Goal: Task Accomplishment & Management: Manage account settings

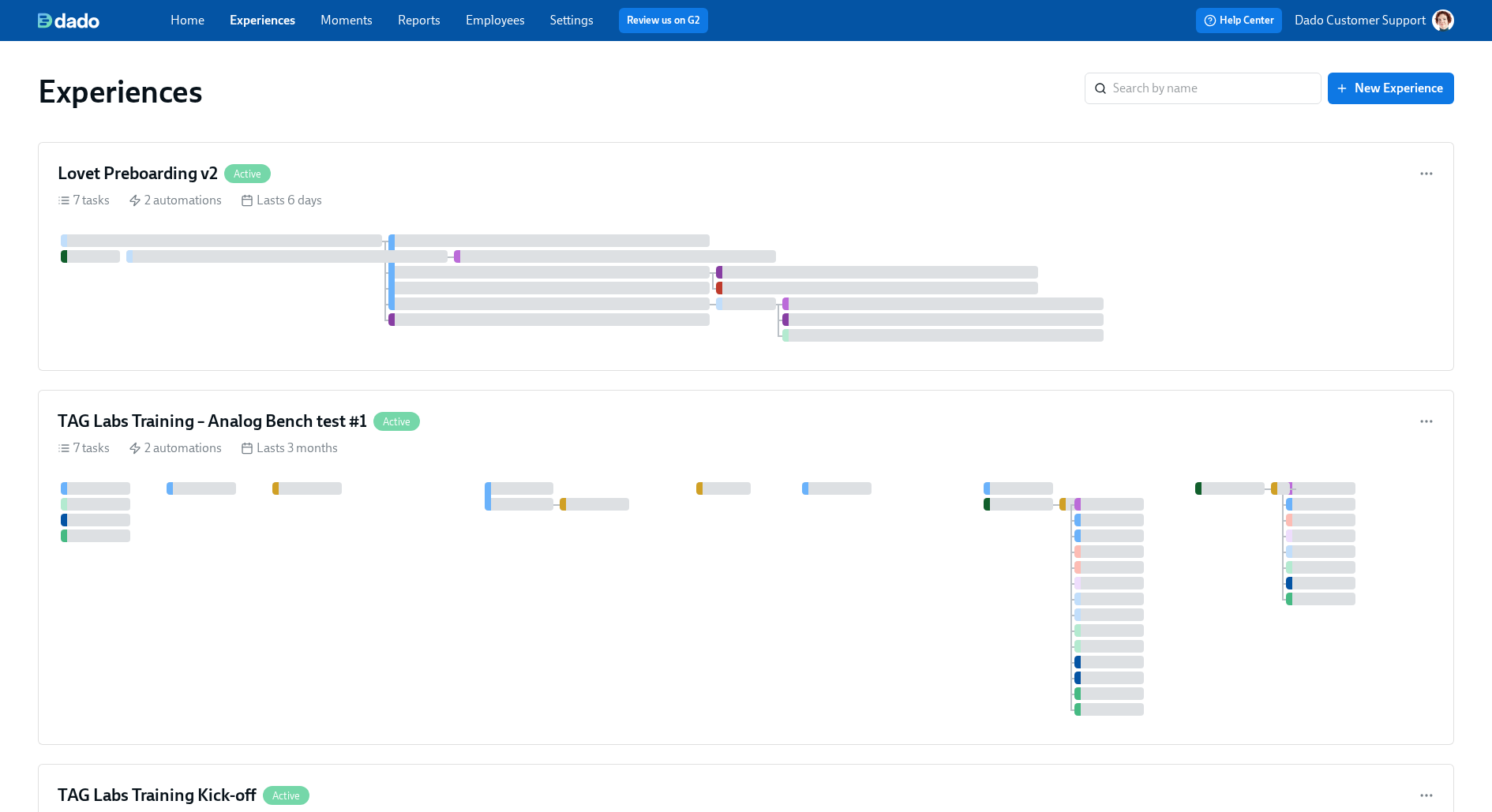
click at [1300, 22] on p "Dado Customer Support" at bounding box center [1359, 20] width 131 height 18
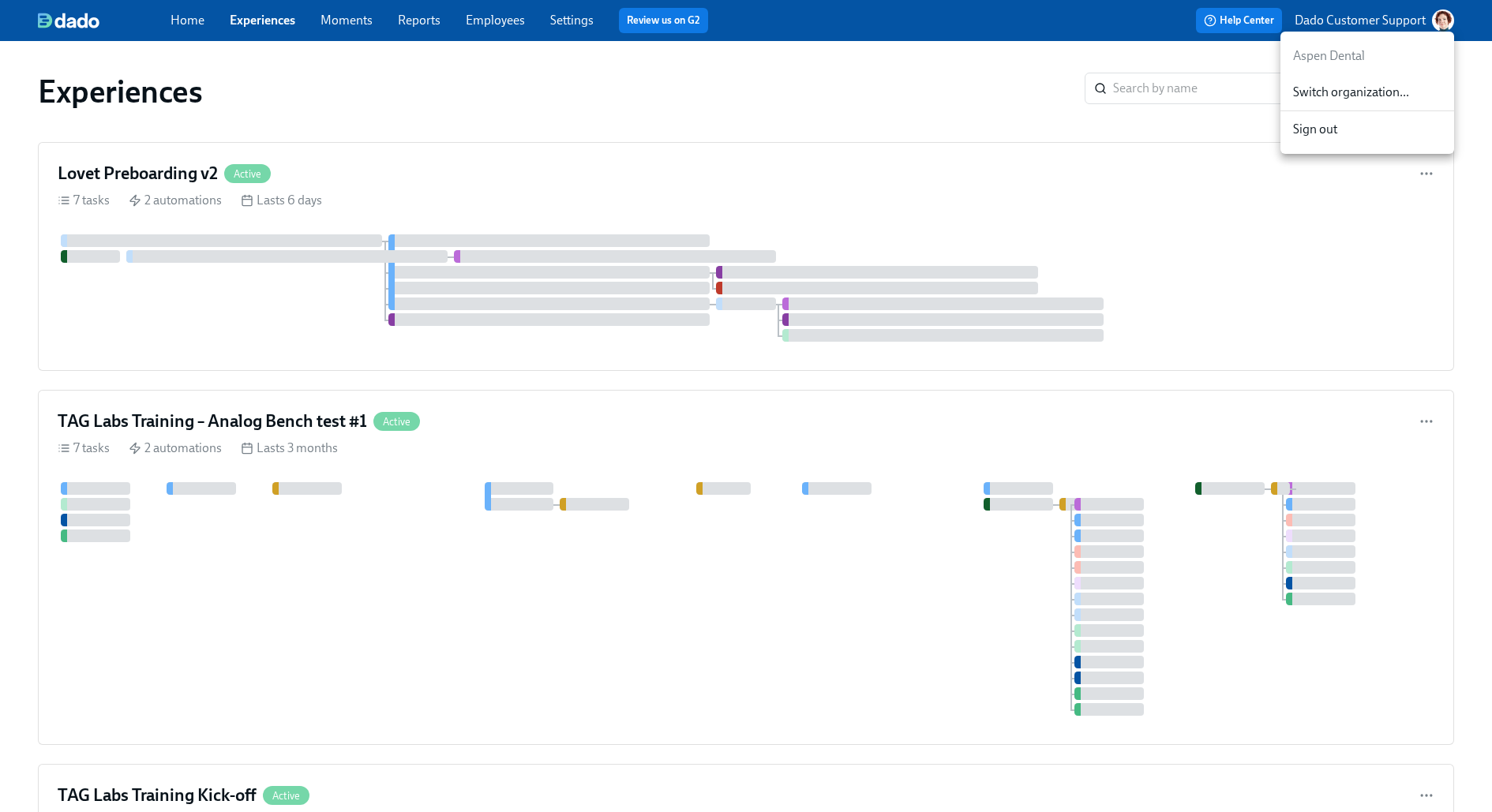
click at [1313, 89] on span "Switch organization..." at bounding box center [1367, 92] width 148 height 18
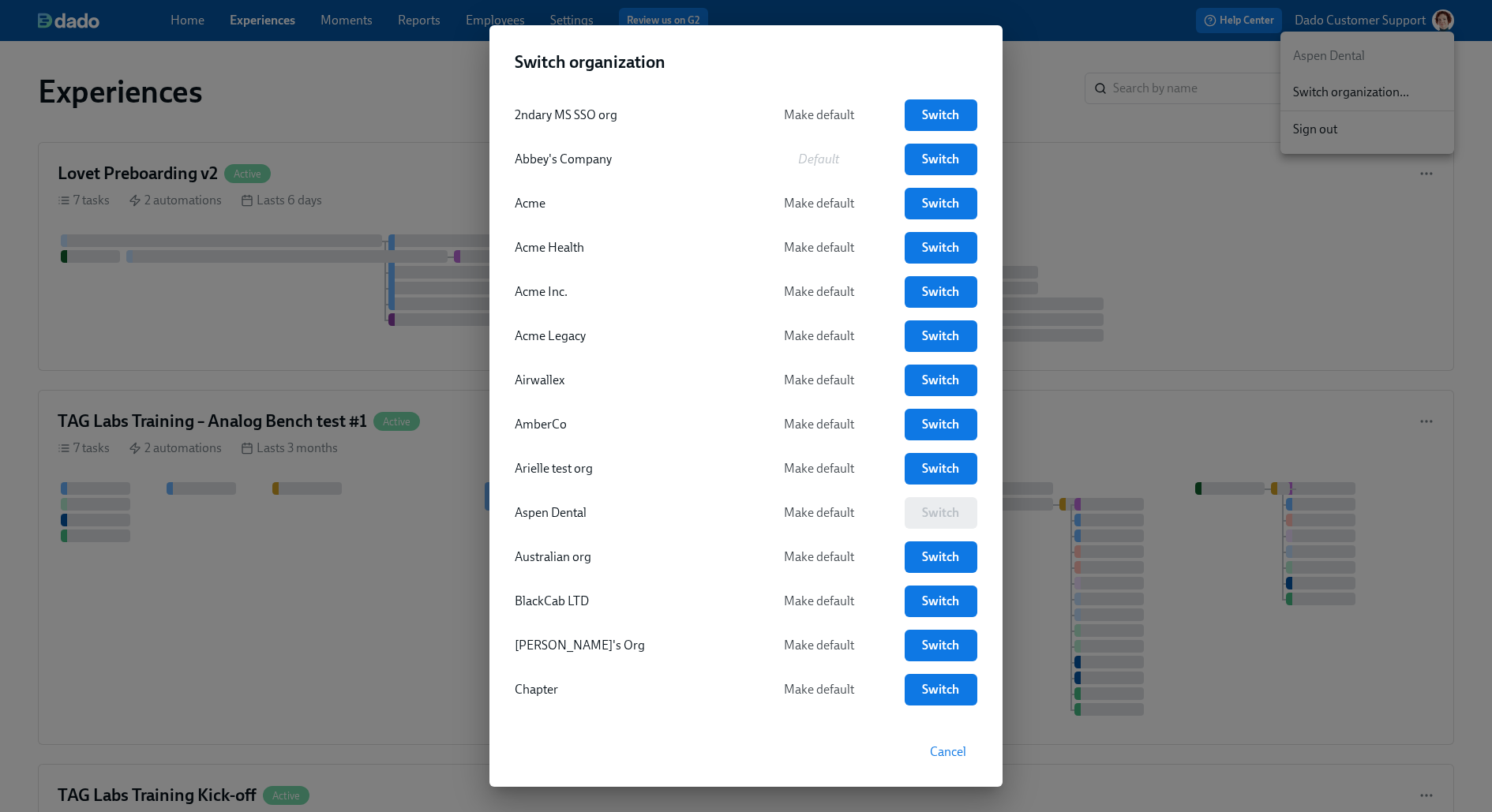
scroll to position [885, 0]
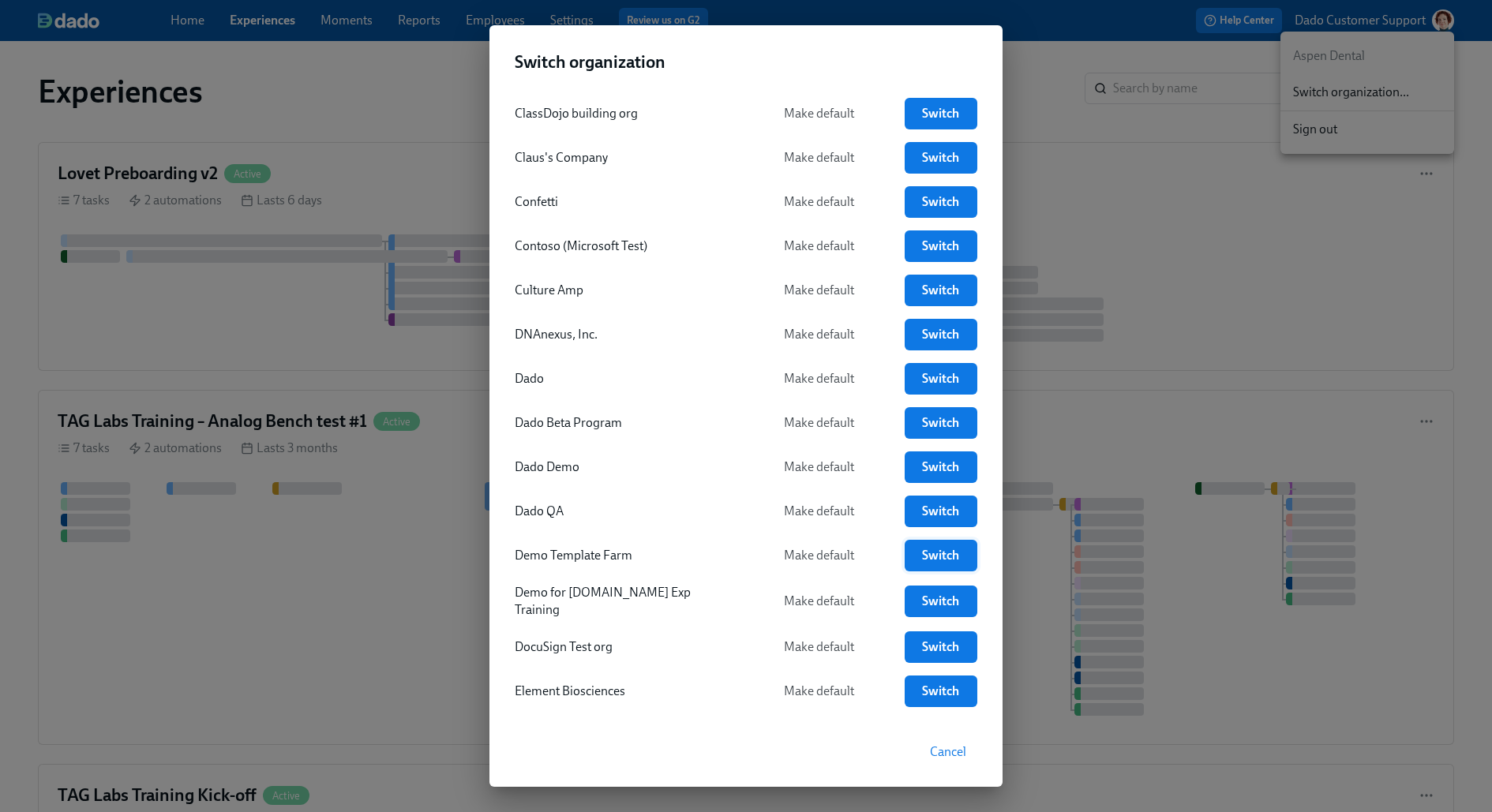
click at [933, 552] on span "Switch" at bounding box center [941, 555] width 51 height 16
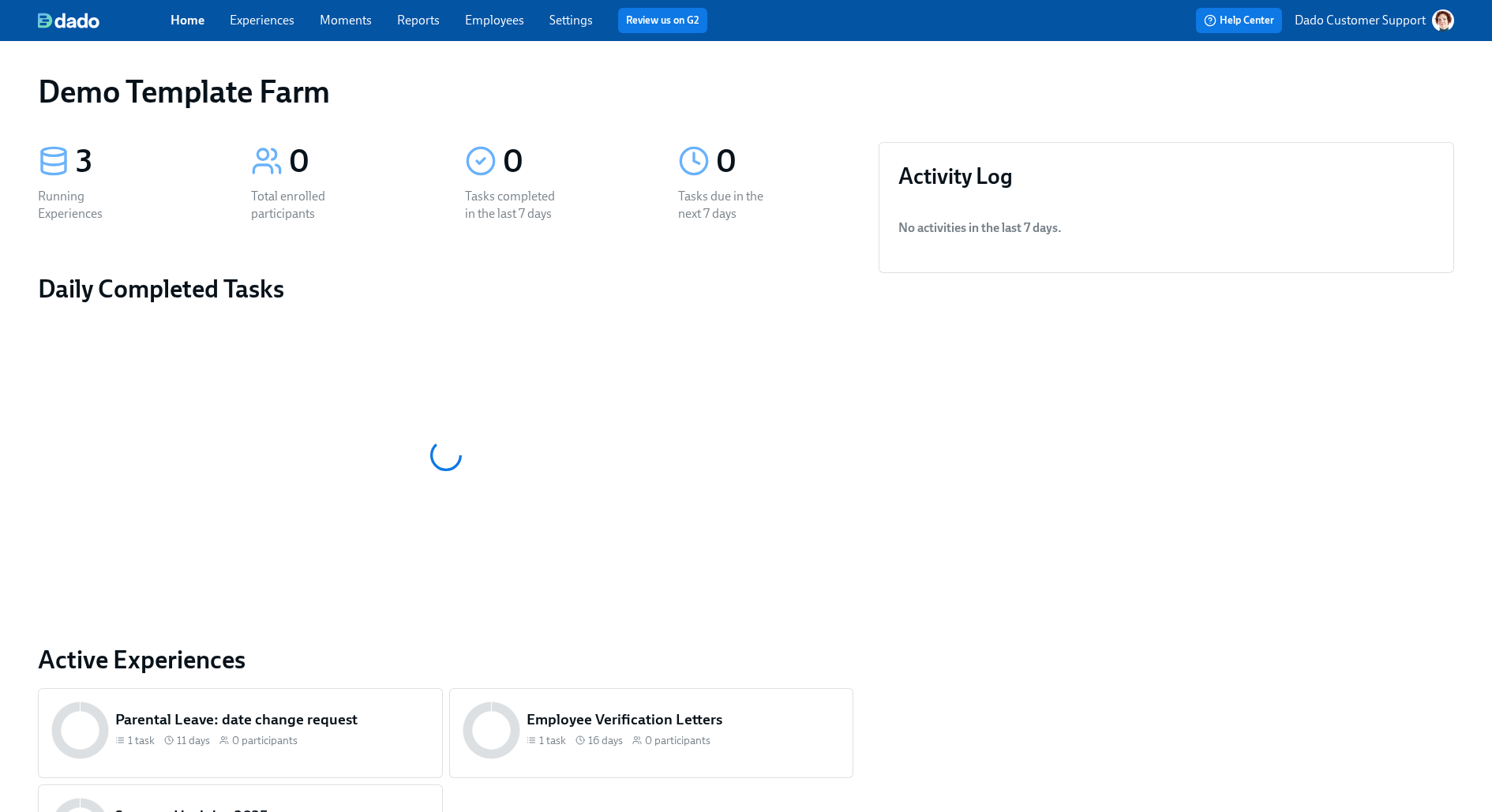
click at [249, 12] on span "Experiences" at bounding box center [262, 20] width 65 height 18
click at [244, 23] on link "Experiences" at bounding box center [262, 20] width 65 height 15
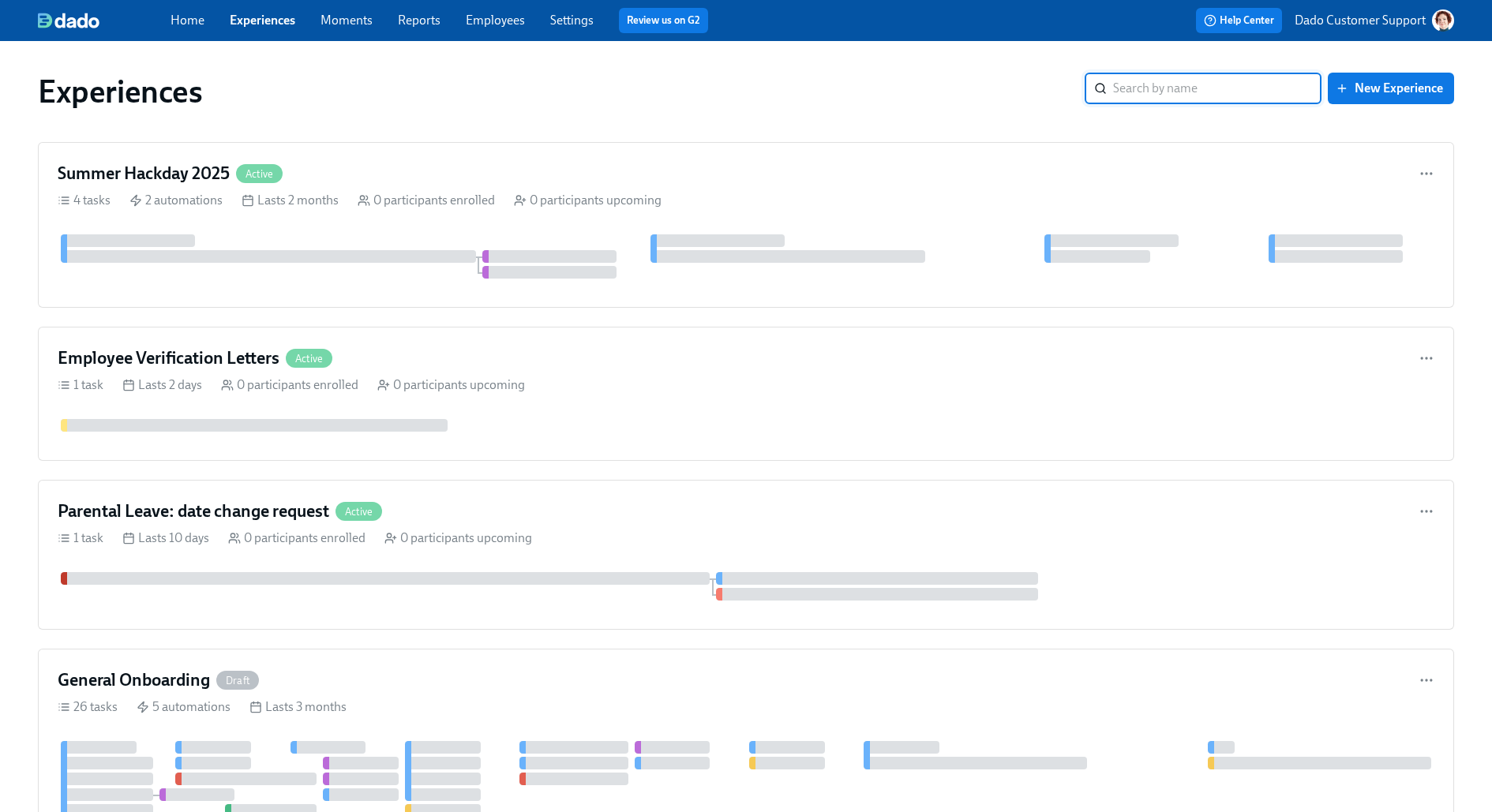
click at [1139, 92] on input "search" at bounding box center [1217, 88] width 208 height 32
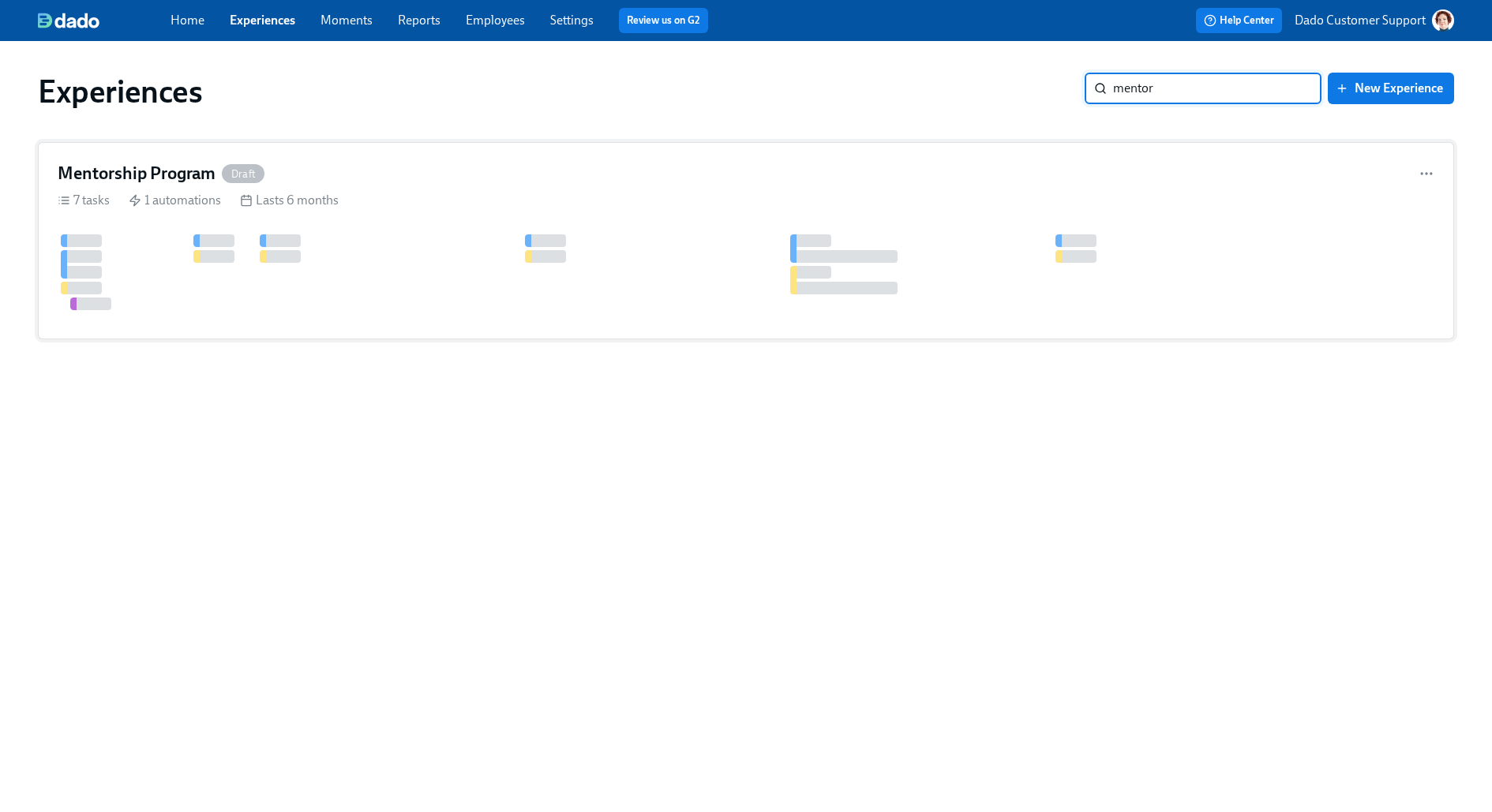
type input "mentor"
click at [381, 202] on div "7 tasks 1 automations Lasts 6 months" at bounding box center [746, 200] width 1376 height 18
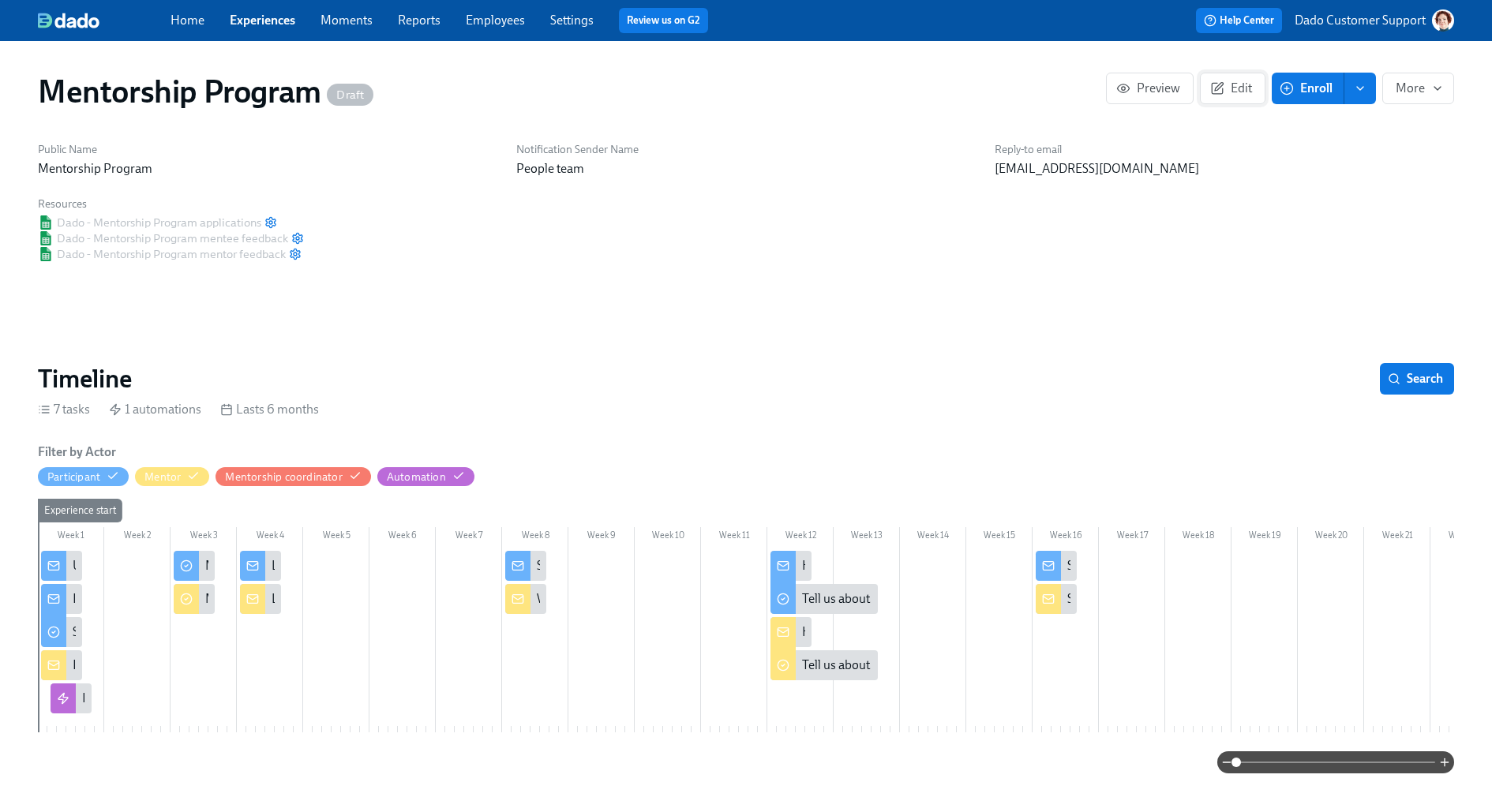
click at [1243, 82] on span "Edit" at bounding box center [1232, 88] width 38 height 16
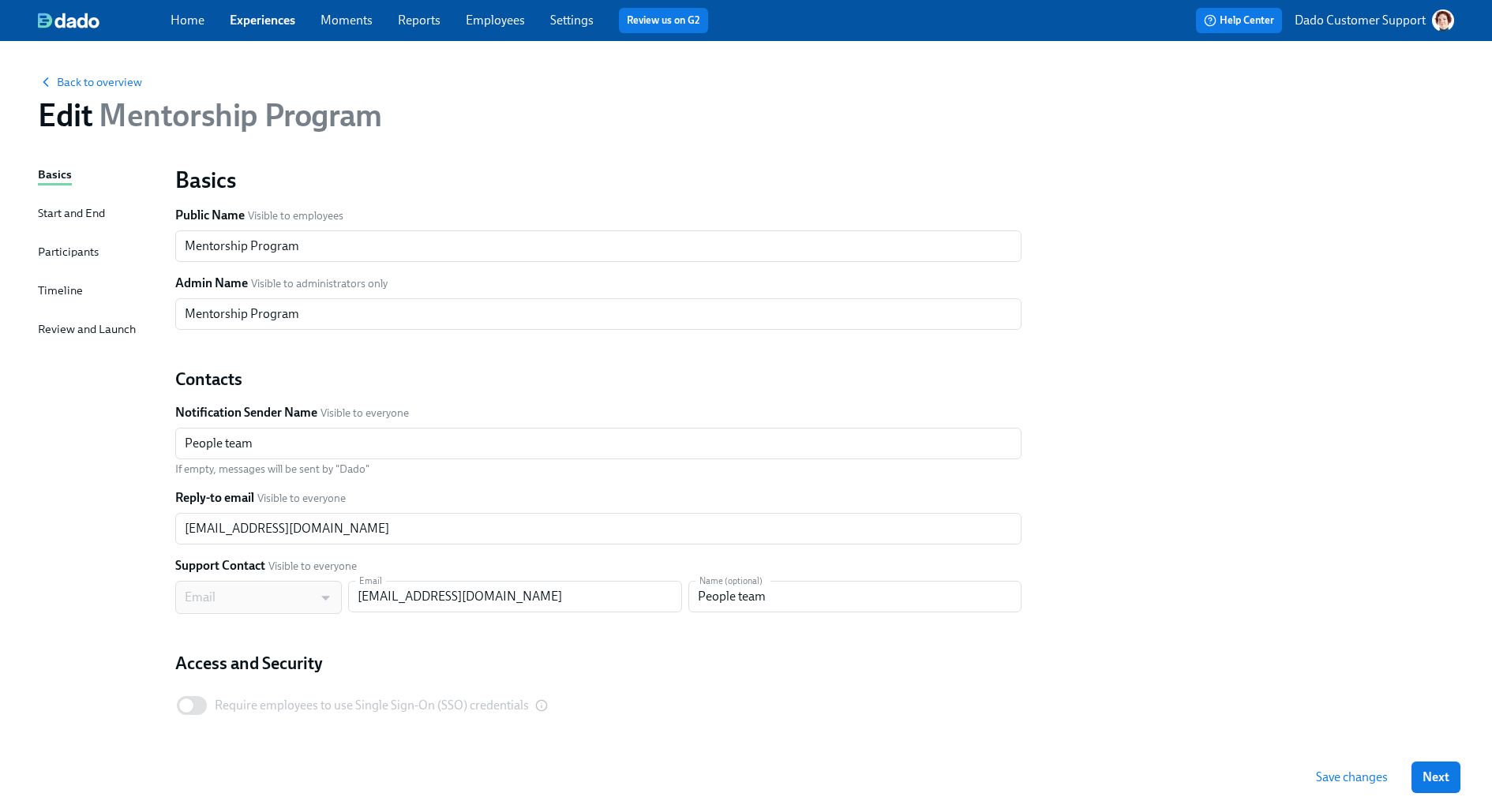
click at [68, 276] on div "Basics Start and End Participants Timeline Review and Launch" at bounding box center [97, 482] width 118 height 633
click at [63, 287] on div "Timeline" at bounding box center [60, 290] width 45 height 18
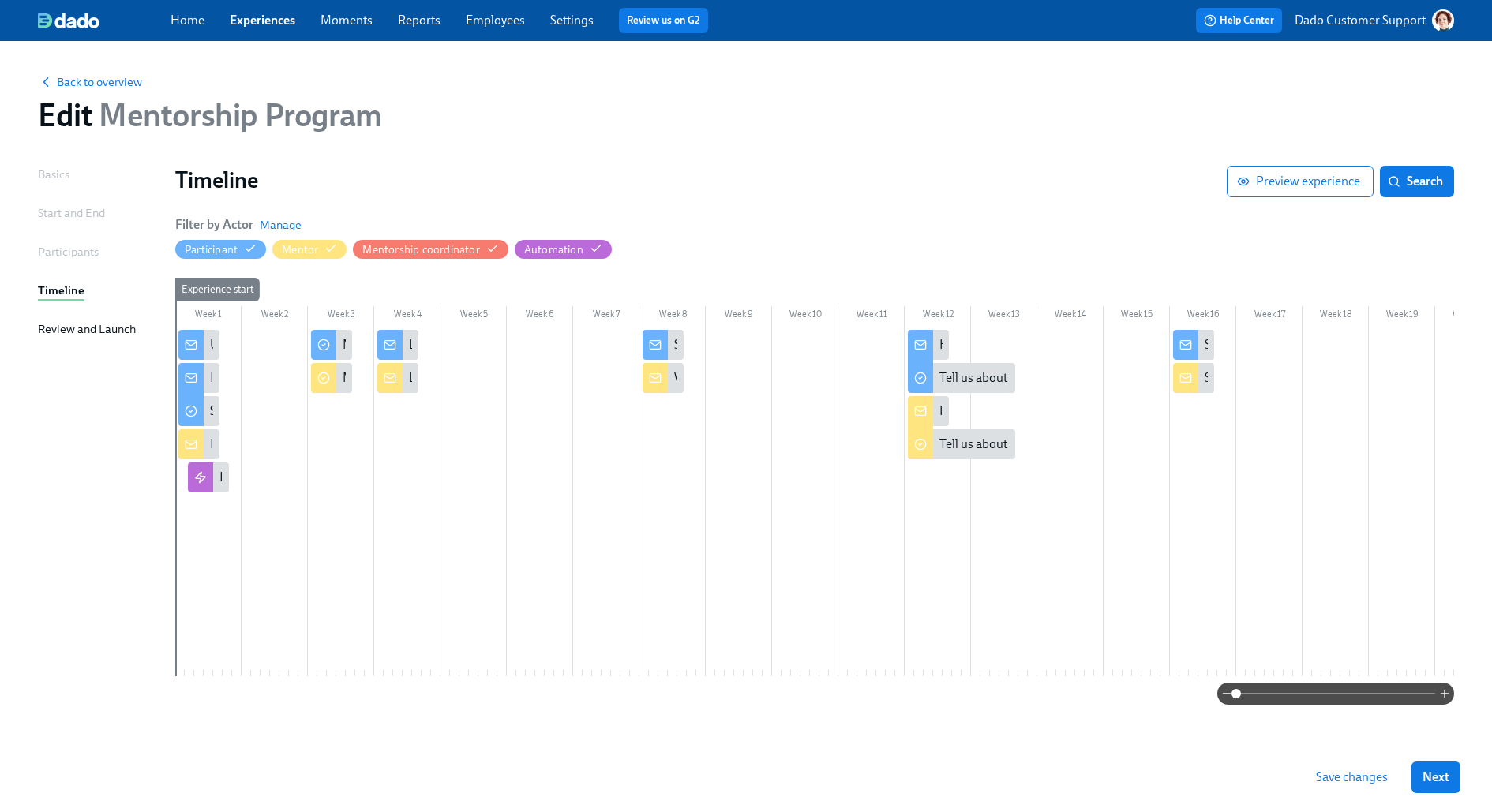
click at [1376, 684] on span at bounding box center [1335, 694] width 198 height 22
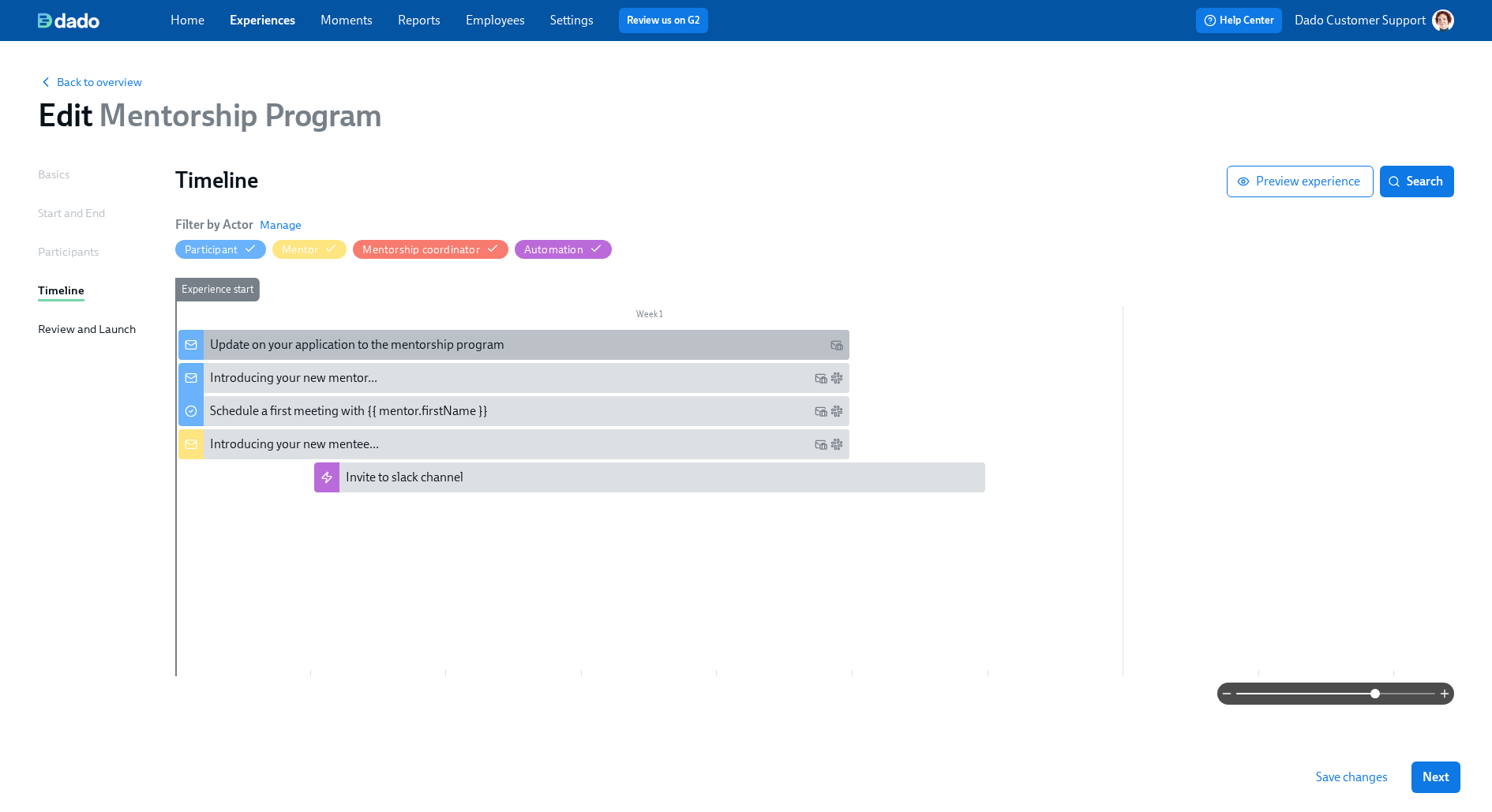
click at [239, 338] on div "Update on your application to the mentorship program" at bounding box center [357, 344] width 294 height 18
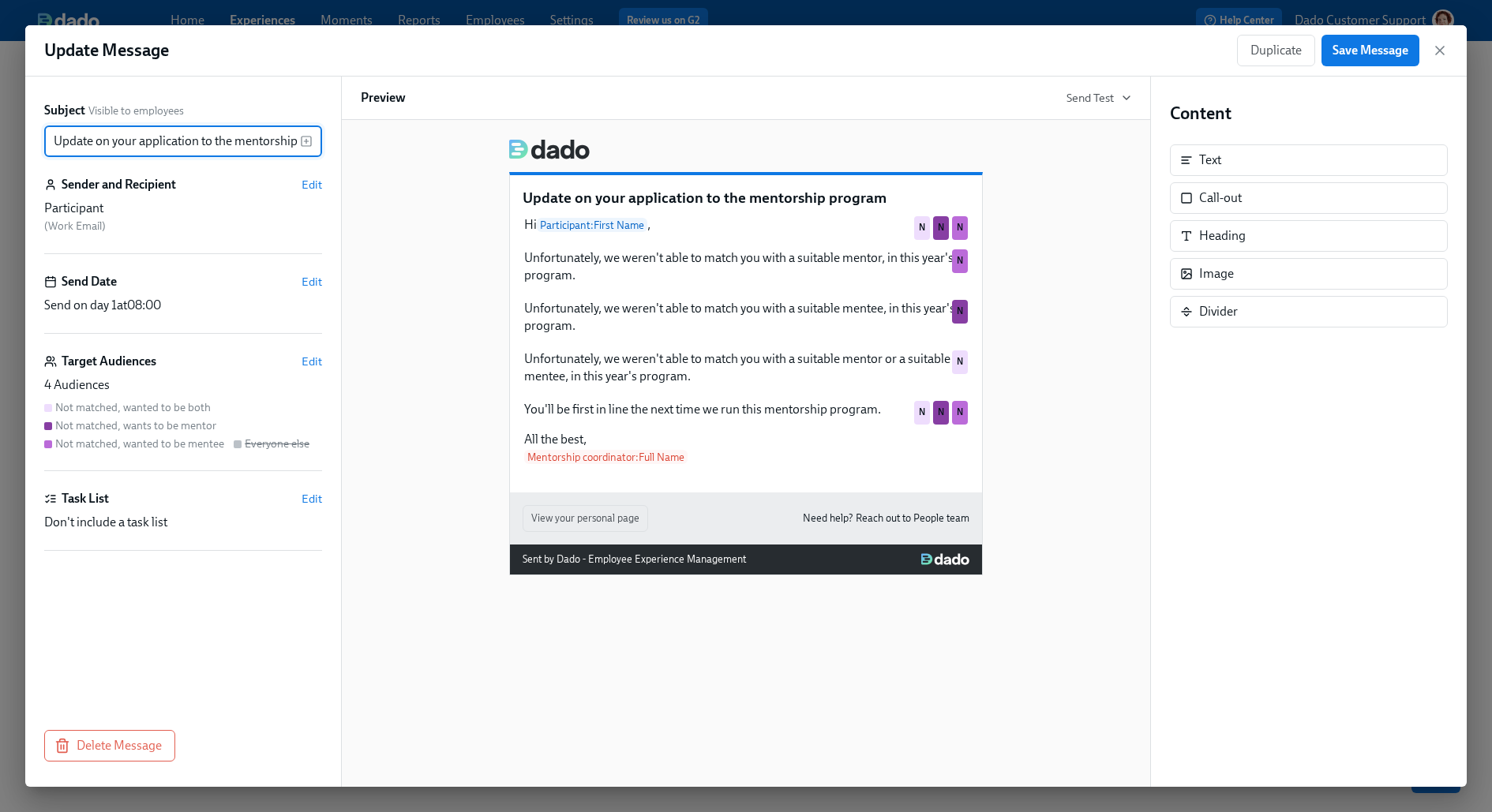
click at [285, 362] on div "Target Audiences Edit" at bounding box center [183, 361] width 278 height 18
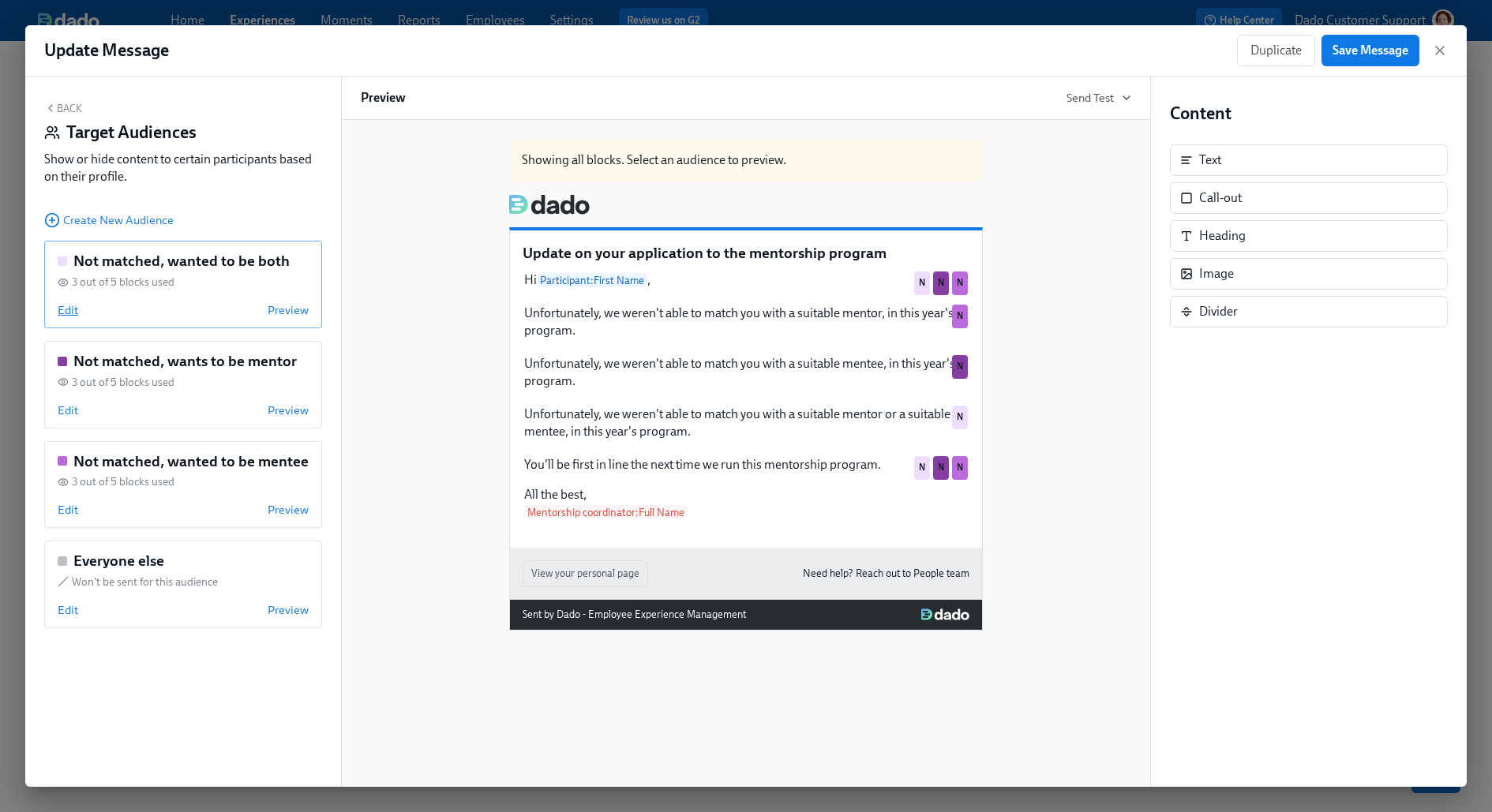
click at [61, 310] on span "Edit" at bounding box center [68, 309] width 21 height 16
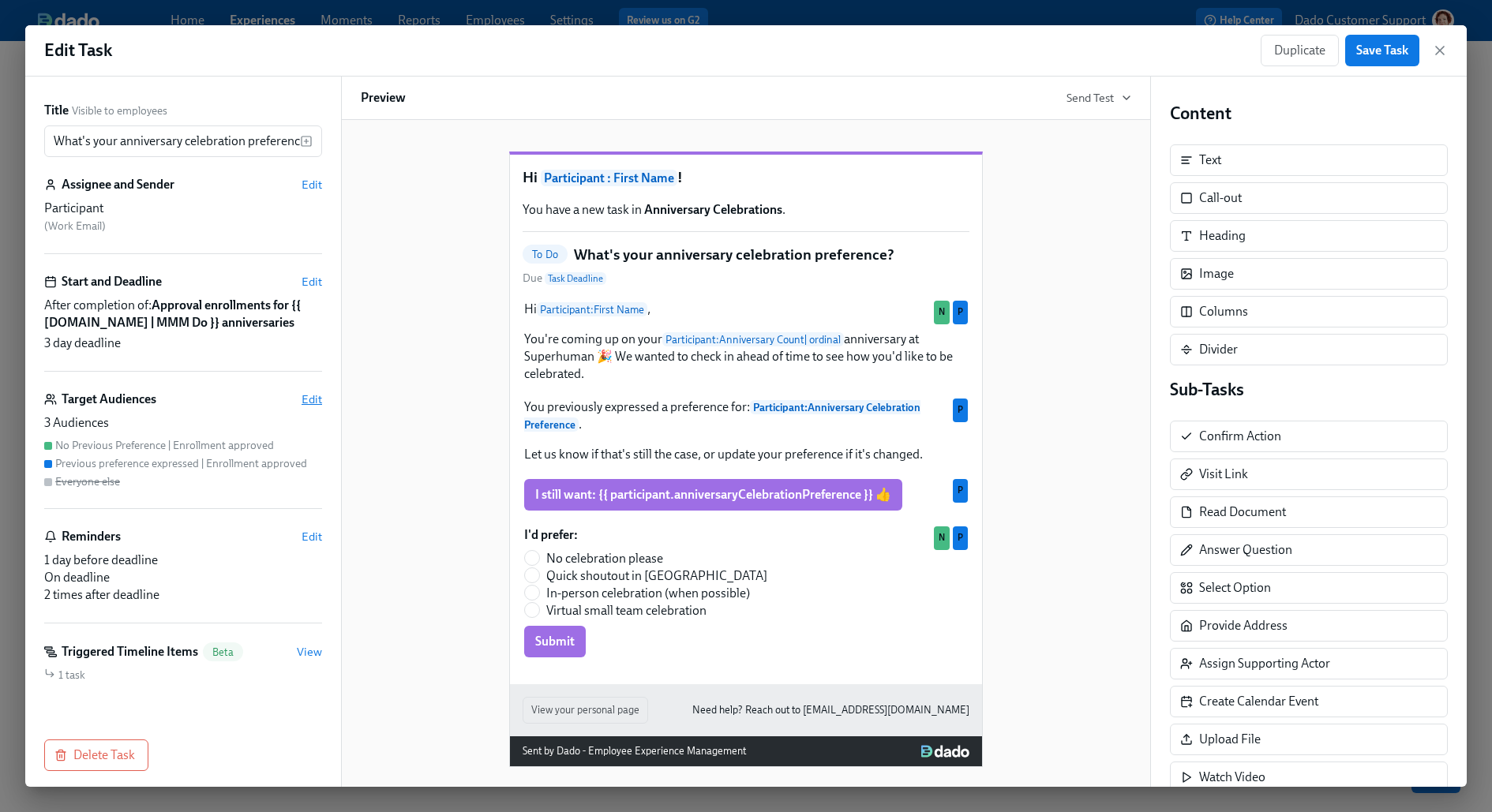
click at [314, 407] on span "Edit" at bounding box center [311, 398] width 21 height 16
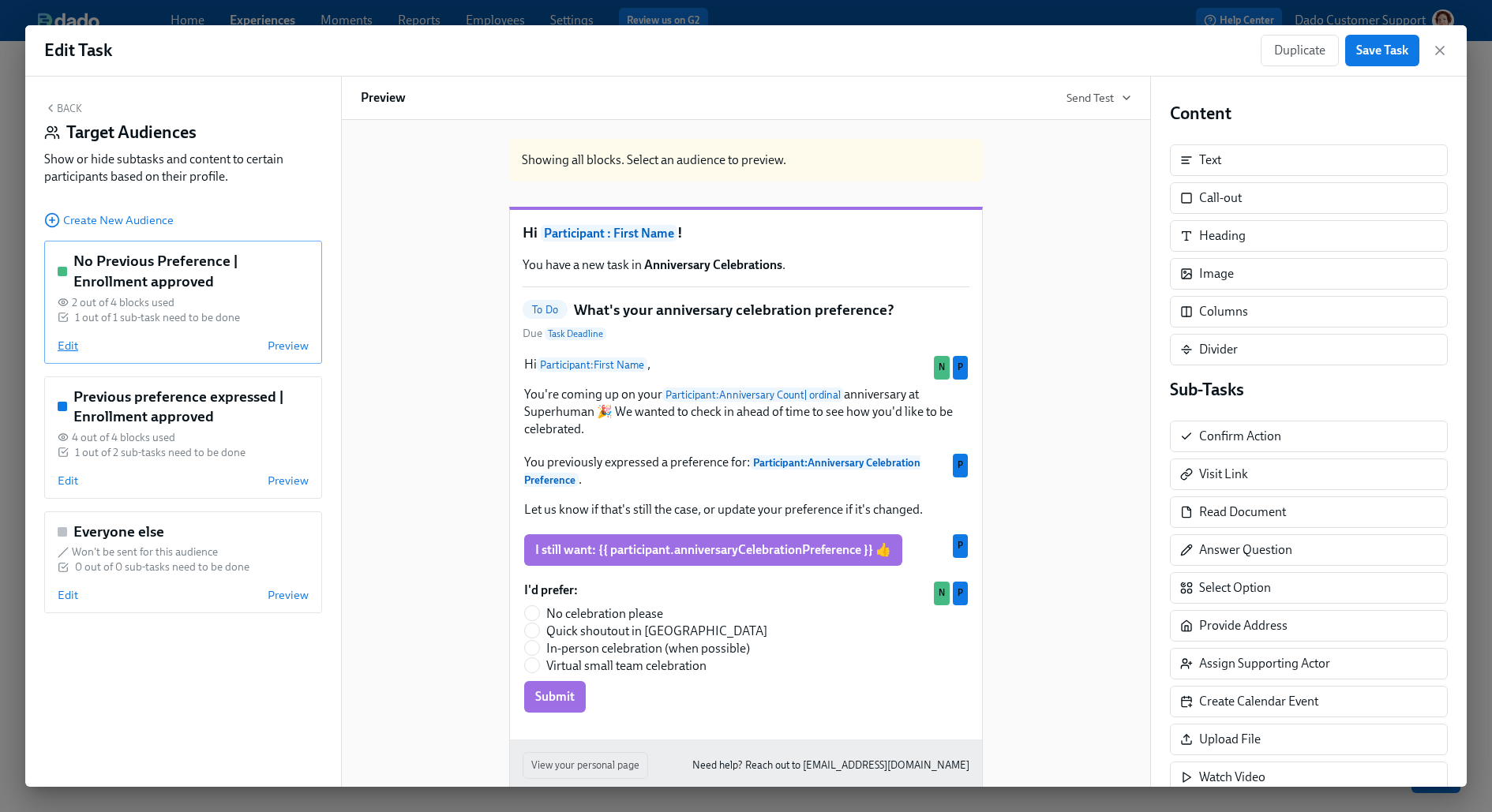
click at [64, 342] on span "Edit" at bounding box center [68, 345] width 21 height 16
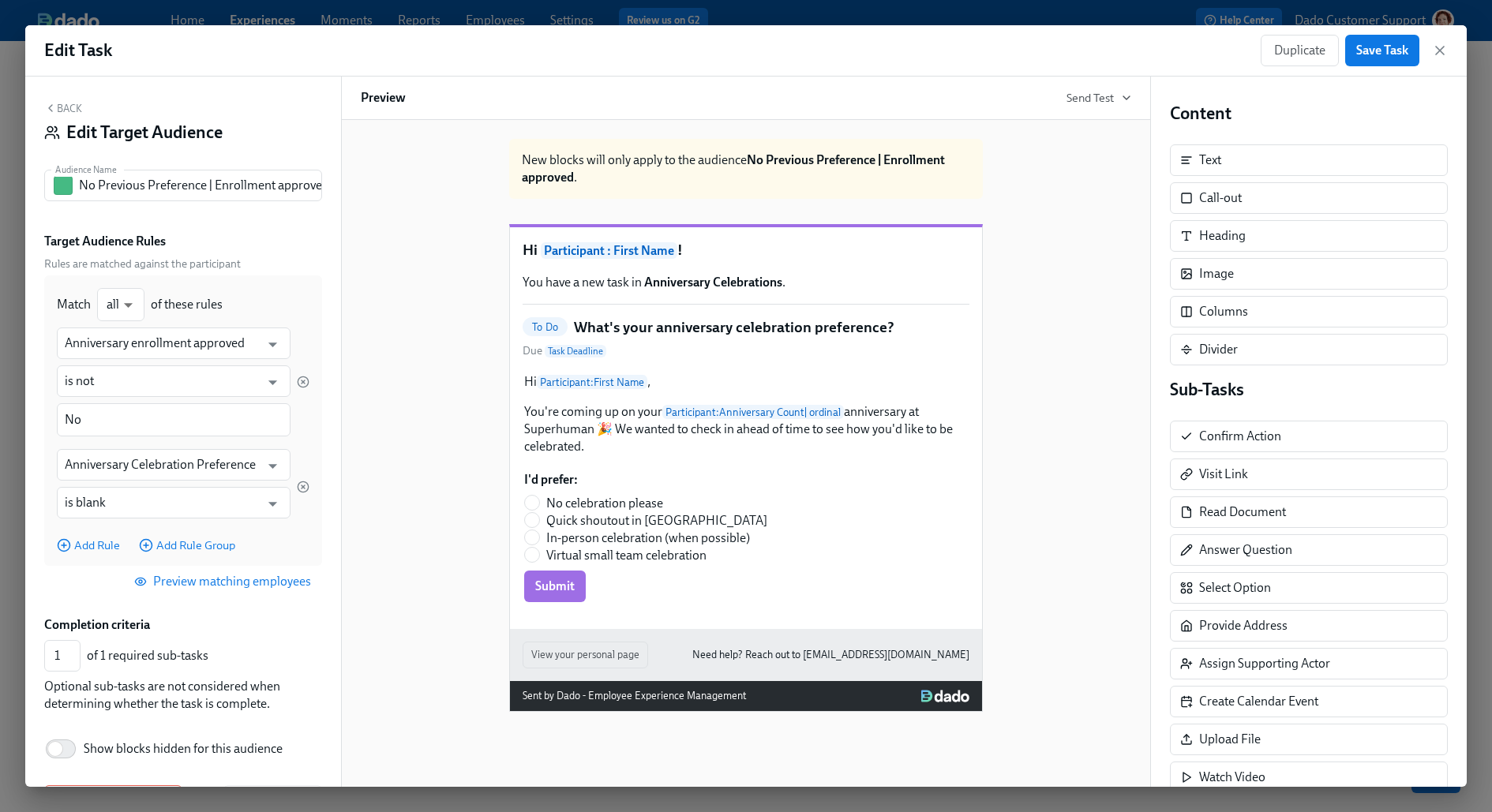
click at [67, 90] on div "Back Edit Target Audience Audience Name No Previous Preference | Enrollment app…" at bounding box center [183, 432] width 316 height 710
click at [67, 106] on button "Back" at bounding box center [63, 108] width 38 height 13
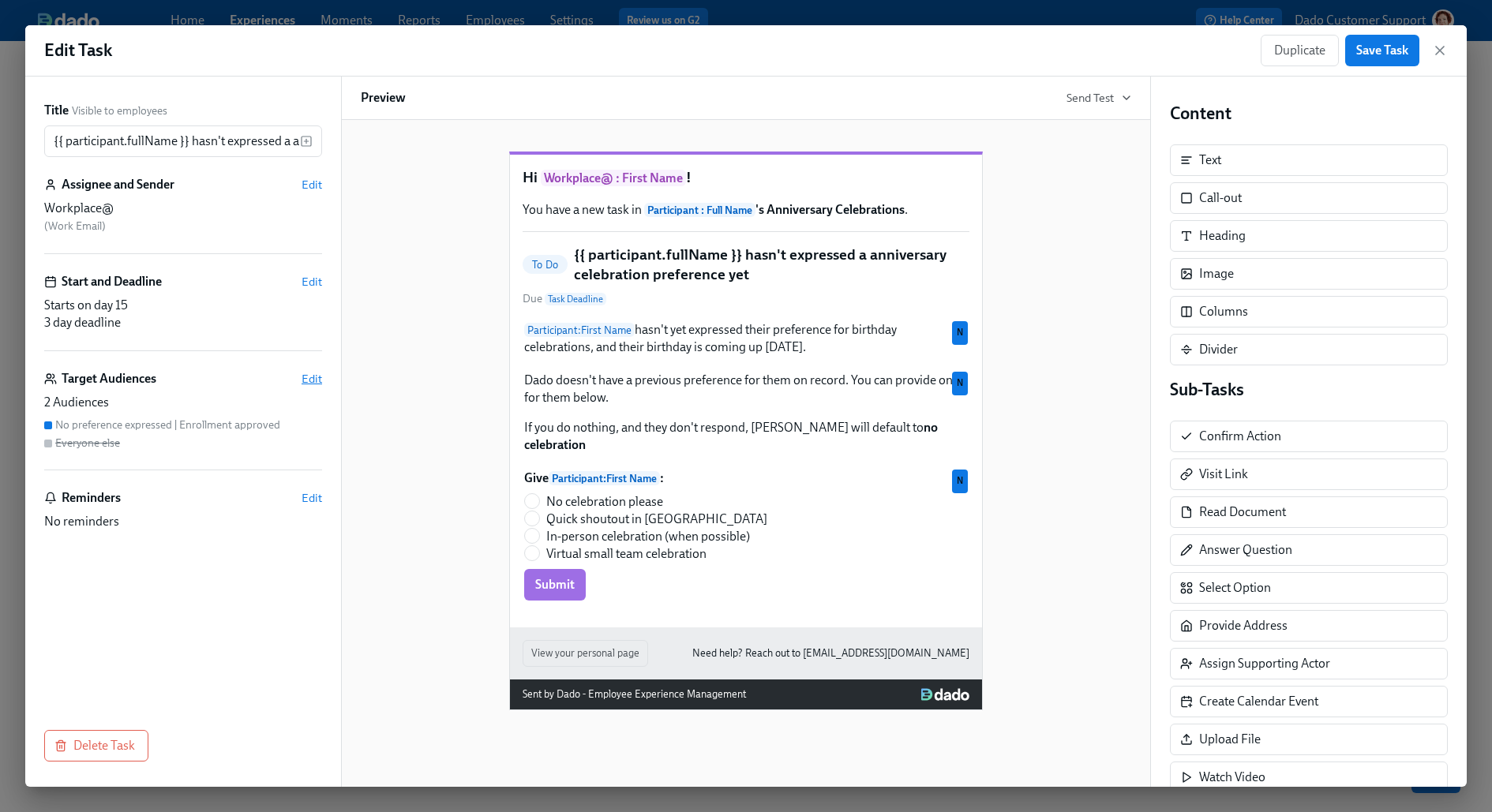
click at [316, 382] on span "Edit" at bounding box center [311, 378] width 21 height 16
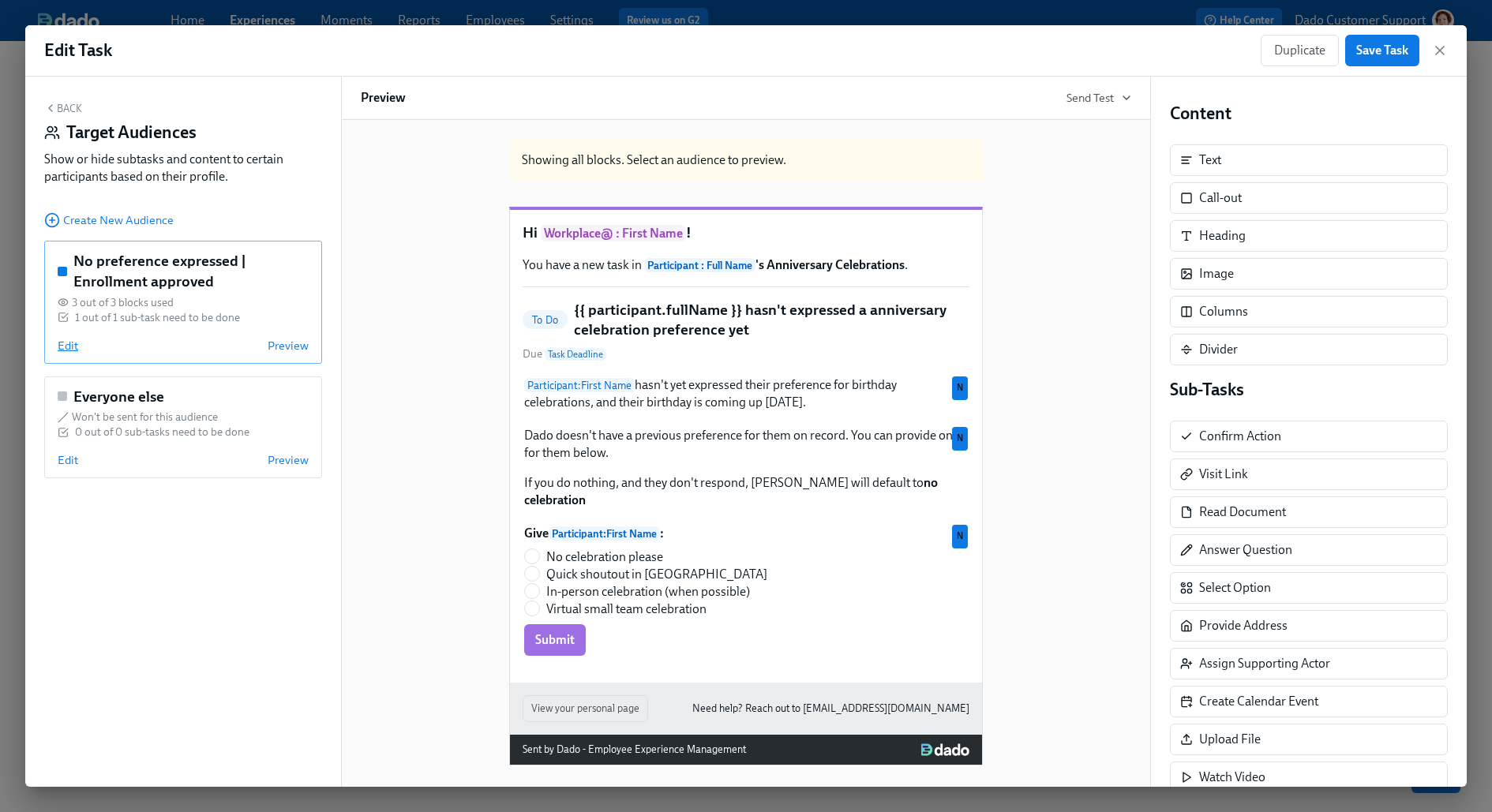
click at [67, 344] on span "Edit" at bounding box center [68, 345] width 21 height 16
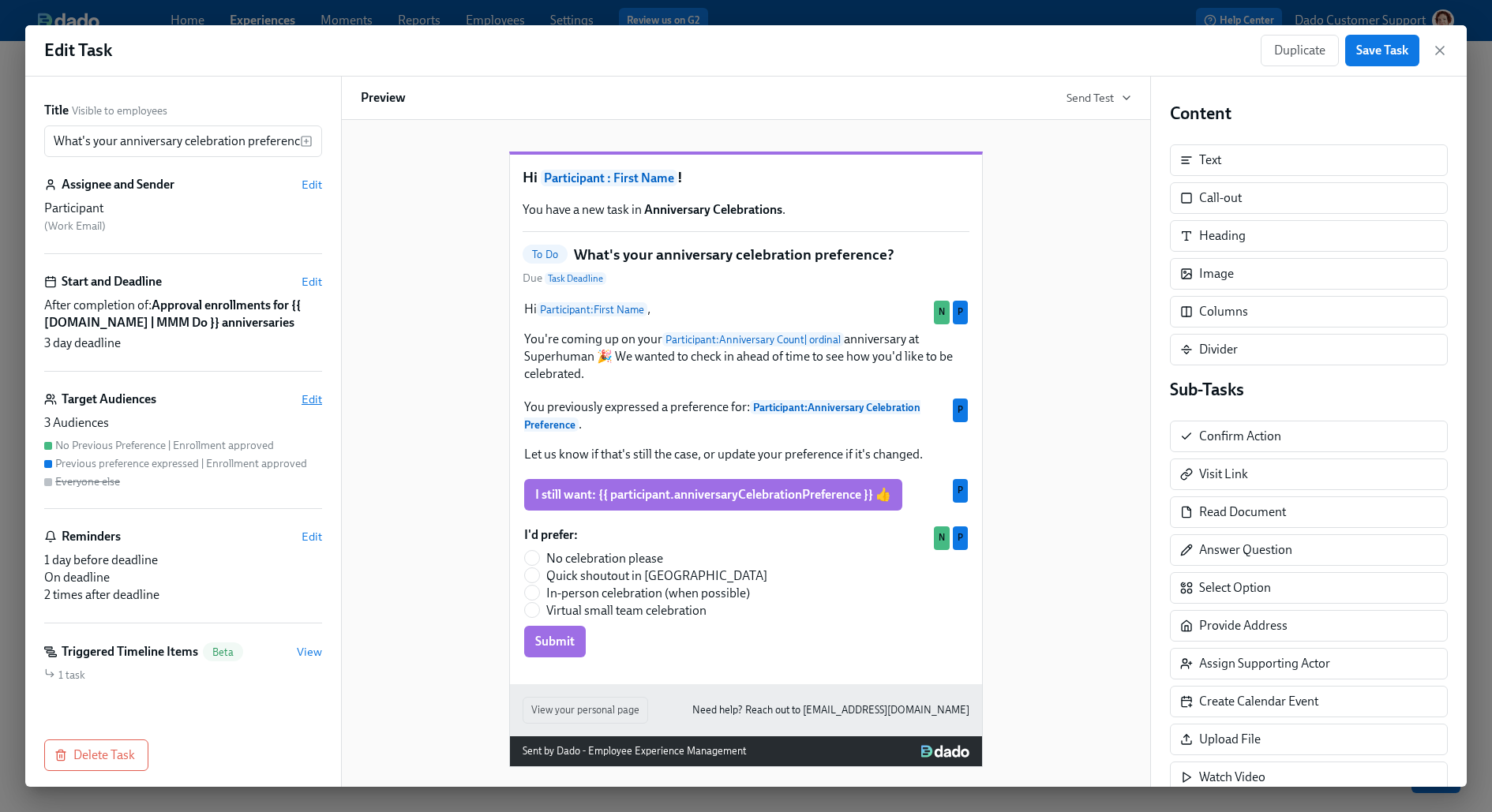
click at [316, 407] on span "Edit" at bounding box center [311, 398] width 21 height 16
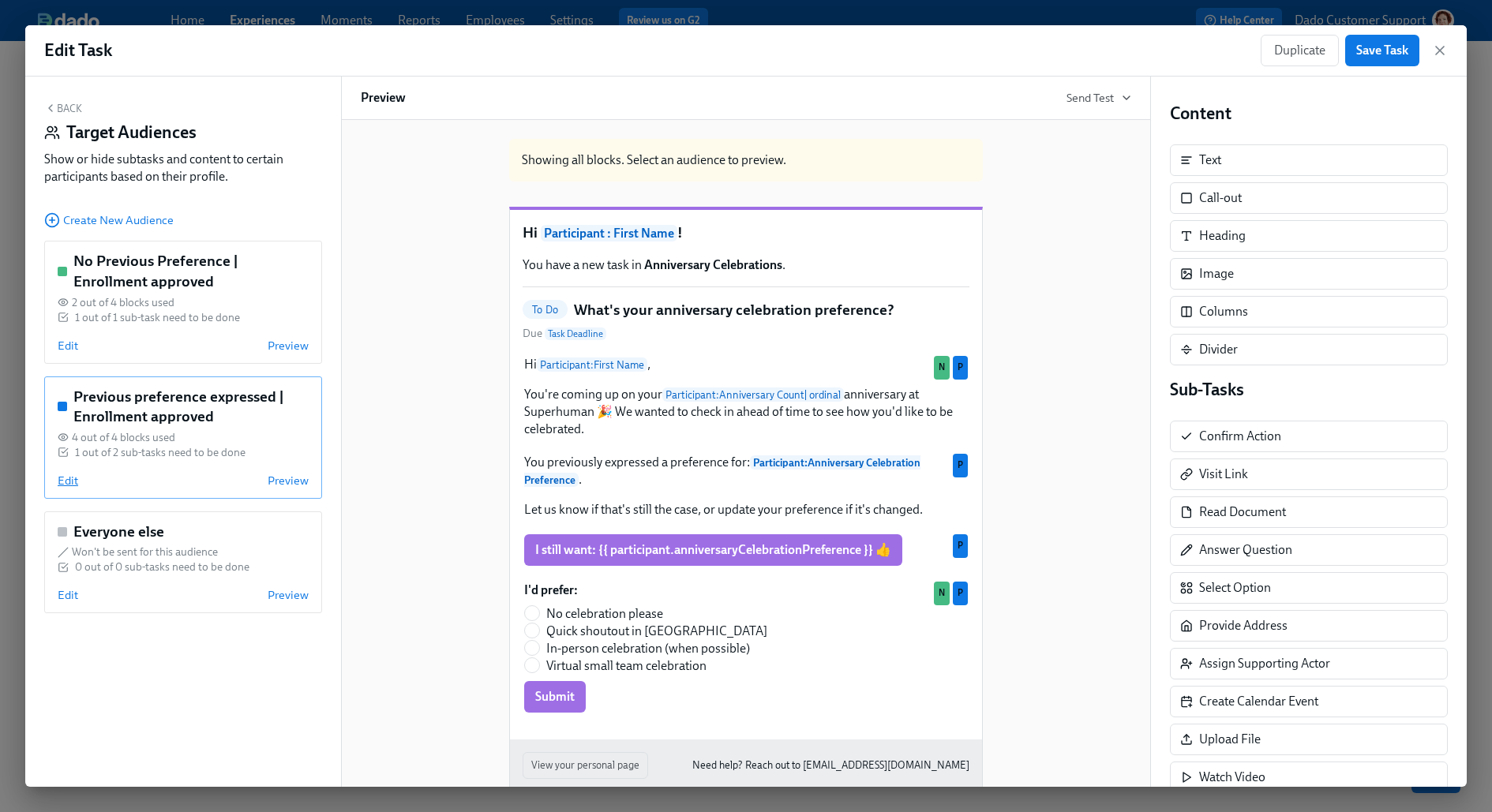
click at [73, 474] on span "Edit" at bounding box center [68, 480] width 21 height 16
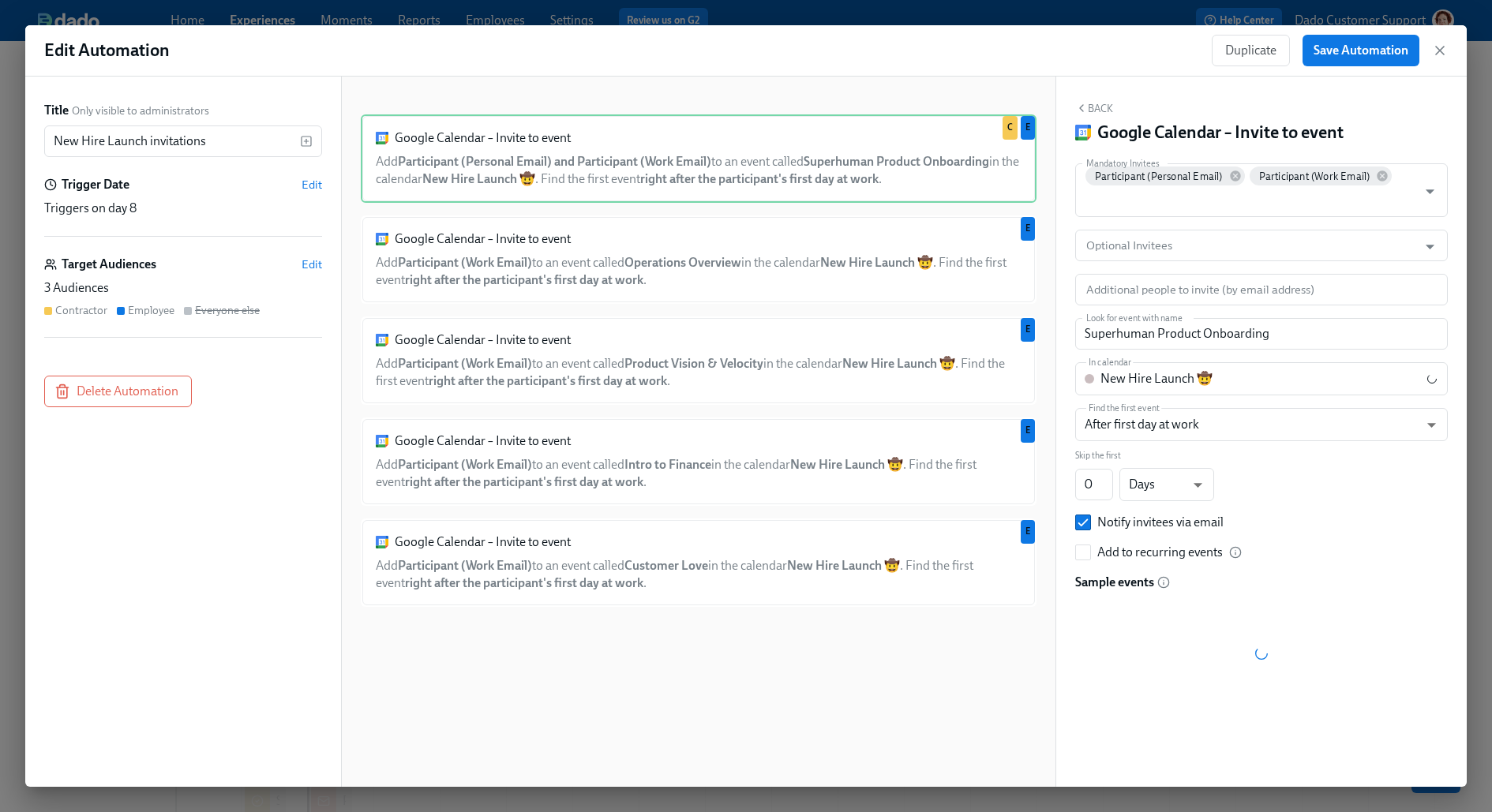
click at [322, 268] on div "Title Only visible to administrators New Hire Launch invitations ​ Trigger Date…" at bounding box center [183, 432] width 316 height 710
click at [311, 263] on span "Edit" at bounding box center [311, 264] width 21 height 16
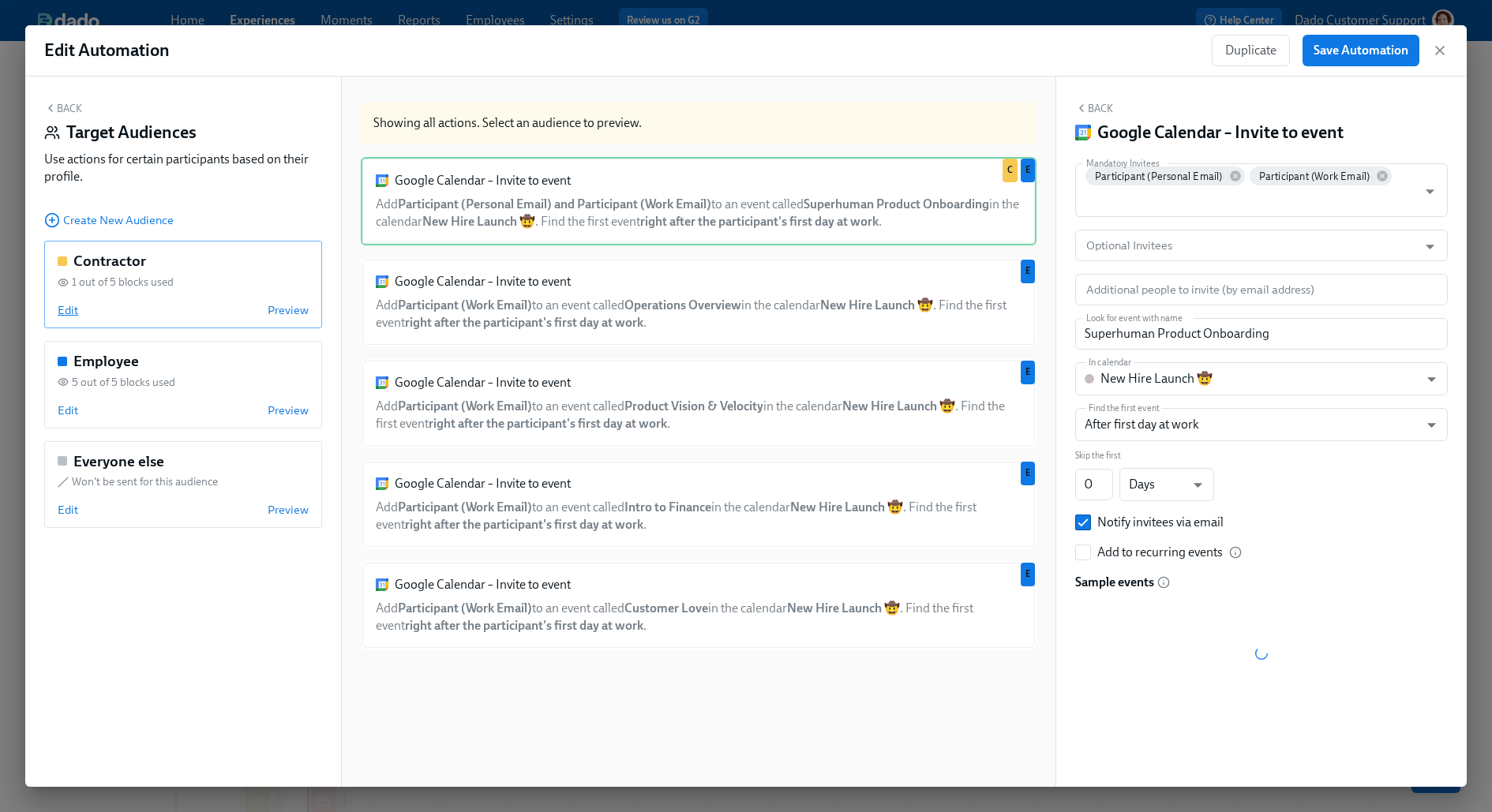
click at [70, 315] on span "Edit" at bounding box center [68, 309] width 21 height 16
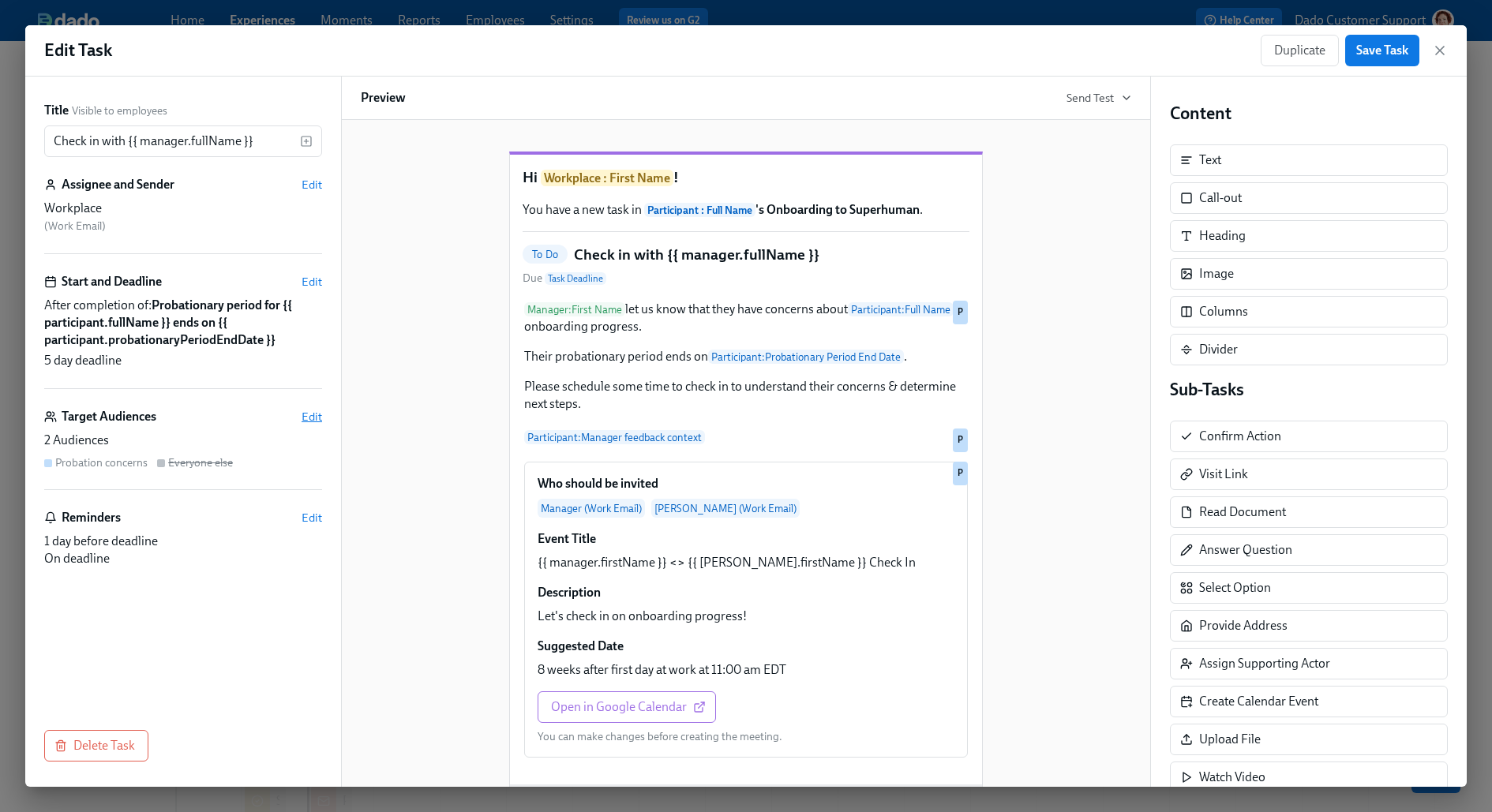
click at [306, 419] on span "Edit" at bounding box center [311, 416] width 21 height 16
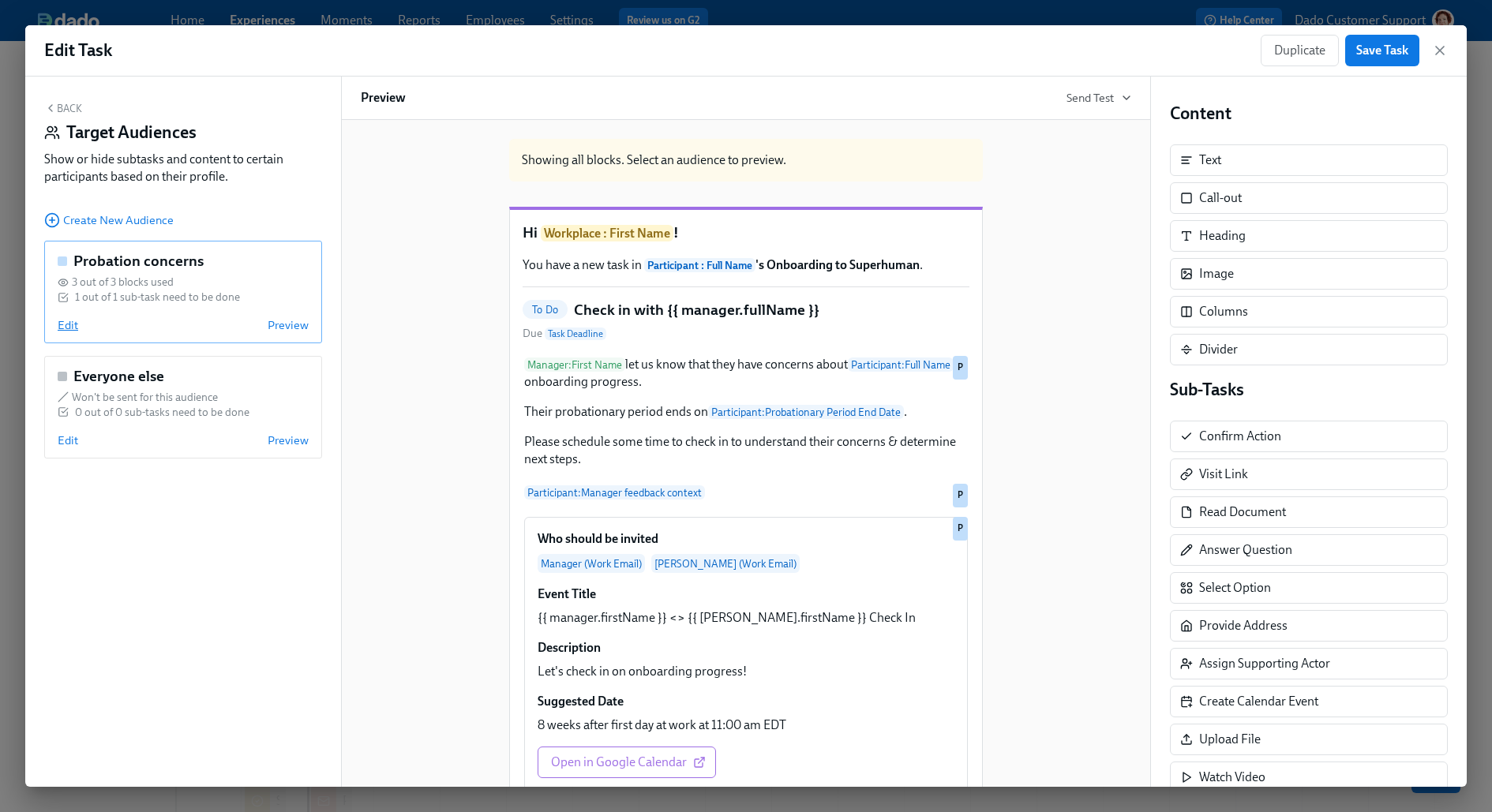
click at [66, 322] on span "Edit" at bounding box center [68, 324] width 21 height 16
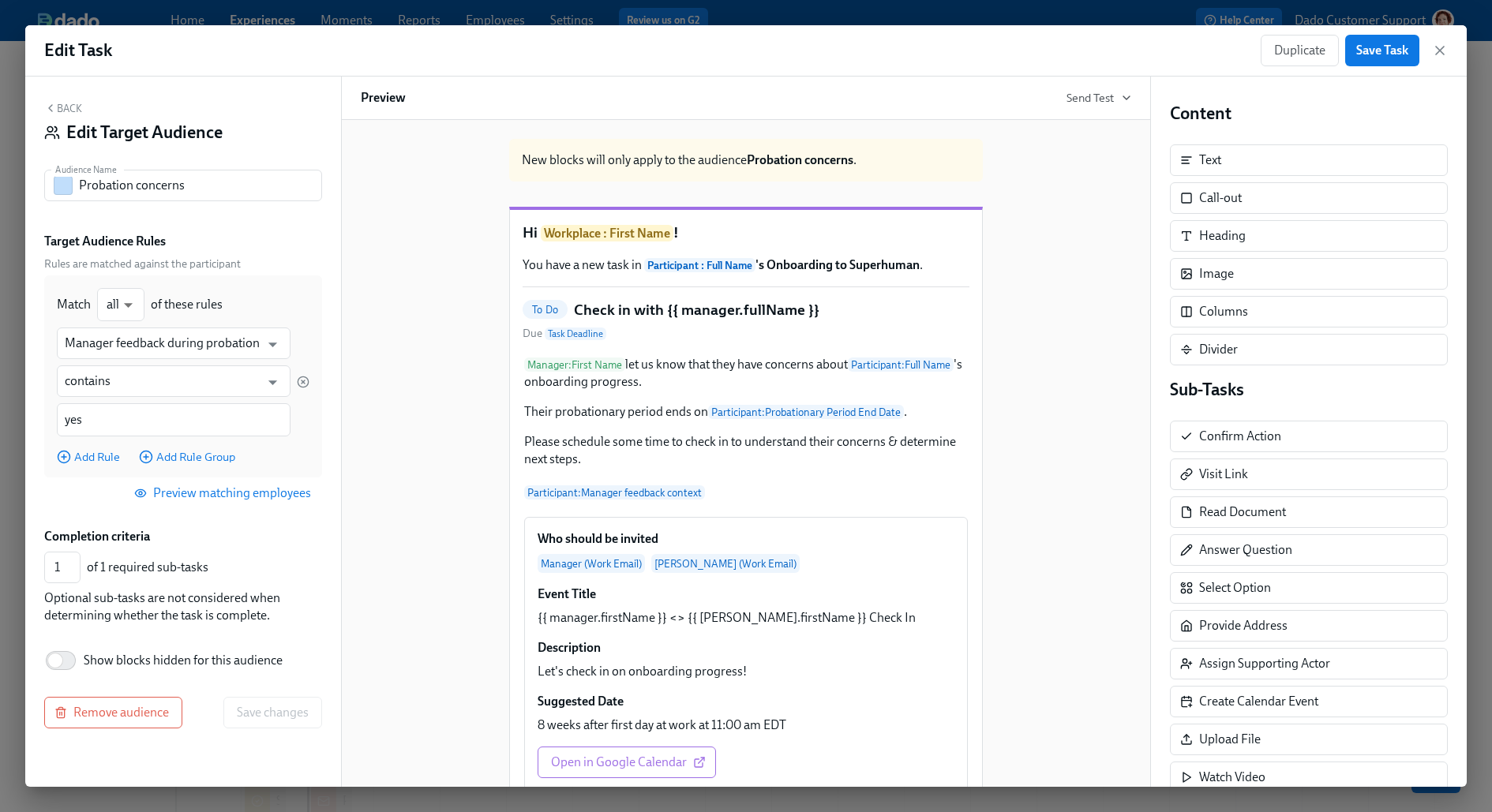
click at [72, 107] on button "Back" at bounding box center [63, 108] width 38 height 13
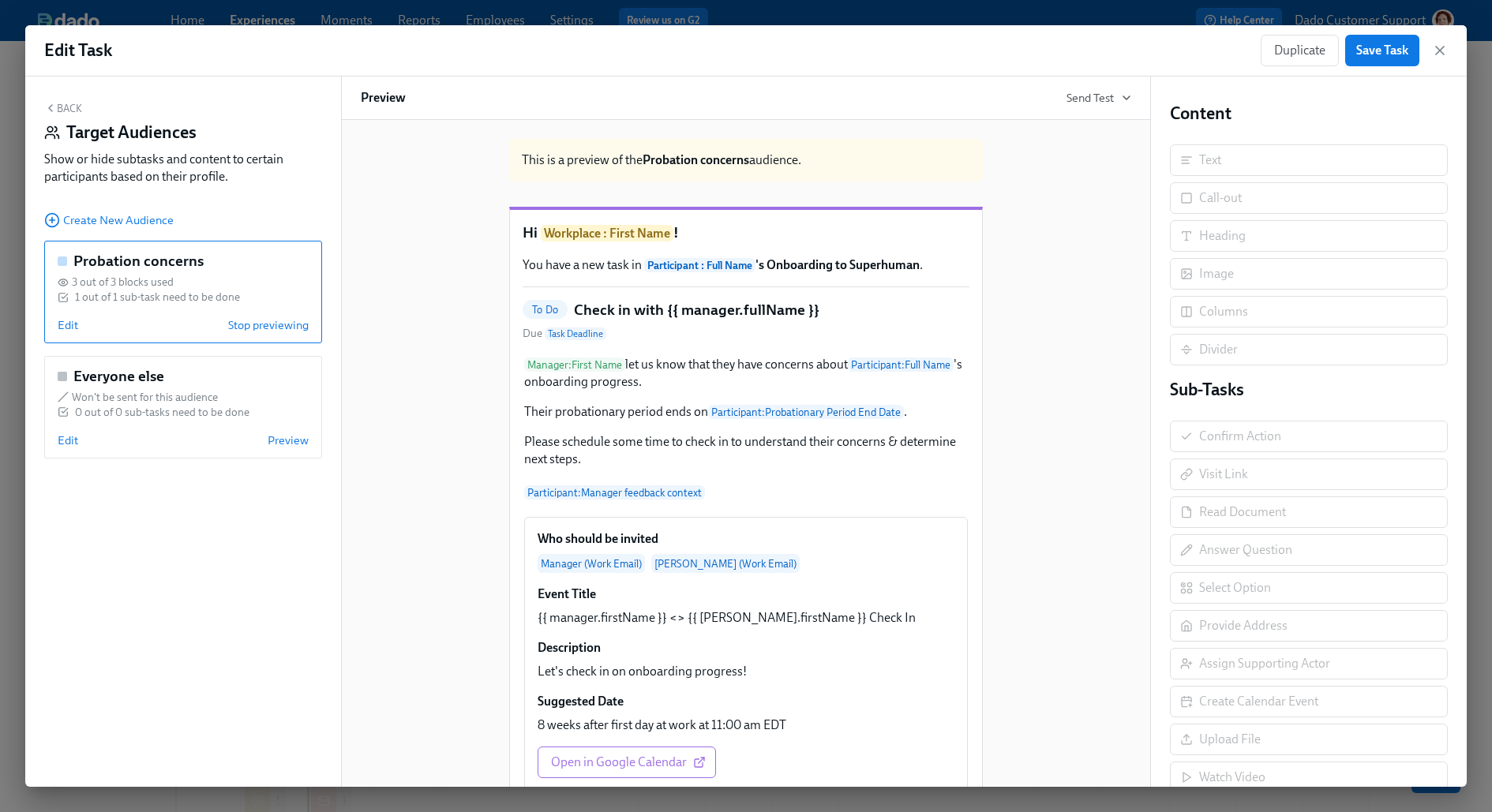
click at [56, 317] on div "Probation concerns 3 out of 3 blocks used 1 out of 1 sub-task need to be done E…" at bounding box center [183, 292] width 278 height 103
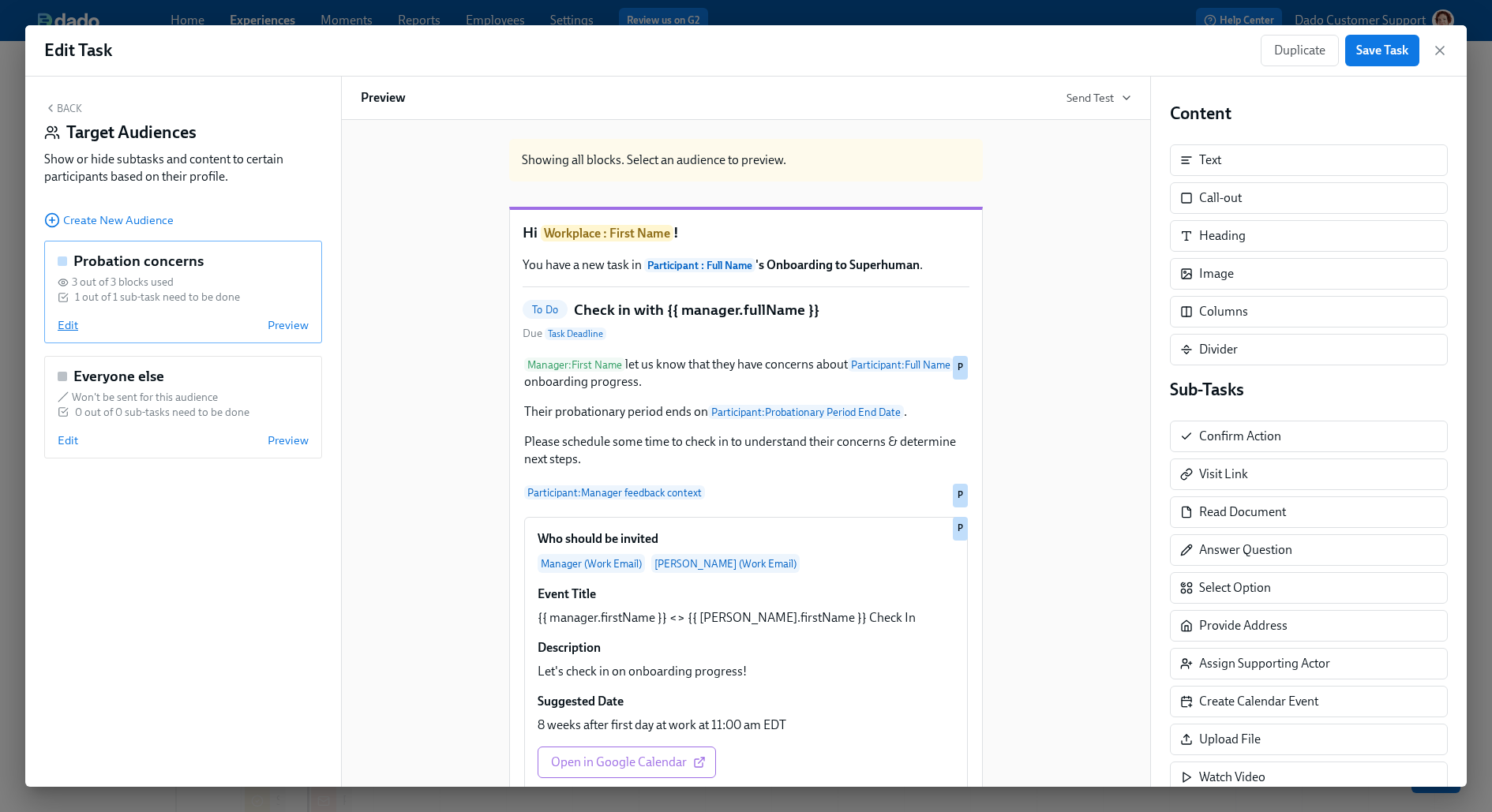
click at [63, 322] on span "Edit" at bounding box center [68, 324] width 21 height 16
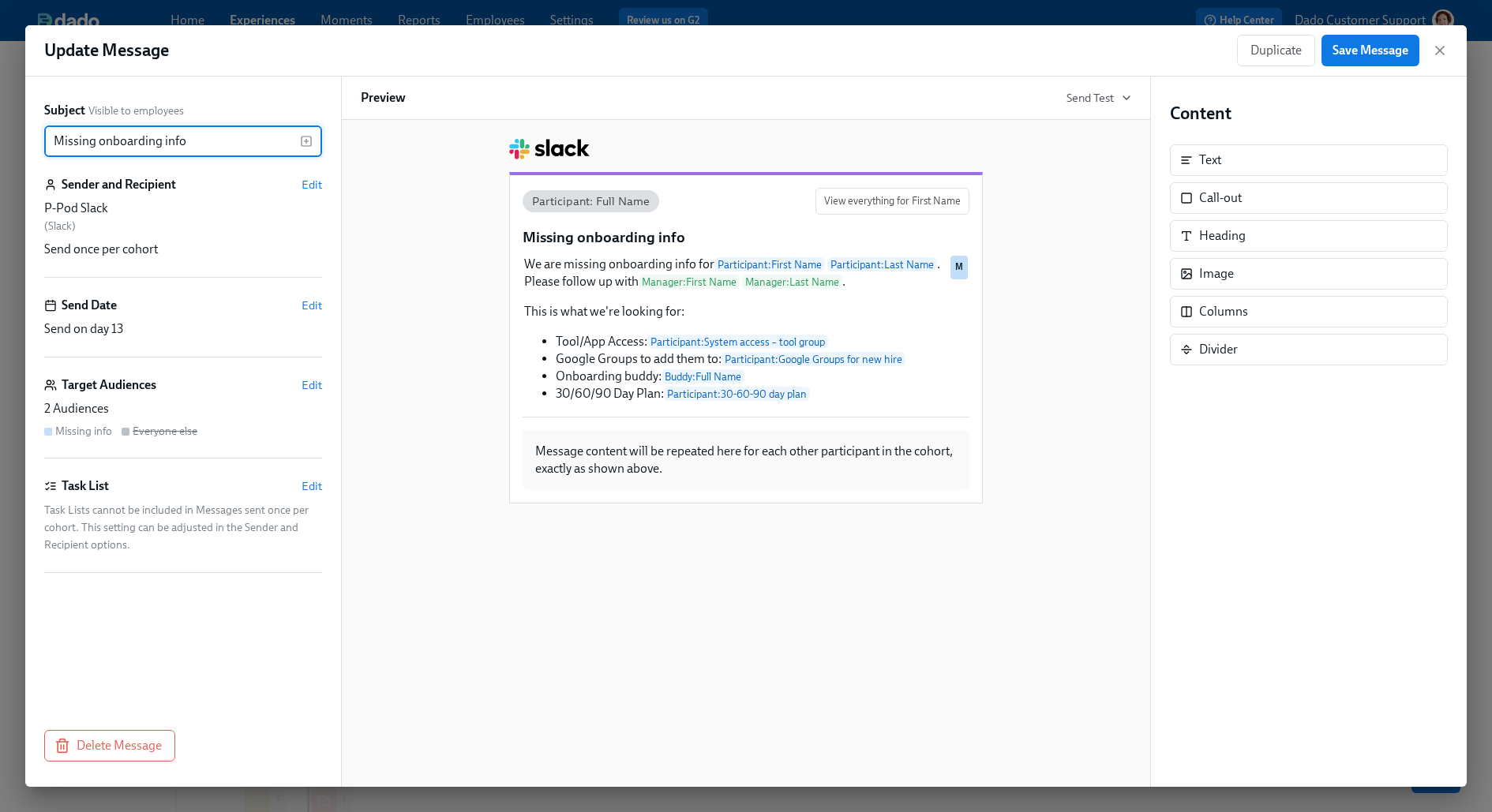
click at [323, 386] on div "Subject Visible to employees Missing onboarding info ​ Sender and Recipient Edi…" at bounding box center [183, 432] width 316 height 710
click at [313, 385] on span "Edit" at bounding box center [311, 384] width 21 height 16
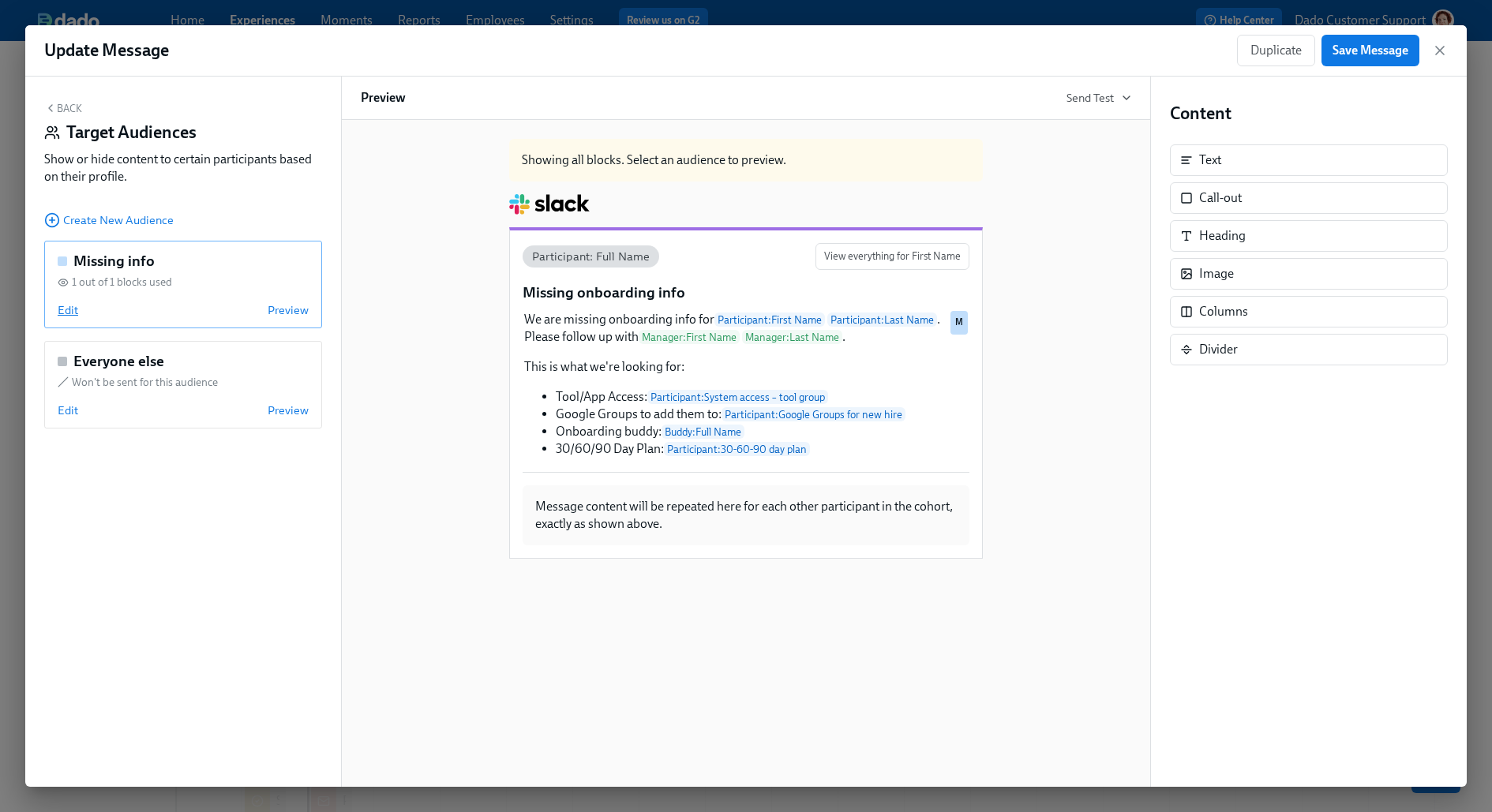
click at [61, 310] on span "Edit" at bounding box center [68, 309] width 21 height 16
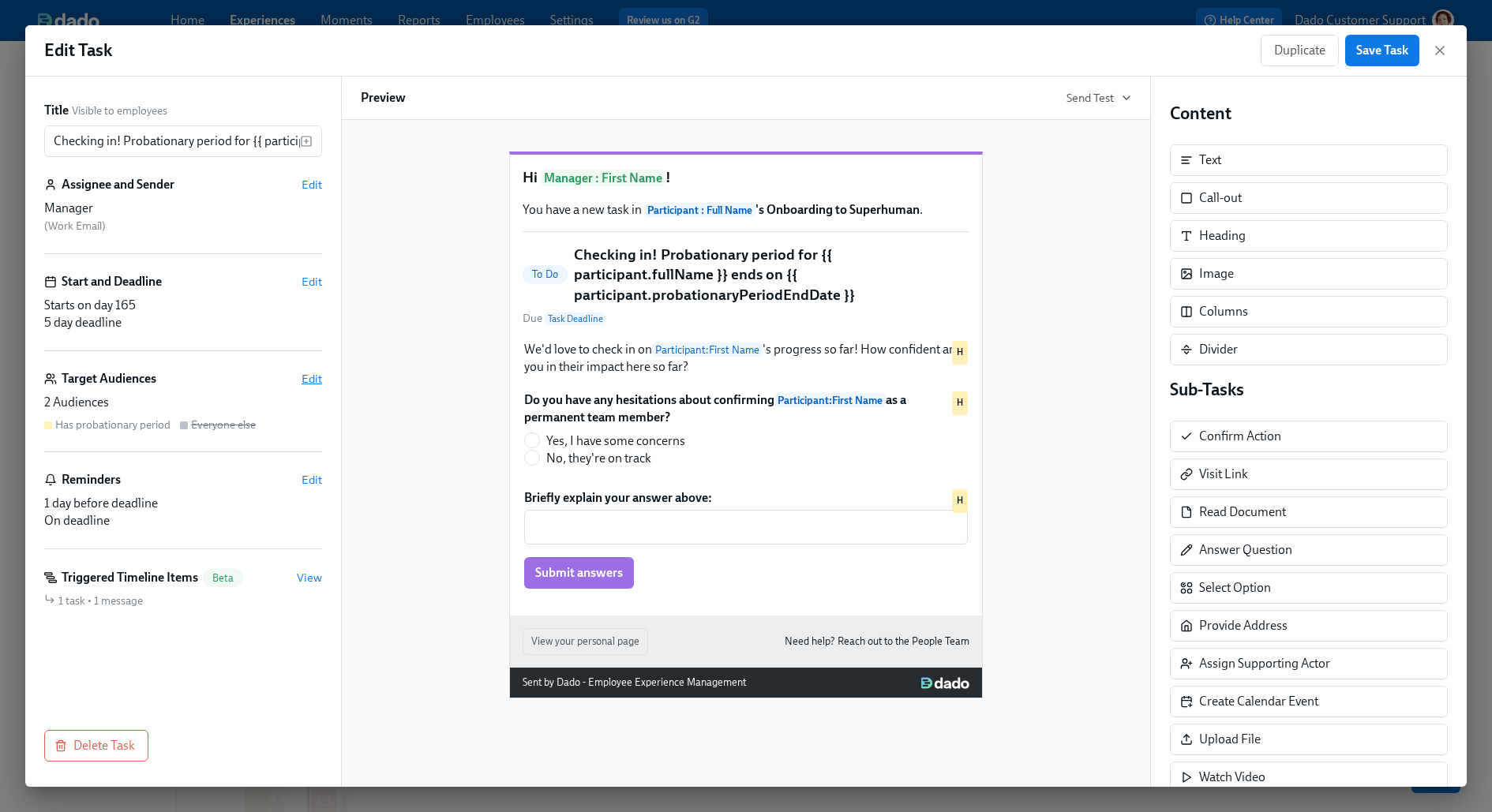
click at [306, 385] on span "Edit" at bounding box center [311, 378] width 21 height 16
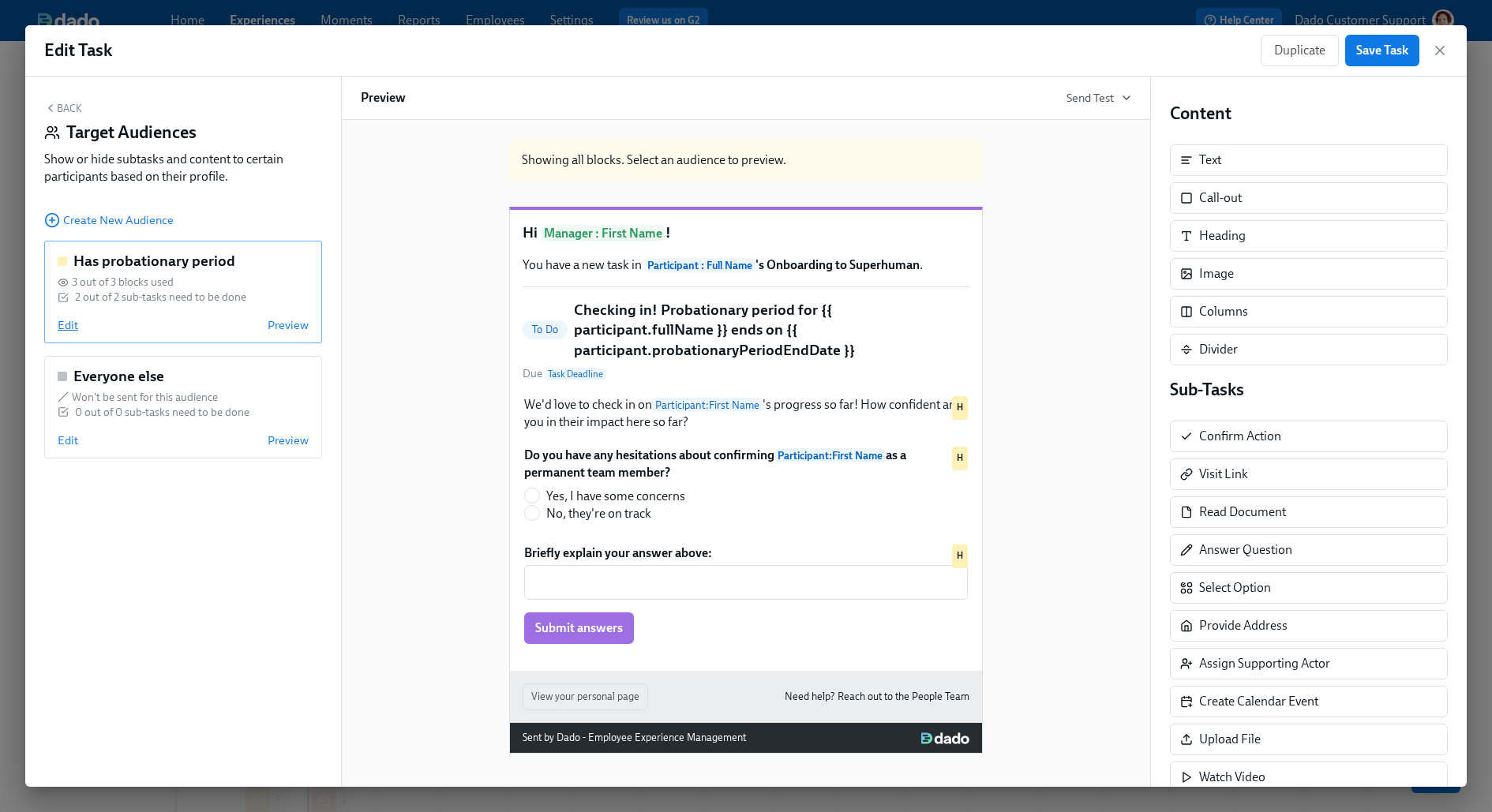
click at [66, 321] on span "Edit" at bounding box center [68, 324] width 21 height 16
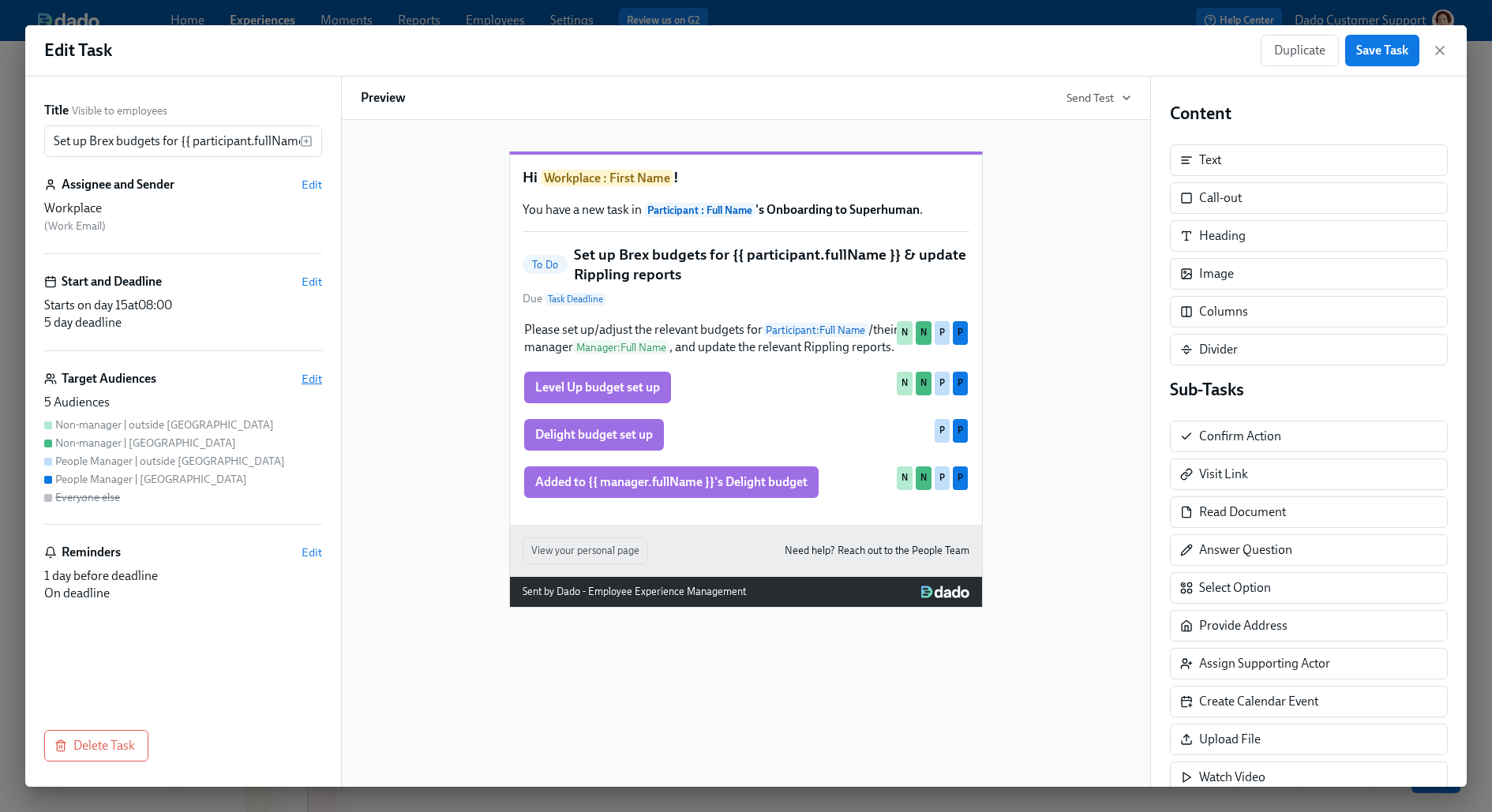
click at [312, 375] on span "Edit" at bounding box center [311, 378] width 21 height 16
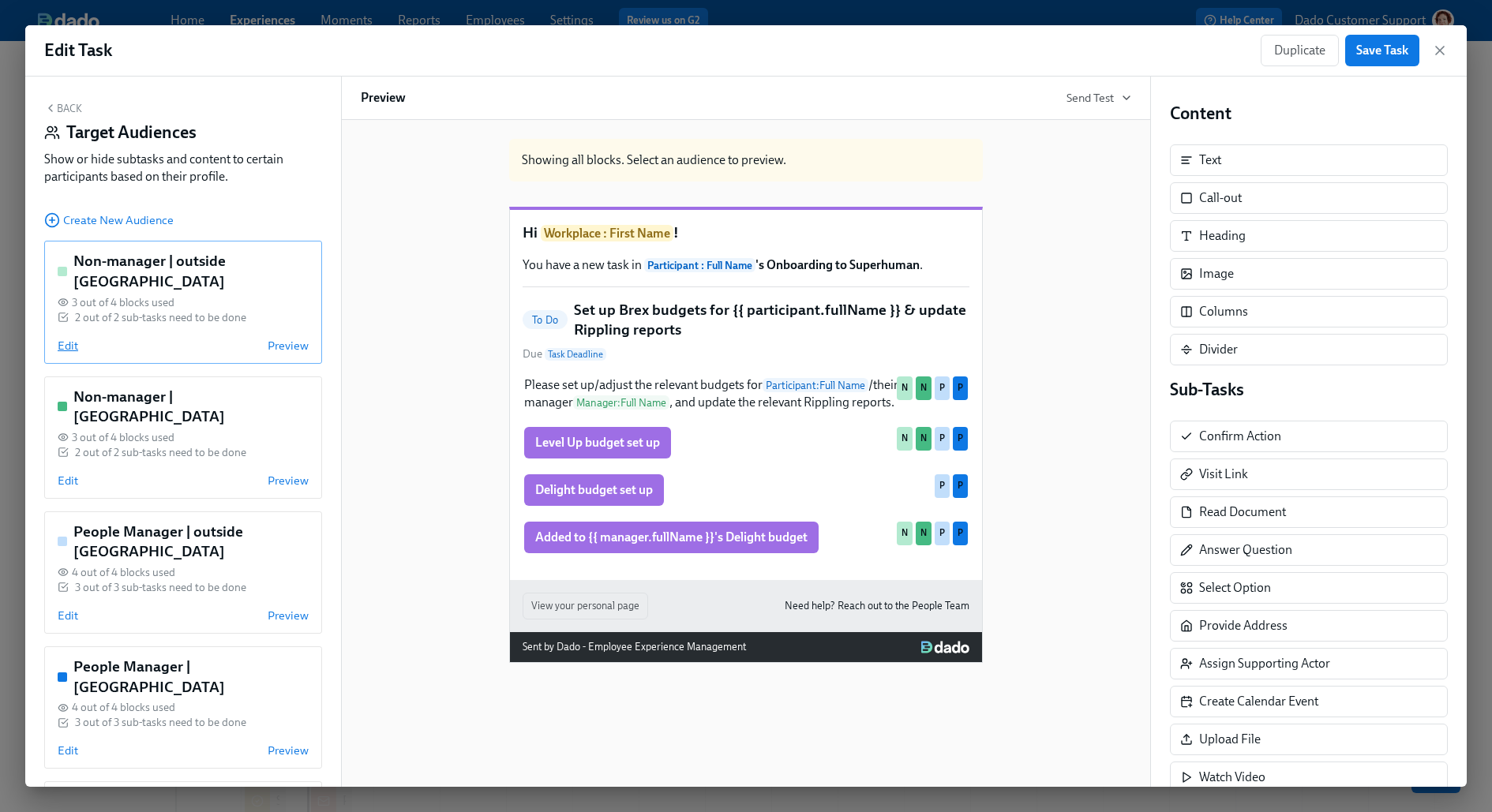
click at [68, 338] on span "Edit" at bounding box center [68, 345] width 21 height 16
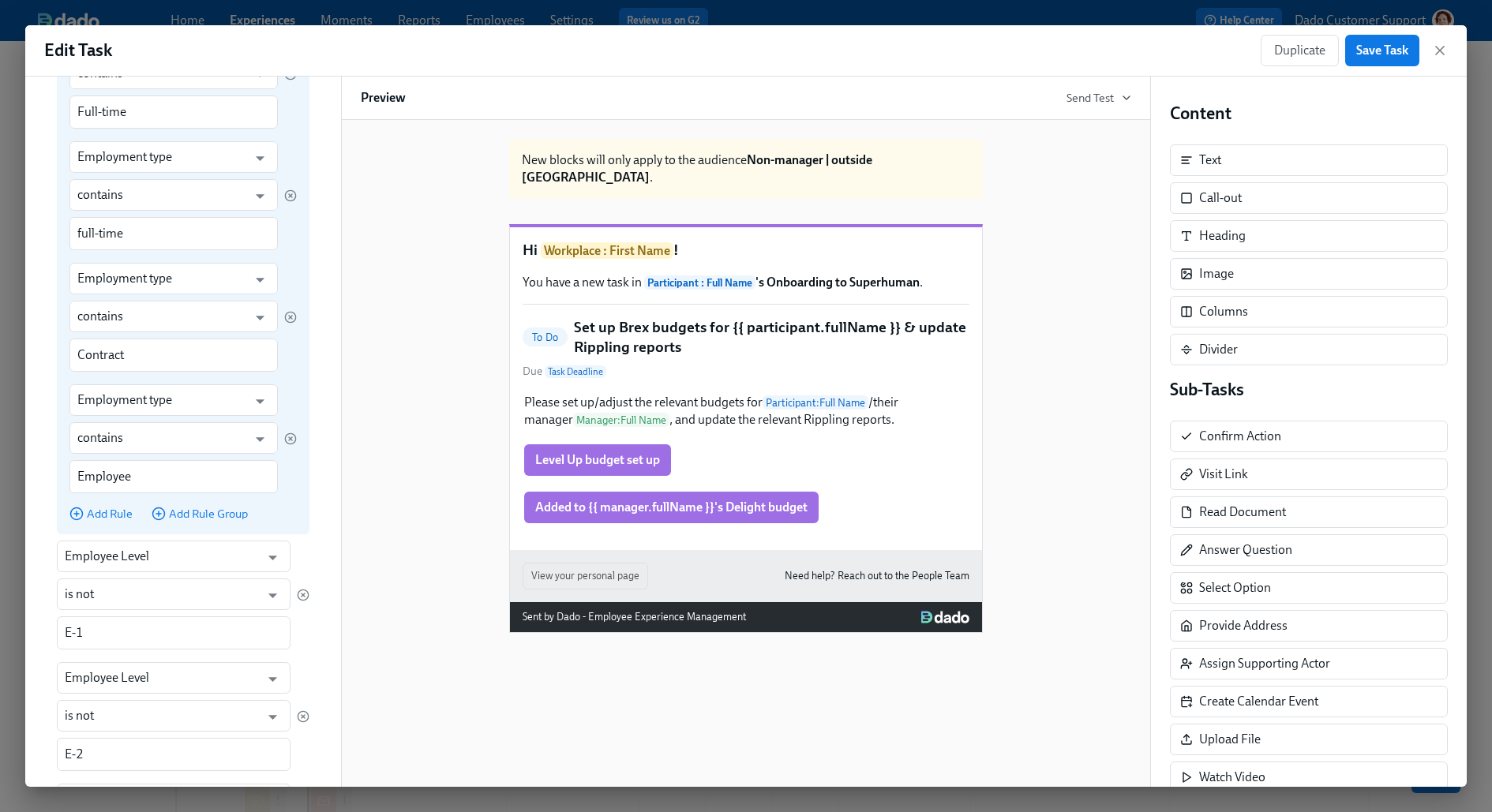
scroll to position [710, 0]
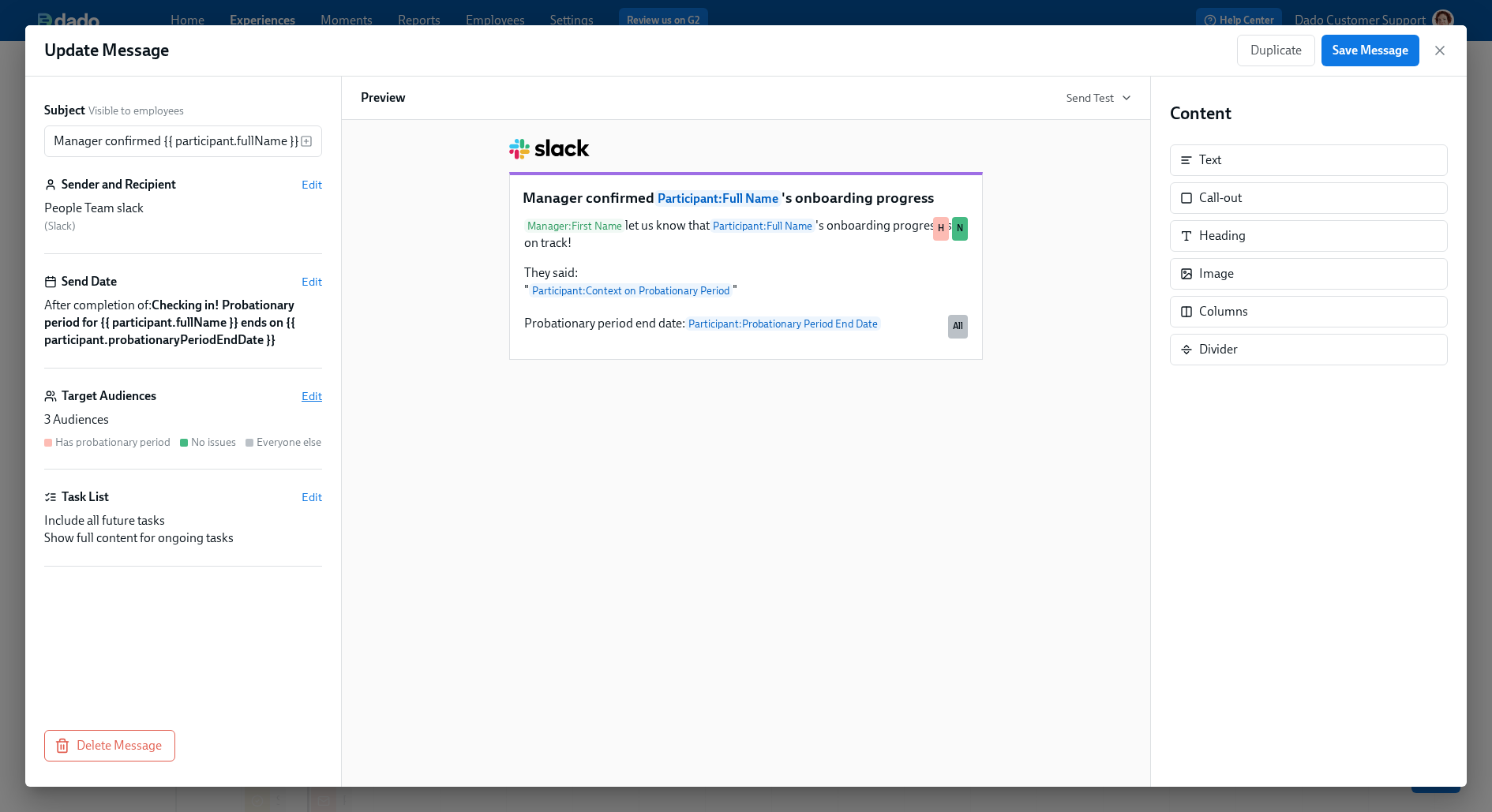
click at [304, 389] on span "Edit" at bounding box center [311, 396] width 21 height 16
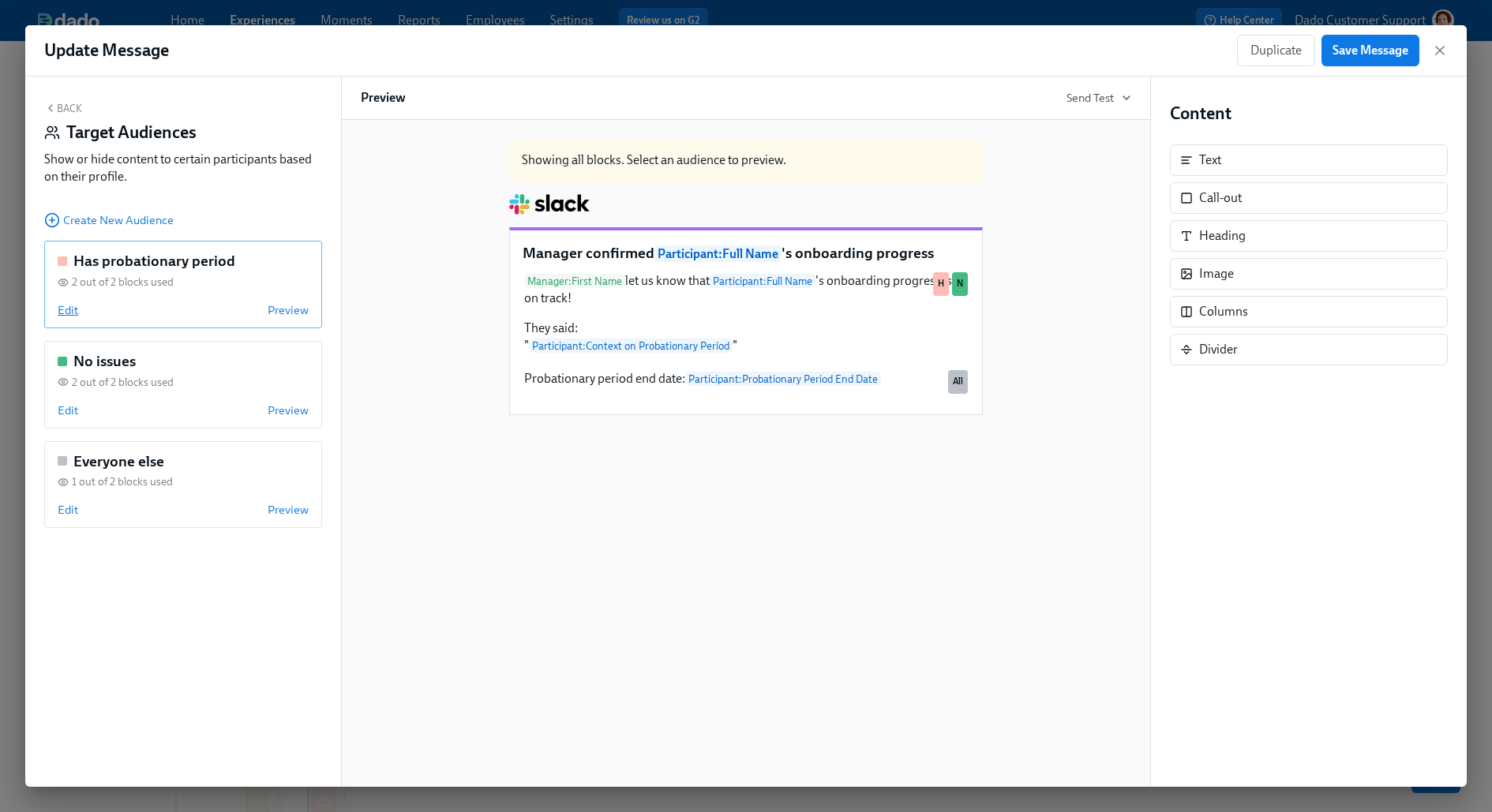
click at [61, 314] on span "Edit" at bounding box center [68, 309] width 21 height 16
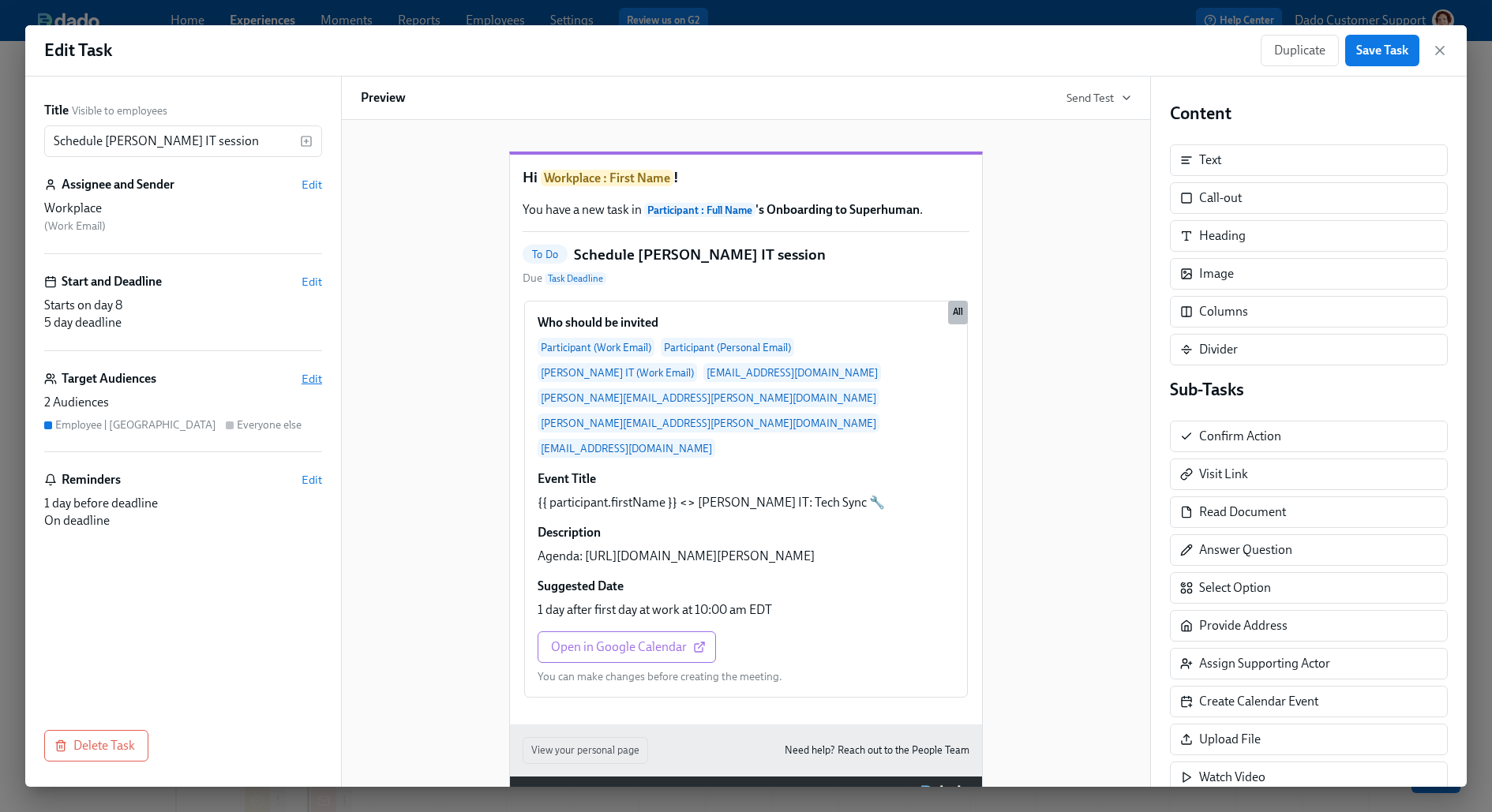
click at [314, 371] on span "Edit" at bounding box center [311, 378] width 21 height 16
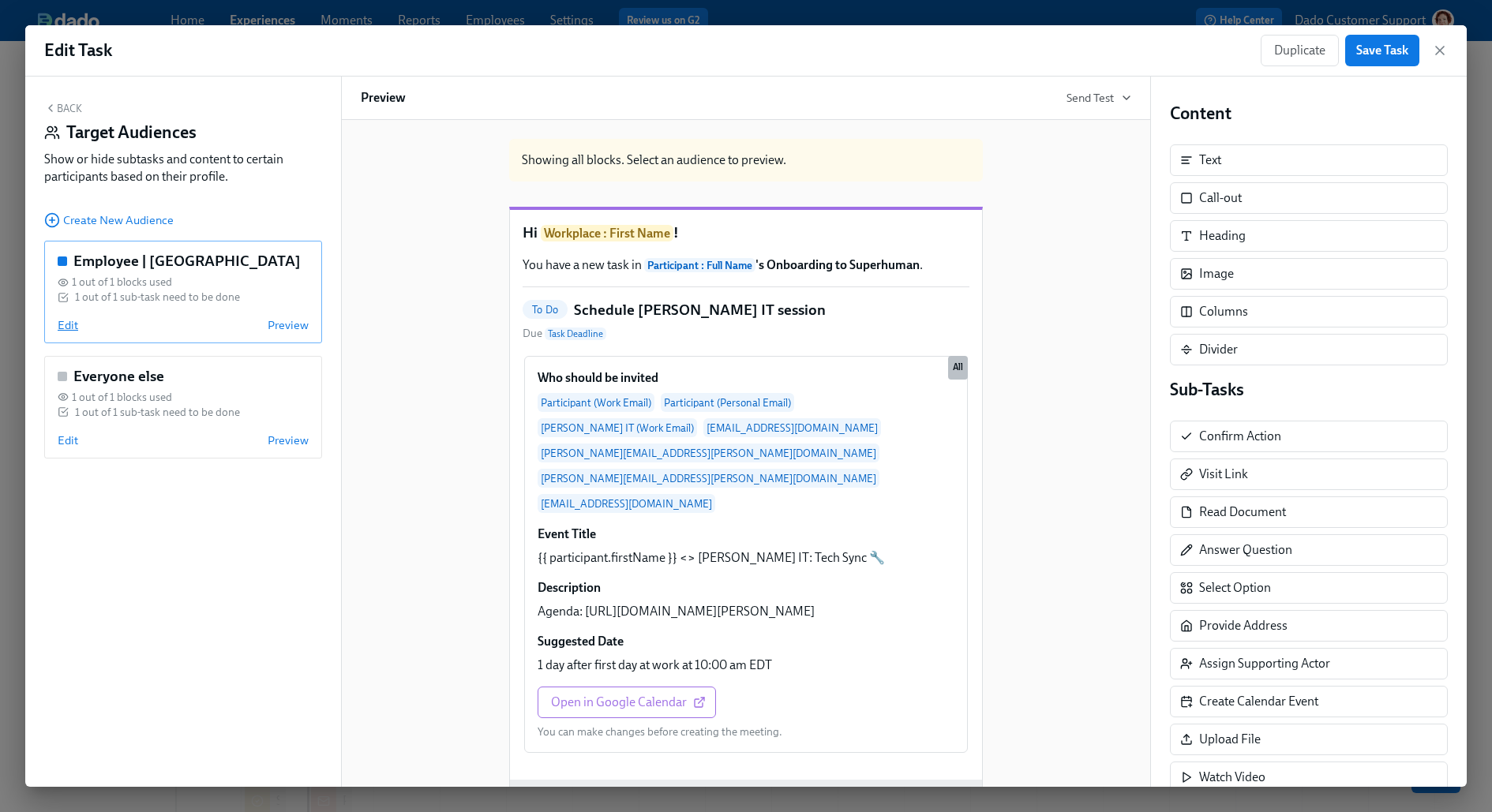
click at [65, 326] on span "Edit" at bounding box center [68, 324] width 21 height 16
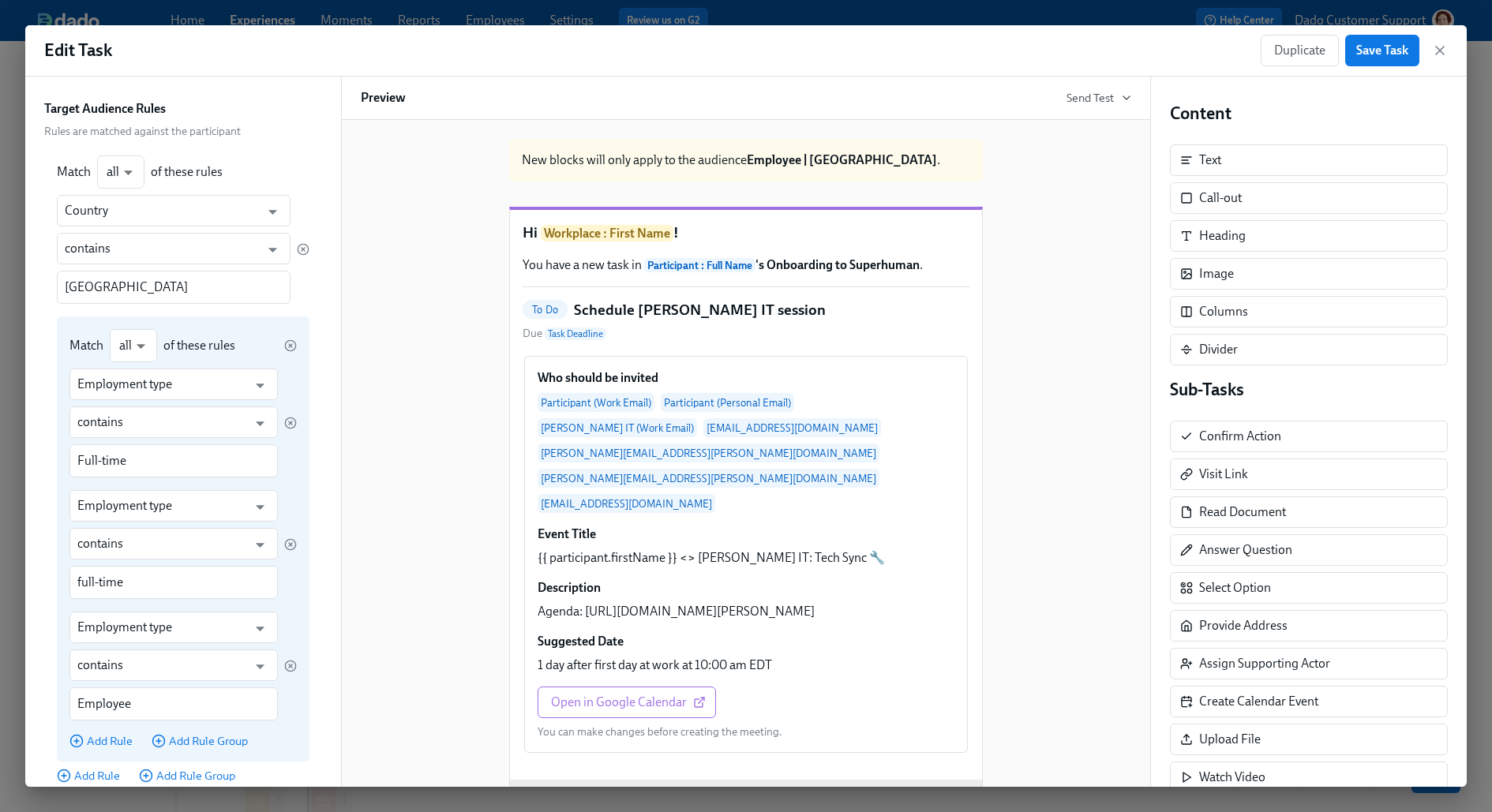
scroll to position [148, 0]
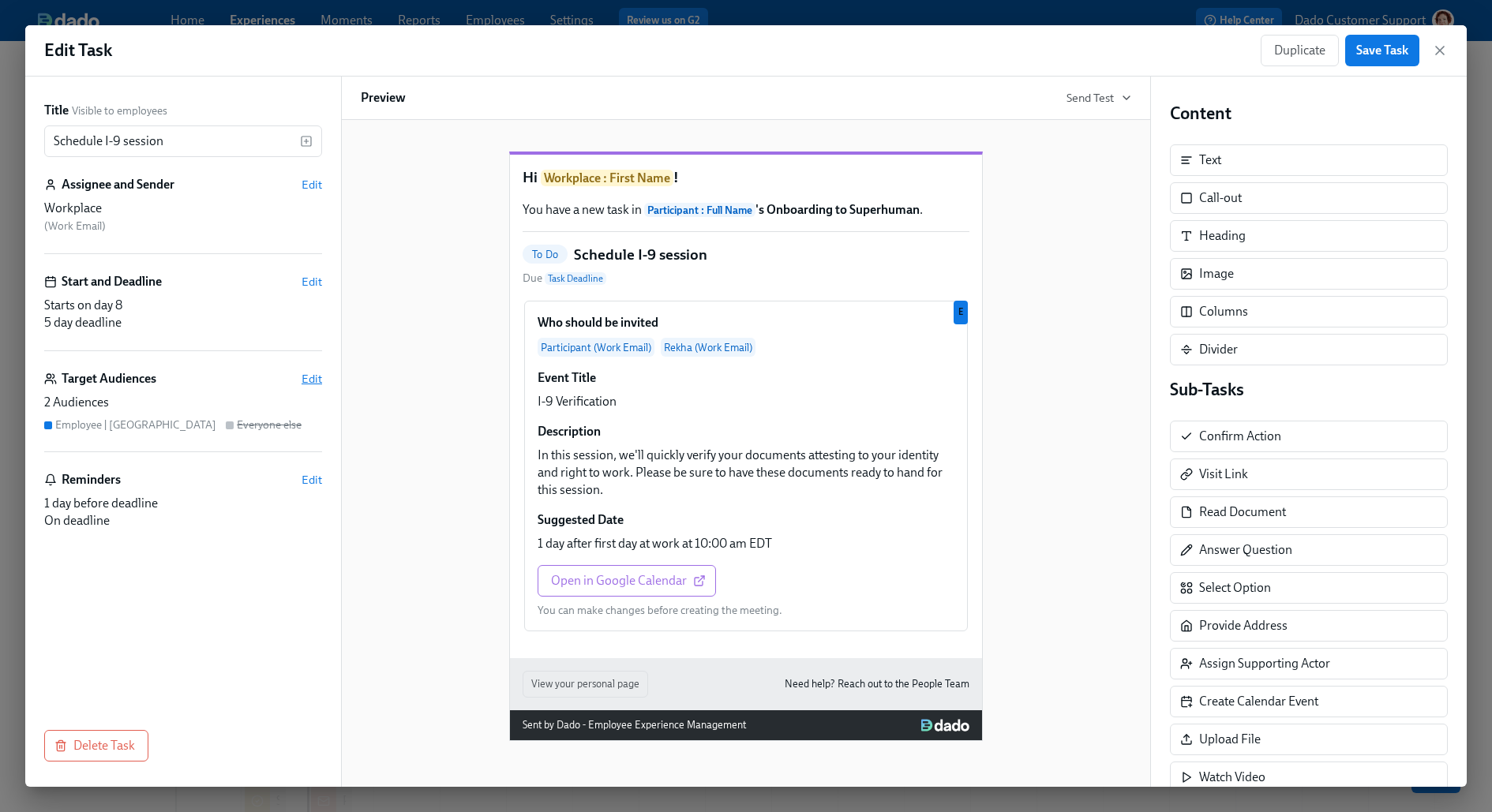
click at [301, 373] on span "Edit" at bounding box center [311, 378] width 21 height 16
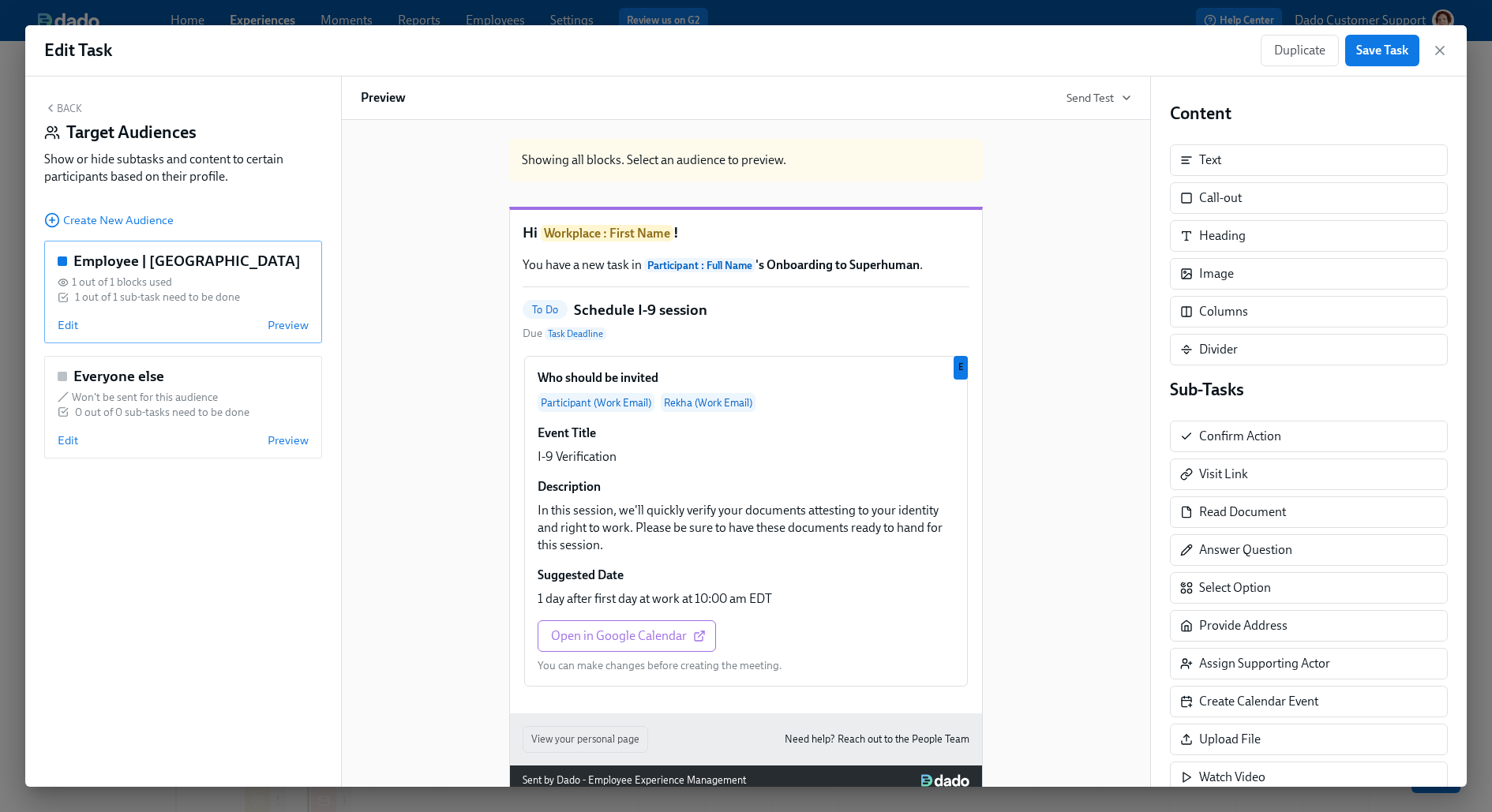
click at [64, 312] on div "Employee | [GEOGRAPHIC_DATA] 1 out of 1 blocks used 1 out of 1 sub-task need to…" at bounding box center [183, 292] width 278 height 103
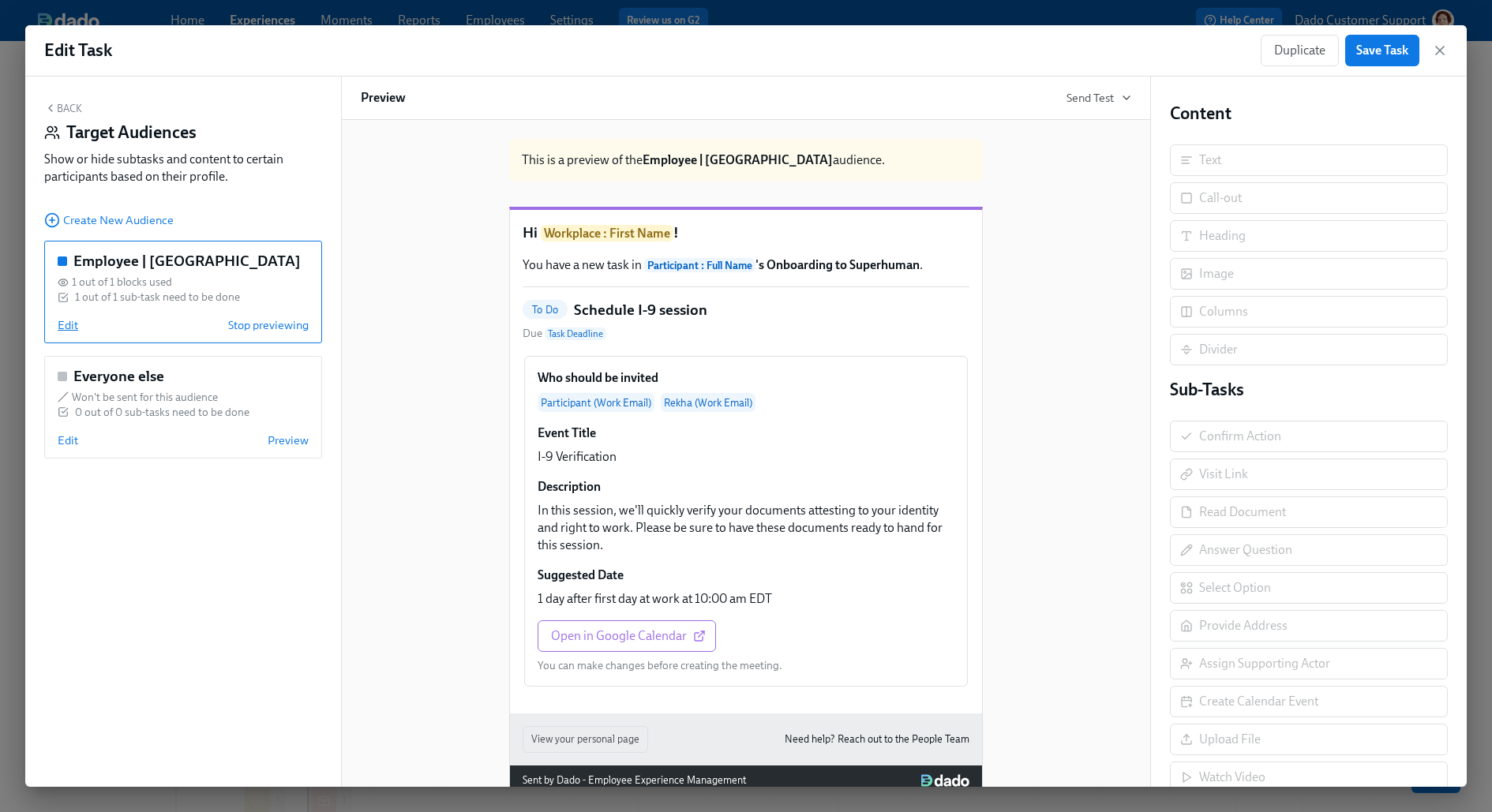
click at [69, 320] on span "Edit" at bounding box center [68, 324] width 21 height 16
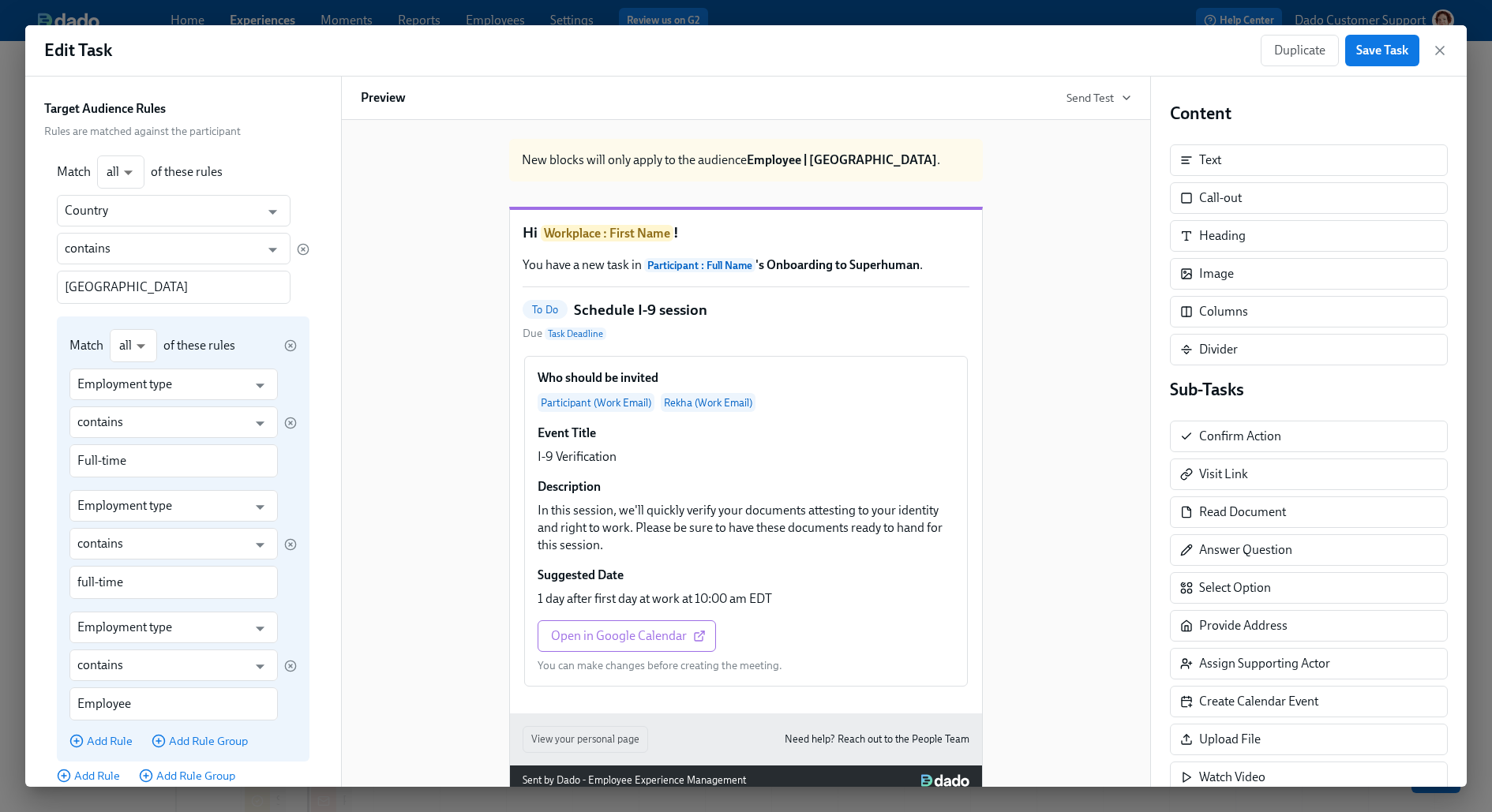
scroll to position [139, 0]
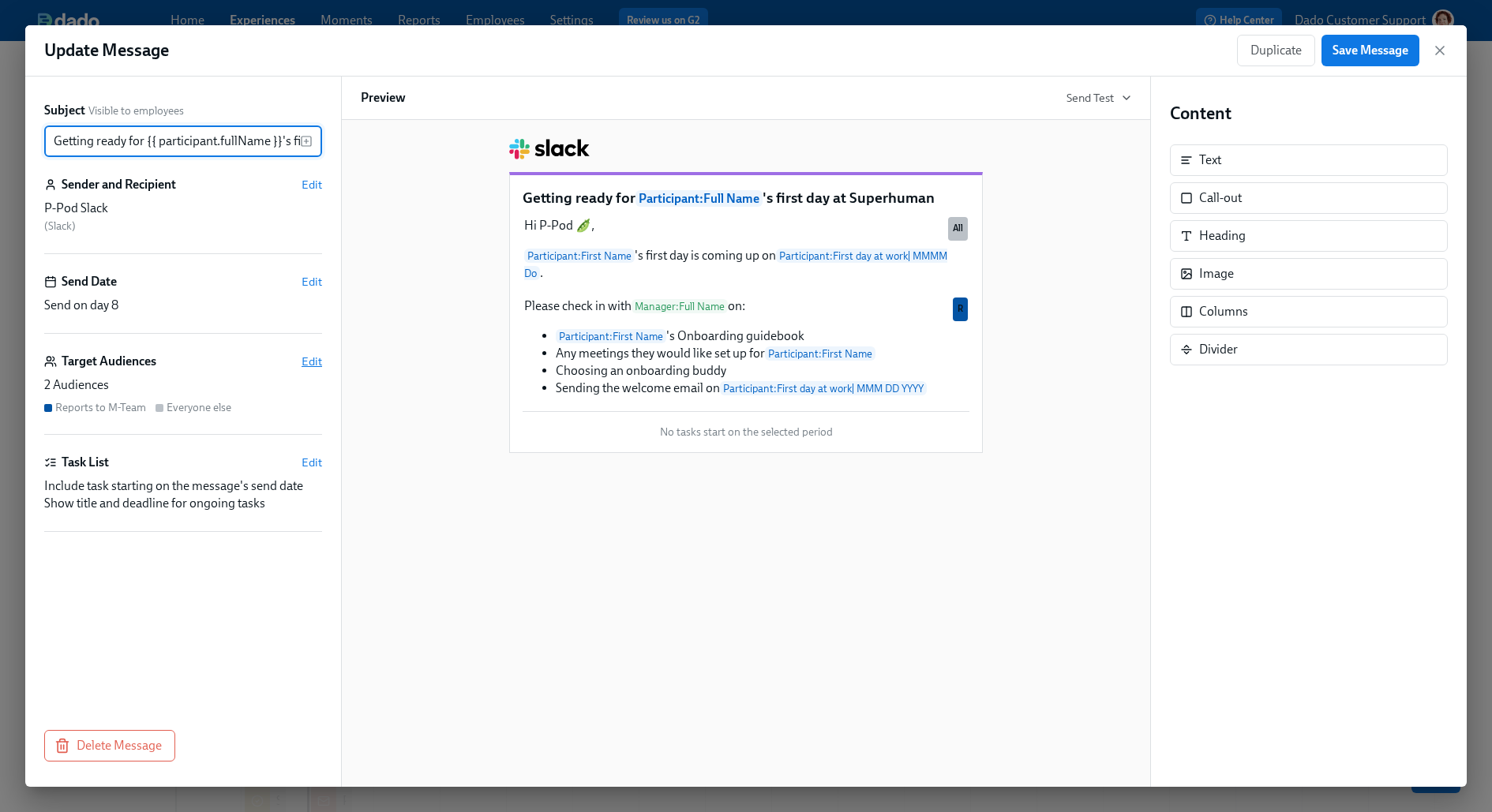
click at [309, 363] on span "Edit" at bounding box center [311, 361] width 21 height 16
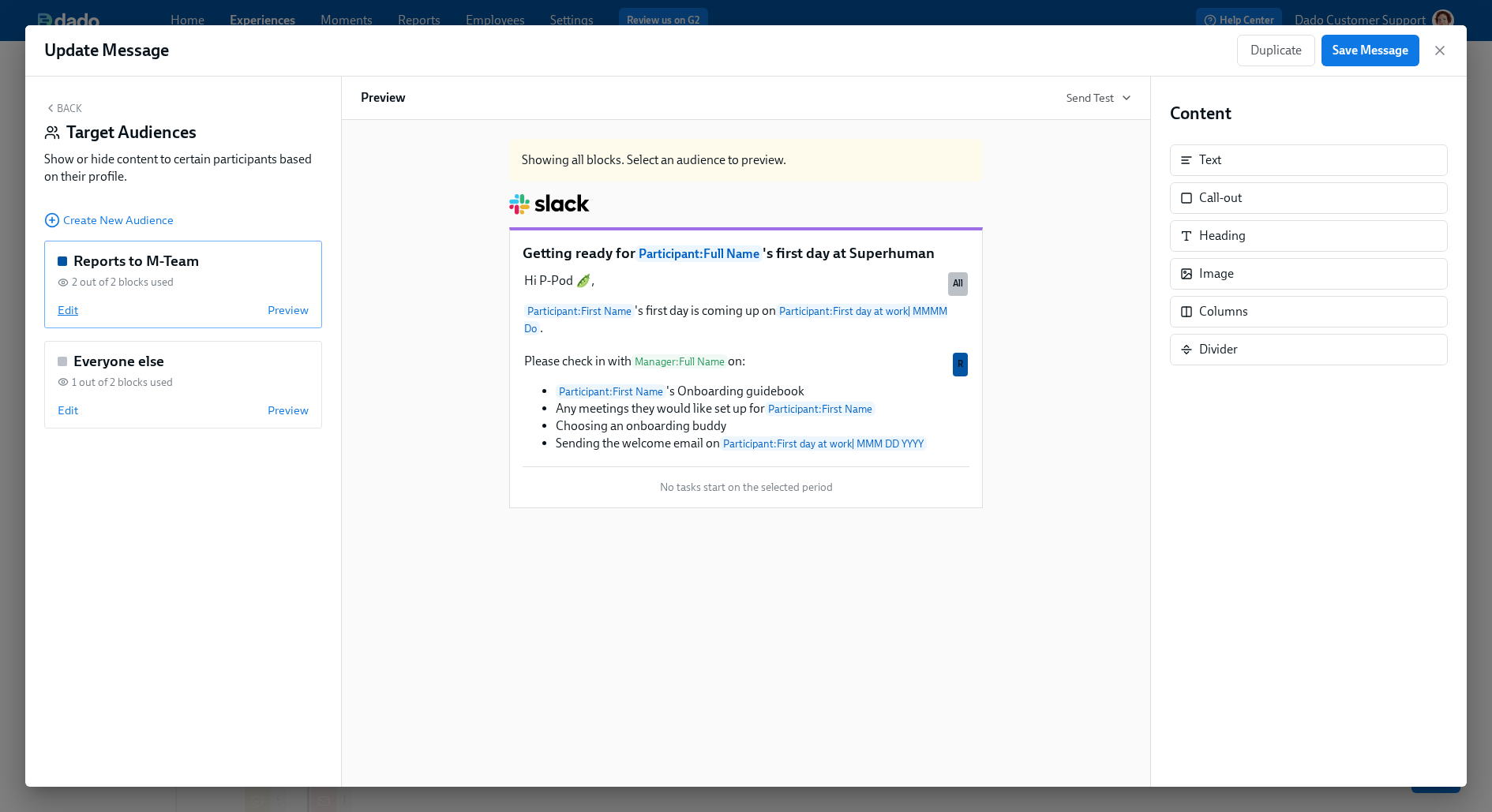
click at [58, 313] on span "Edit" at bounding box center [68, 309] width 21 height 16
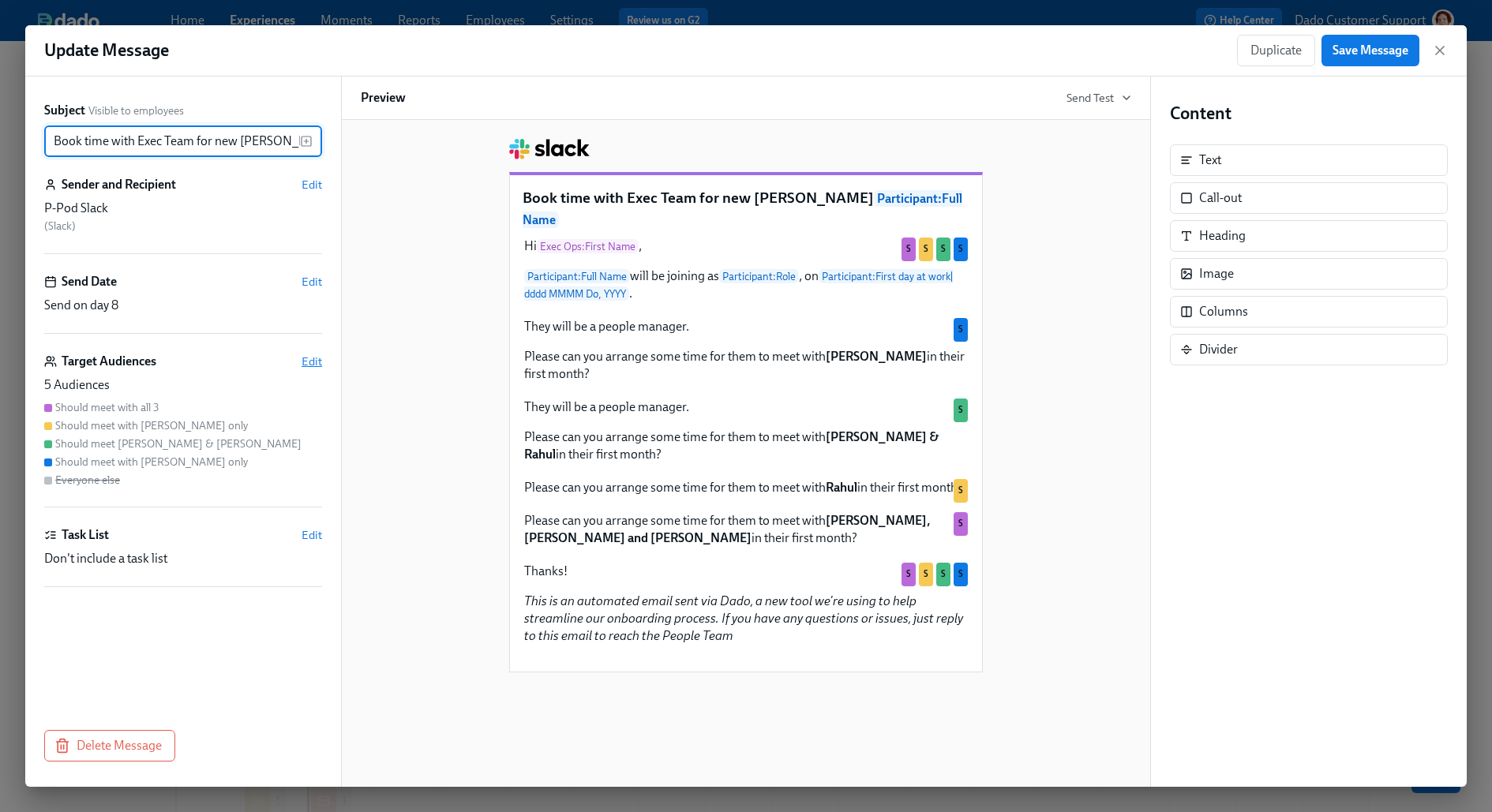
click at [309, 363] on span "Edit" at bounding box center [311, 361] width 21 height 16
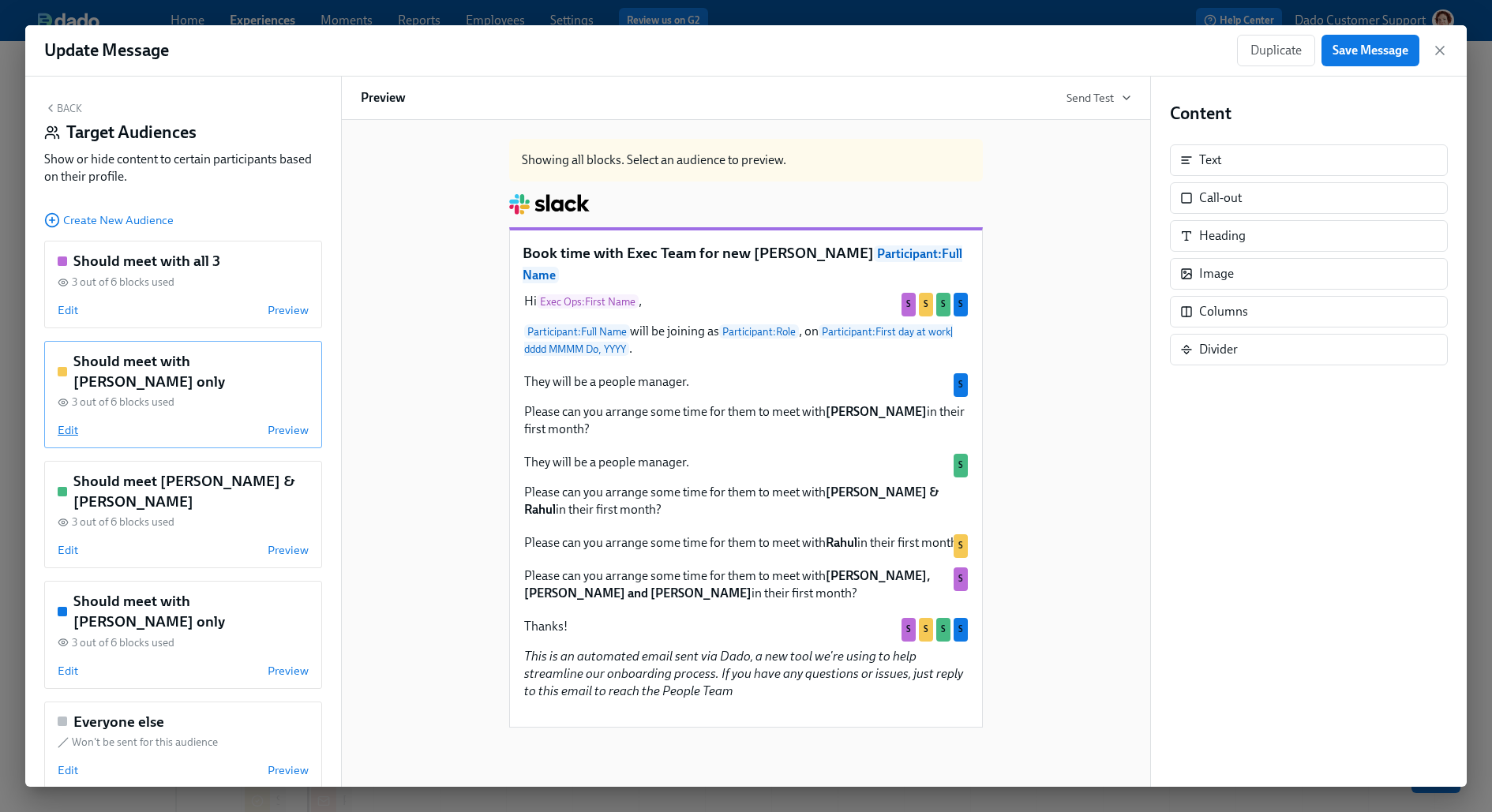
click at [73, 422] on span "Edit" at bounding box center [68, 429] width 21 height 16
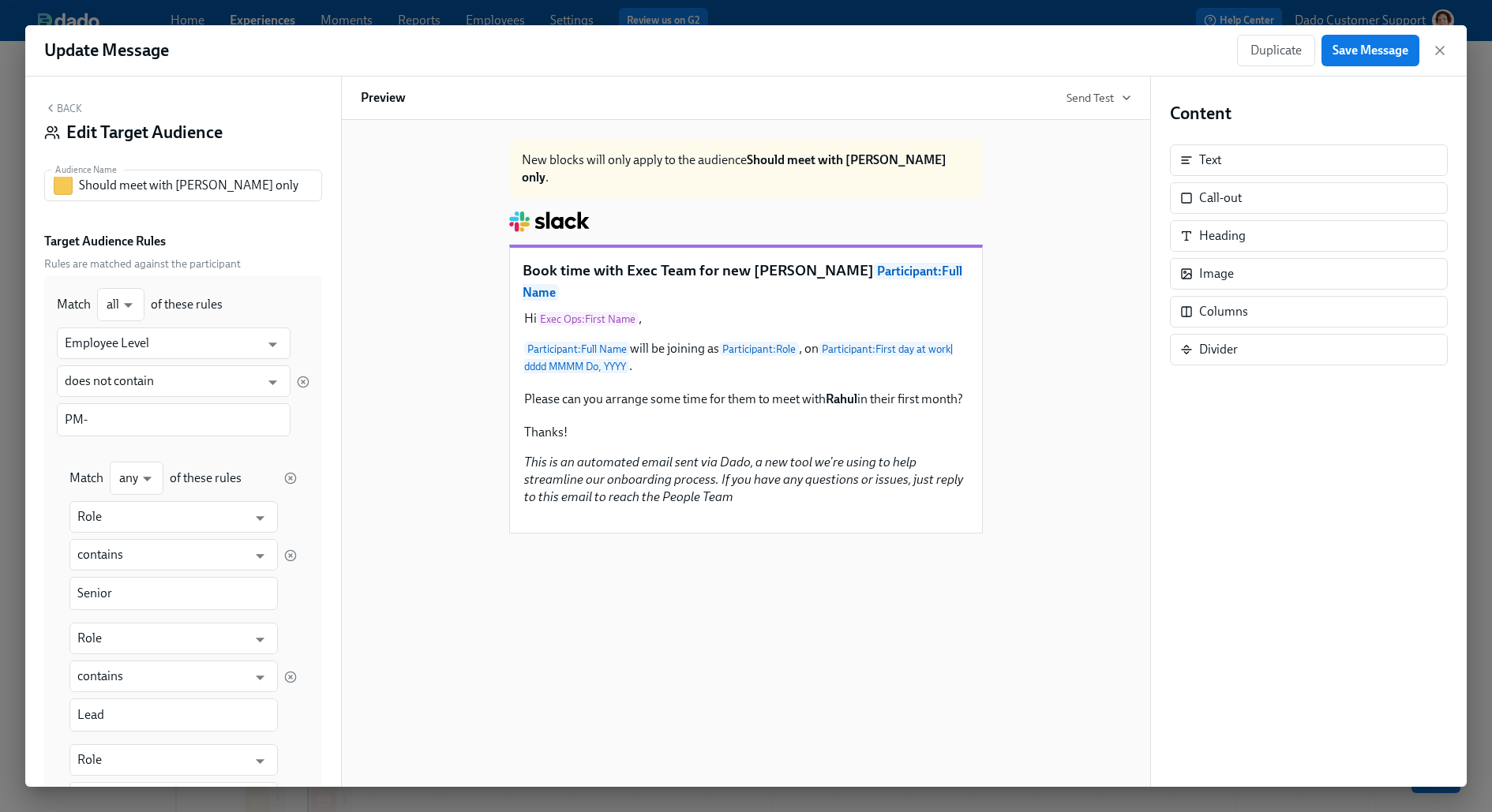
click at [63, 106] on button "Back" at bounding box center [63, 108] width 38 height 13
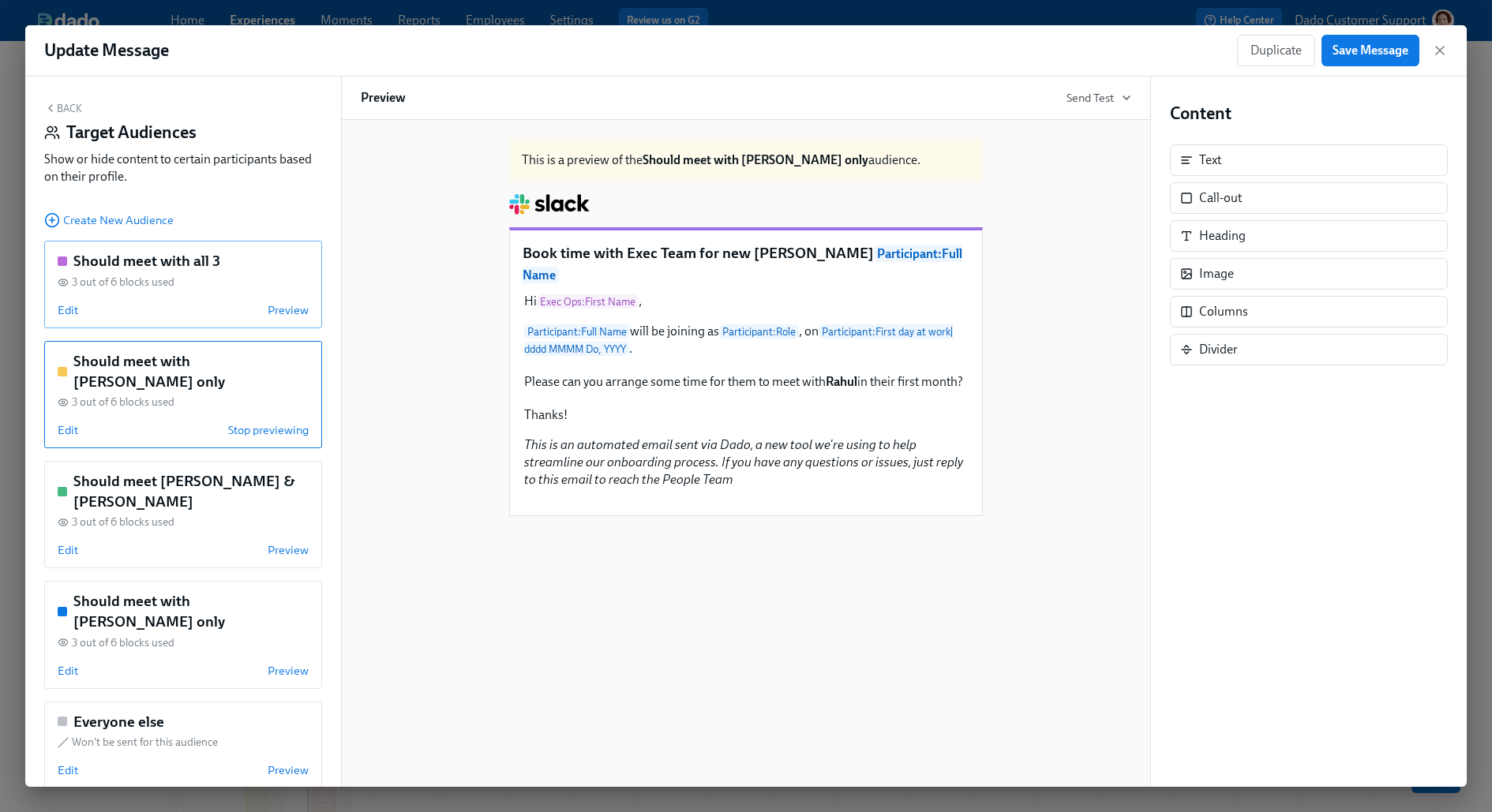
click at [63, 320] on div "Should meet with all 3 3 out of 6 blocks used Edit Preview" at bounding box center [183, 284] width 278 height 88
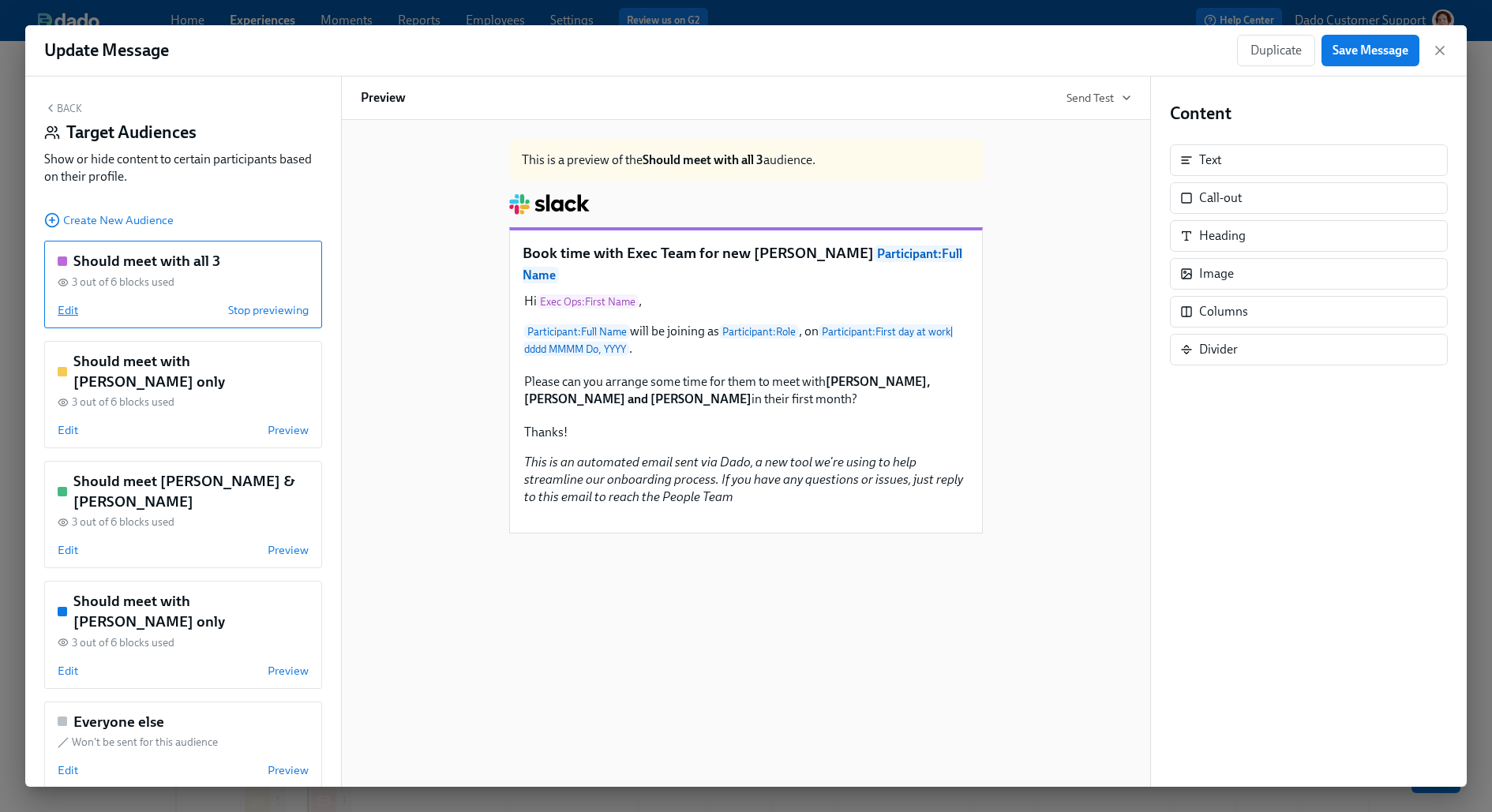
click at [63, 313] on span "Edit" at bounding box center [68, 309] width 21 height 16
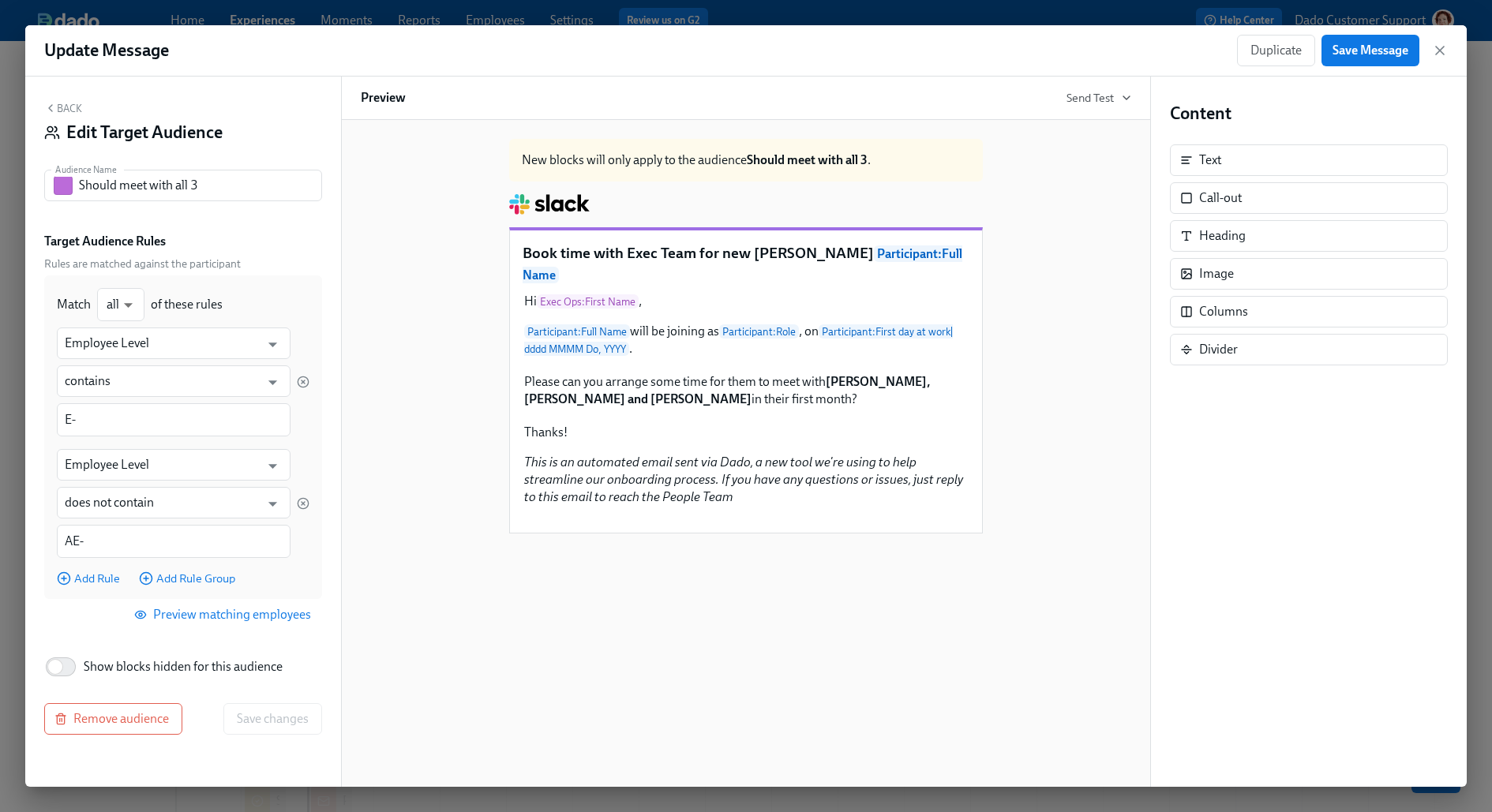
click at [60, 109] on button "Back" at bounding box center [63, 108] width 38 height 13
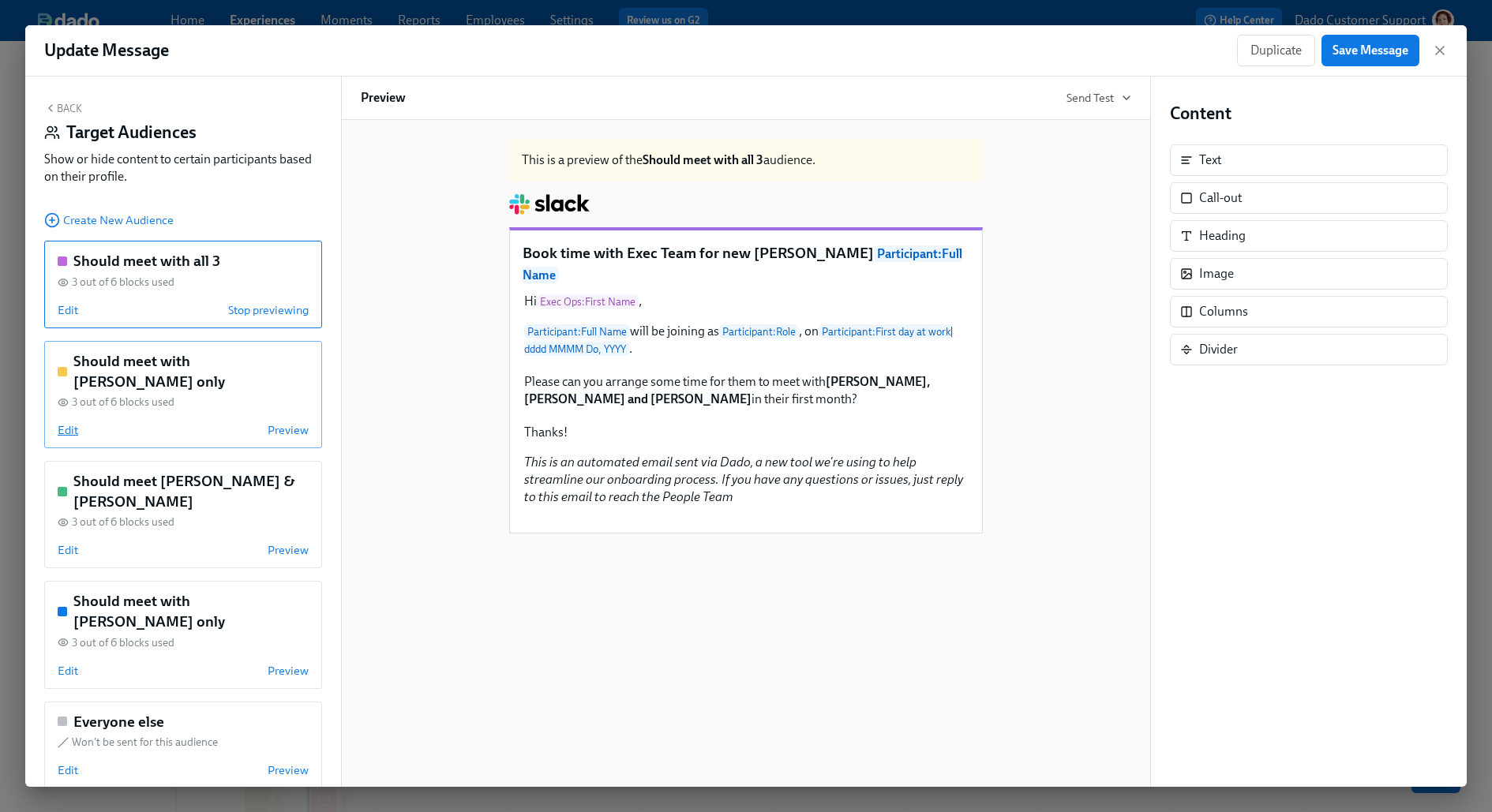
click at [67, 422] on span "Edit" at bounding box center [68, 429] width 21 height 16
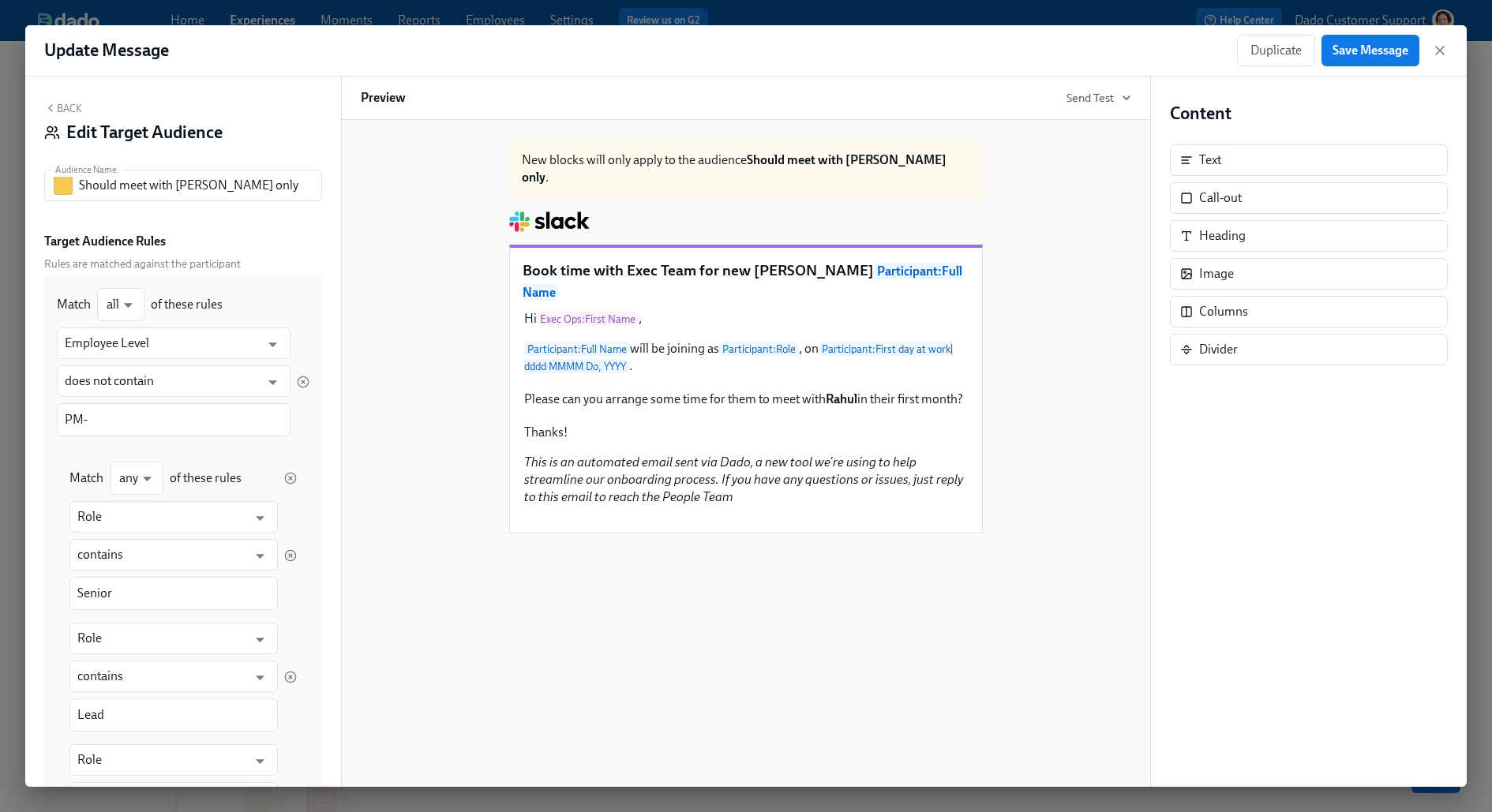
click at [65, 113] on button "Back" at bounding box center [63, 108] width 38 height 13
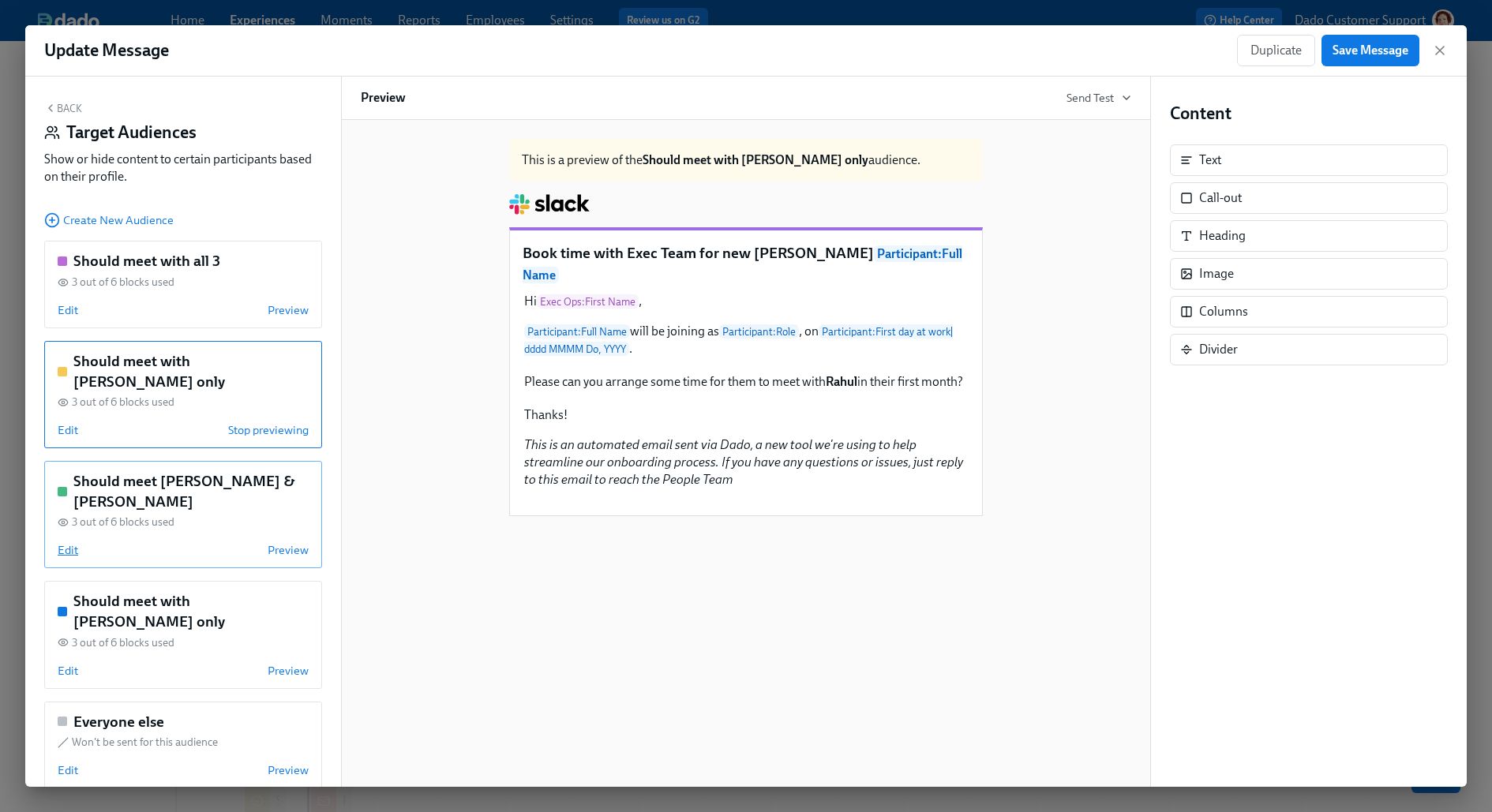
click at [61, 542] on span "Edit" at bounding box center [68, 549] width 21 height 16
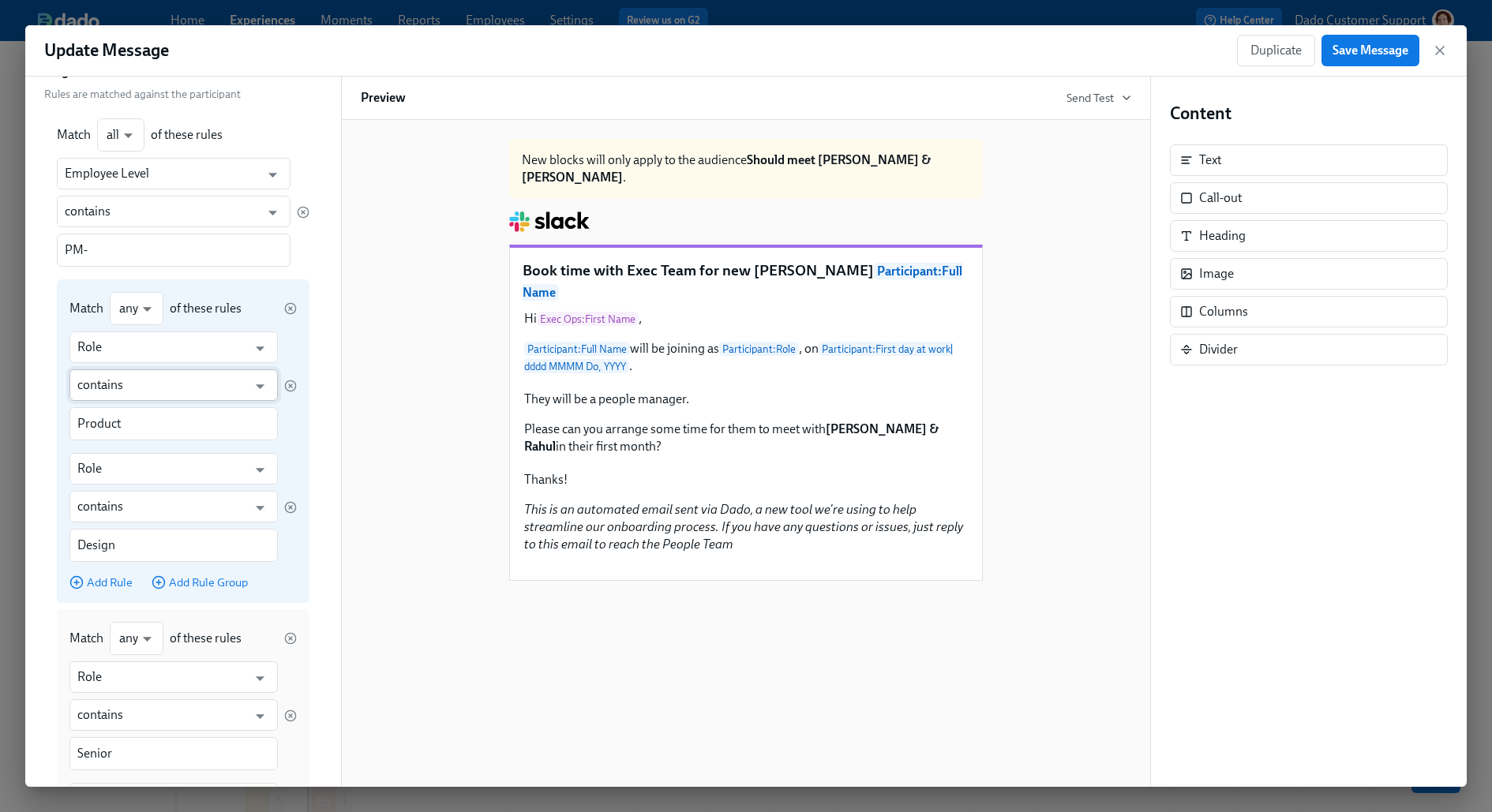
scroll to position [754, 0]
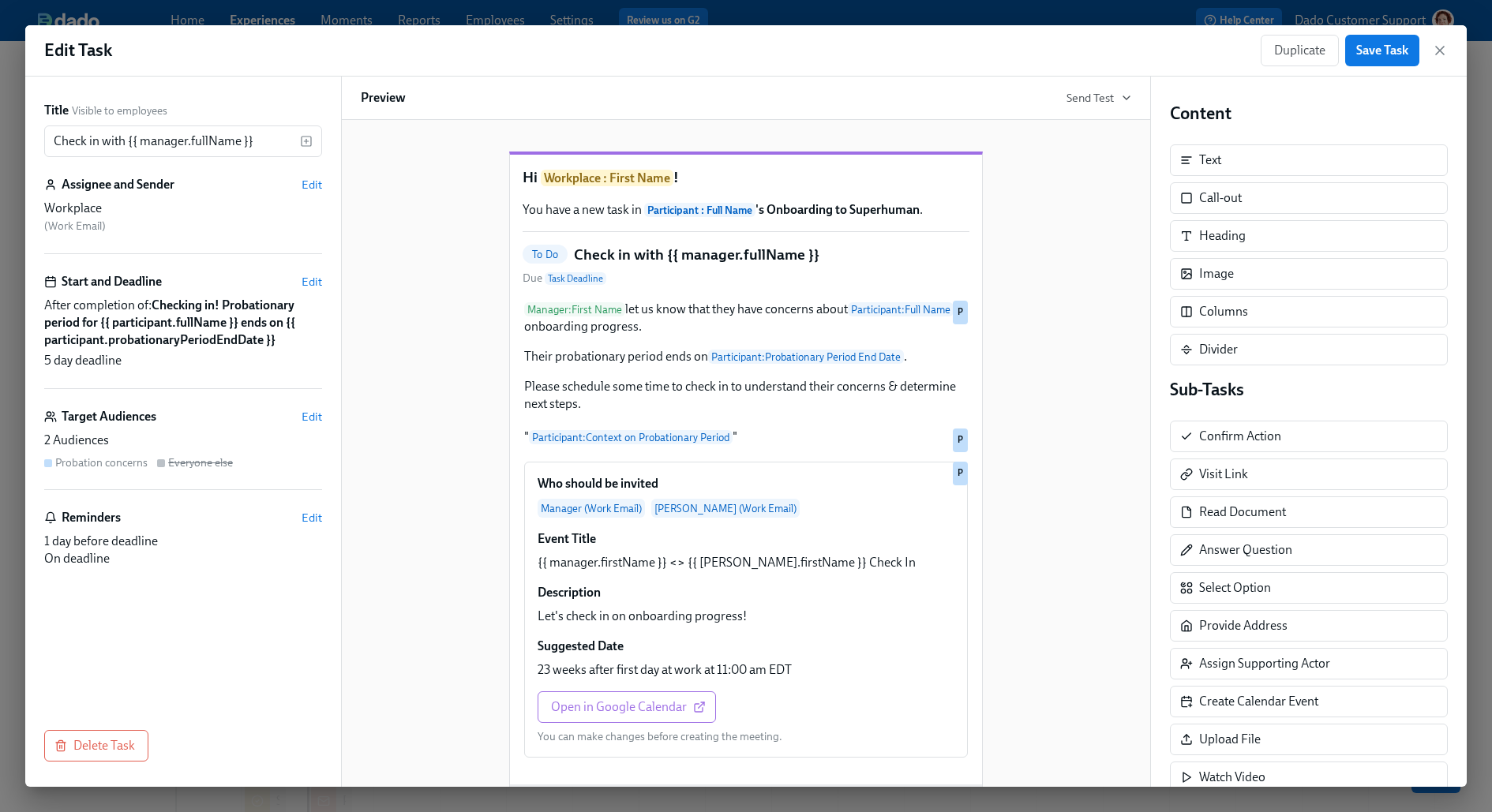
click at [297, 416] on div "Target Audiences Edit" at bounding box center [183, 416] width 278 height 18
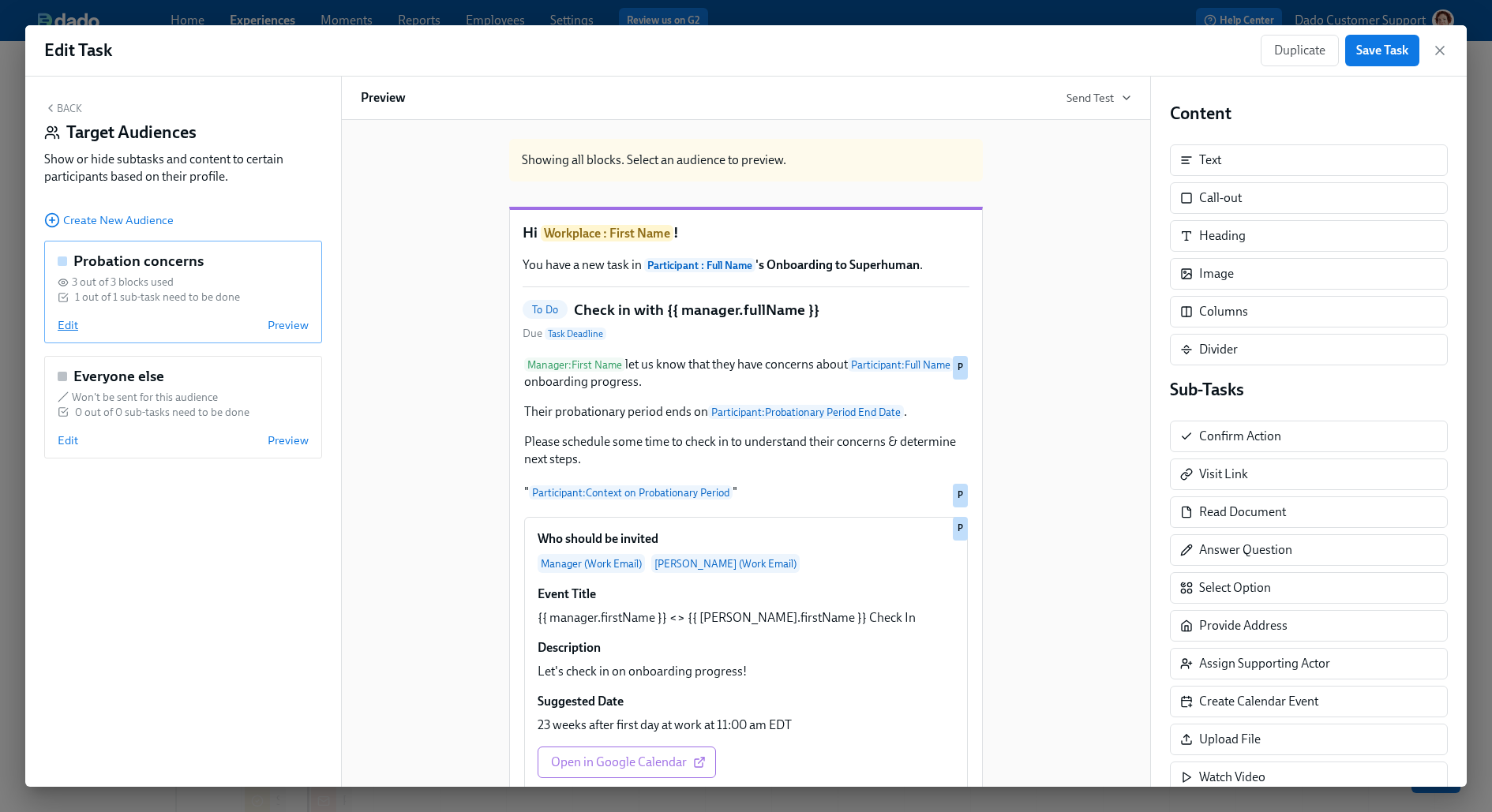
click at [58, 317] on span "Edit" at bounding box center [68, 324] width 21 height 16
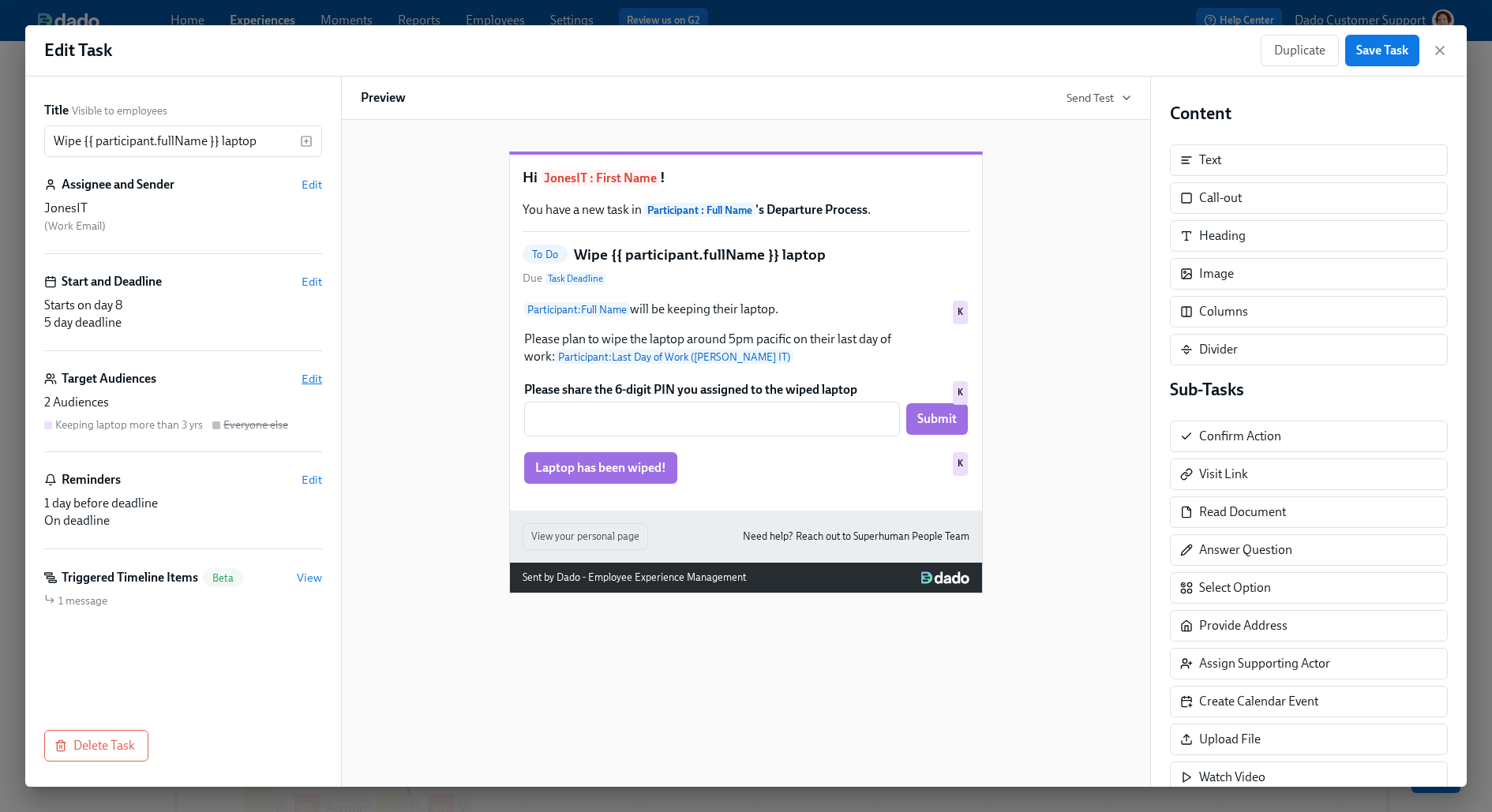
click at [306, 377] on span "Edit" at bounding box center [311, 378] width 21 height 16
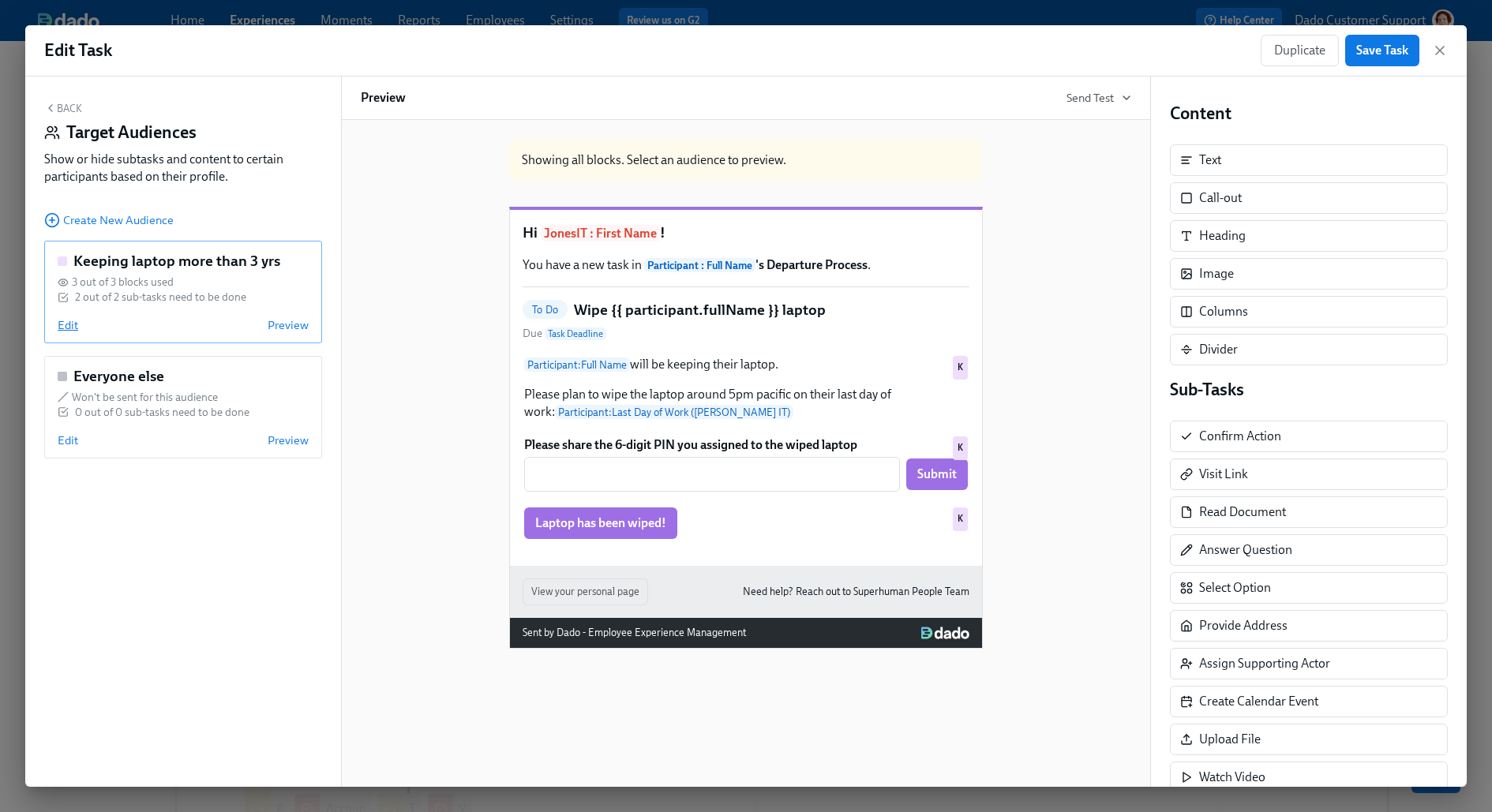
click at [69, 328] on span "Edit" at bounding box center [68, 324] width 21 height 16
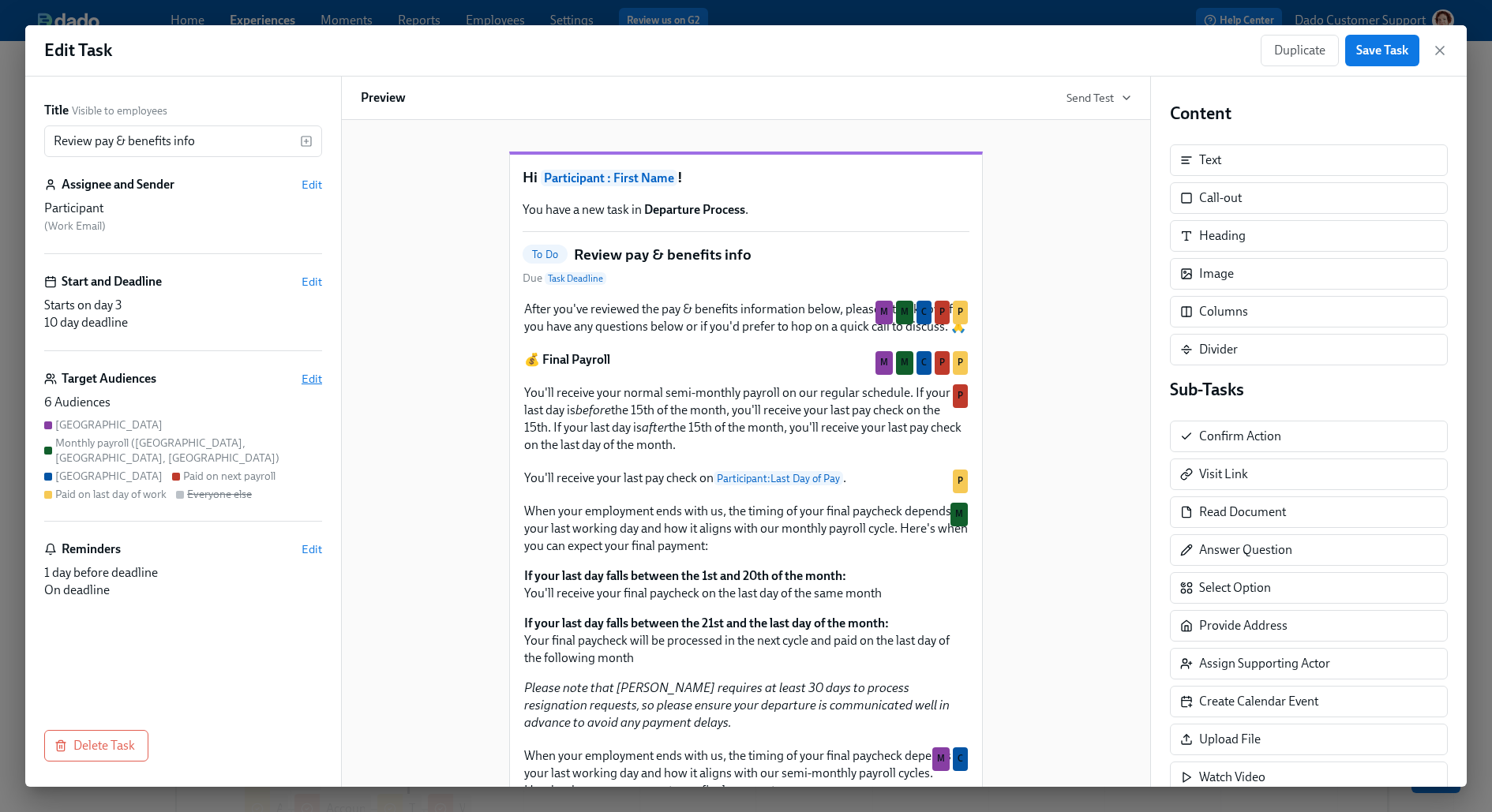
click at [313, 377] on span "Edit" at bounding box center [311, 378] width 21 height 16
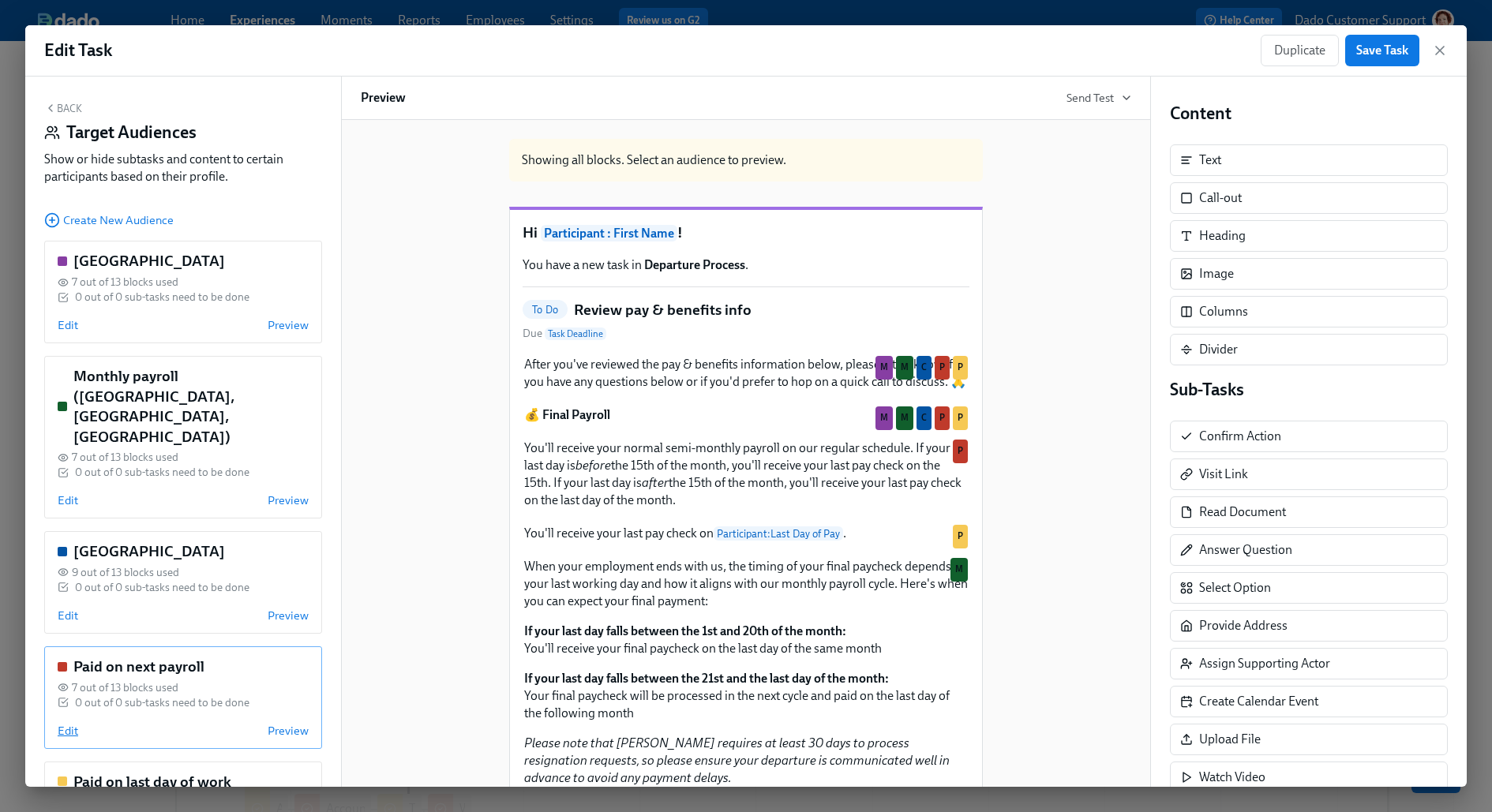
click at [64, 723] on span "Edit" at bounding box center [68, 730] width 21 height 16
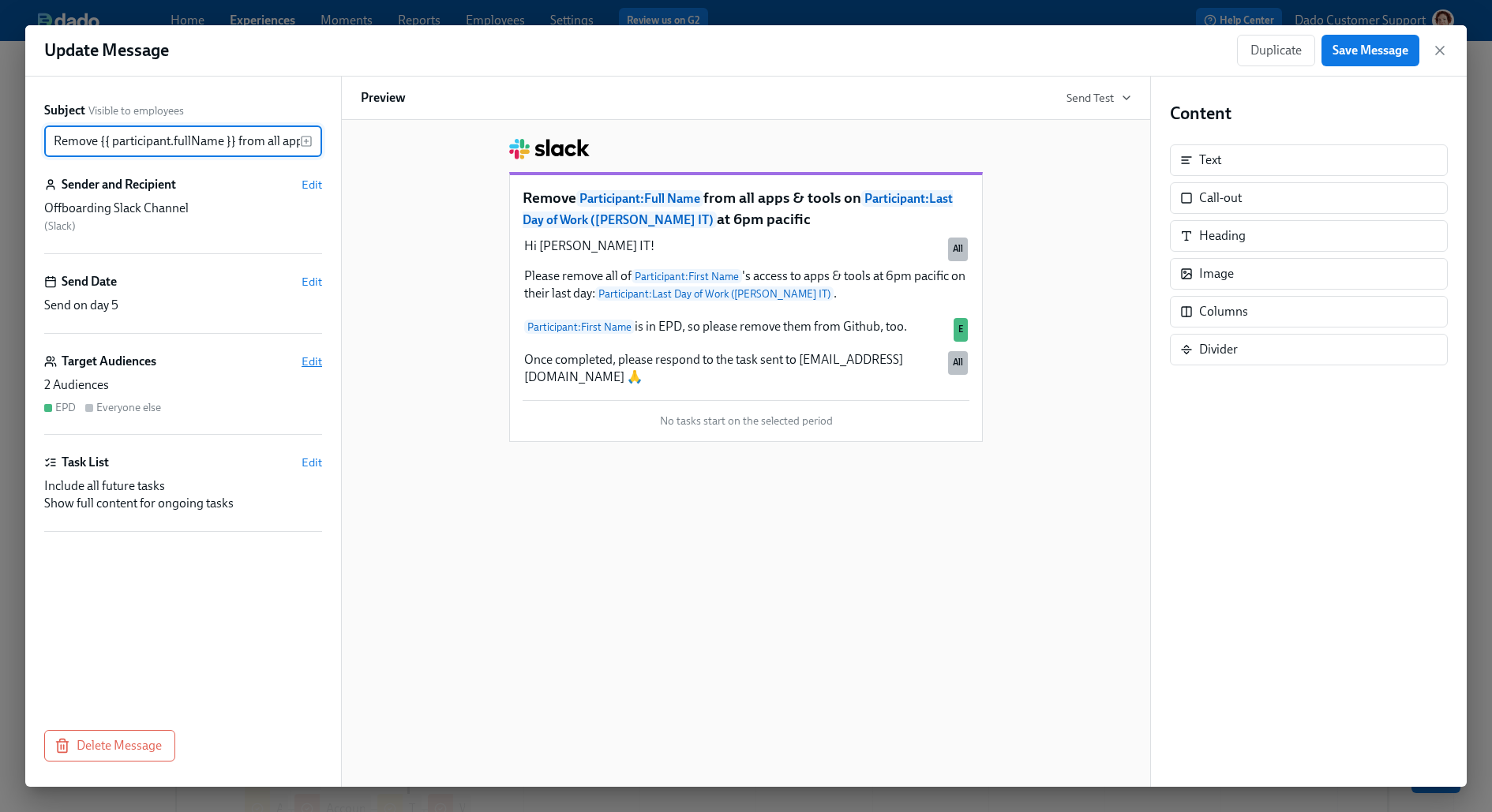
click at [314, 359] on span "Edit" at bounding box center [311, 361] width 21 height 16
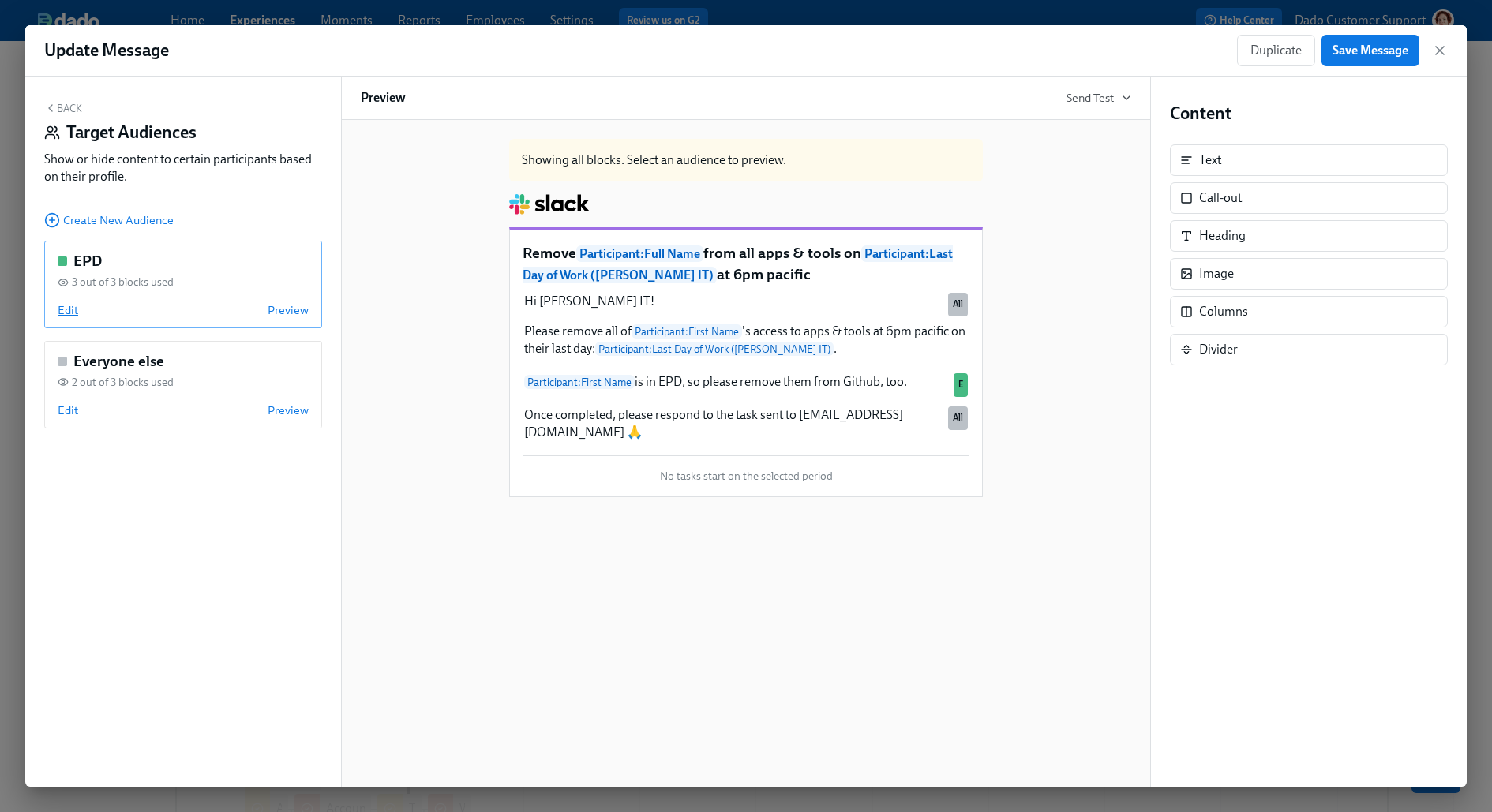
click at [60, 311] on span "Edit" at bounding box center [68, 309] width 21 height 16
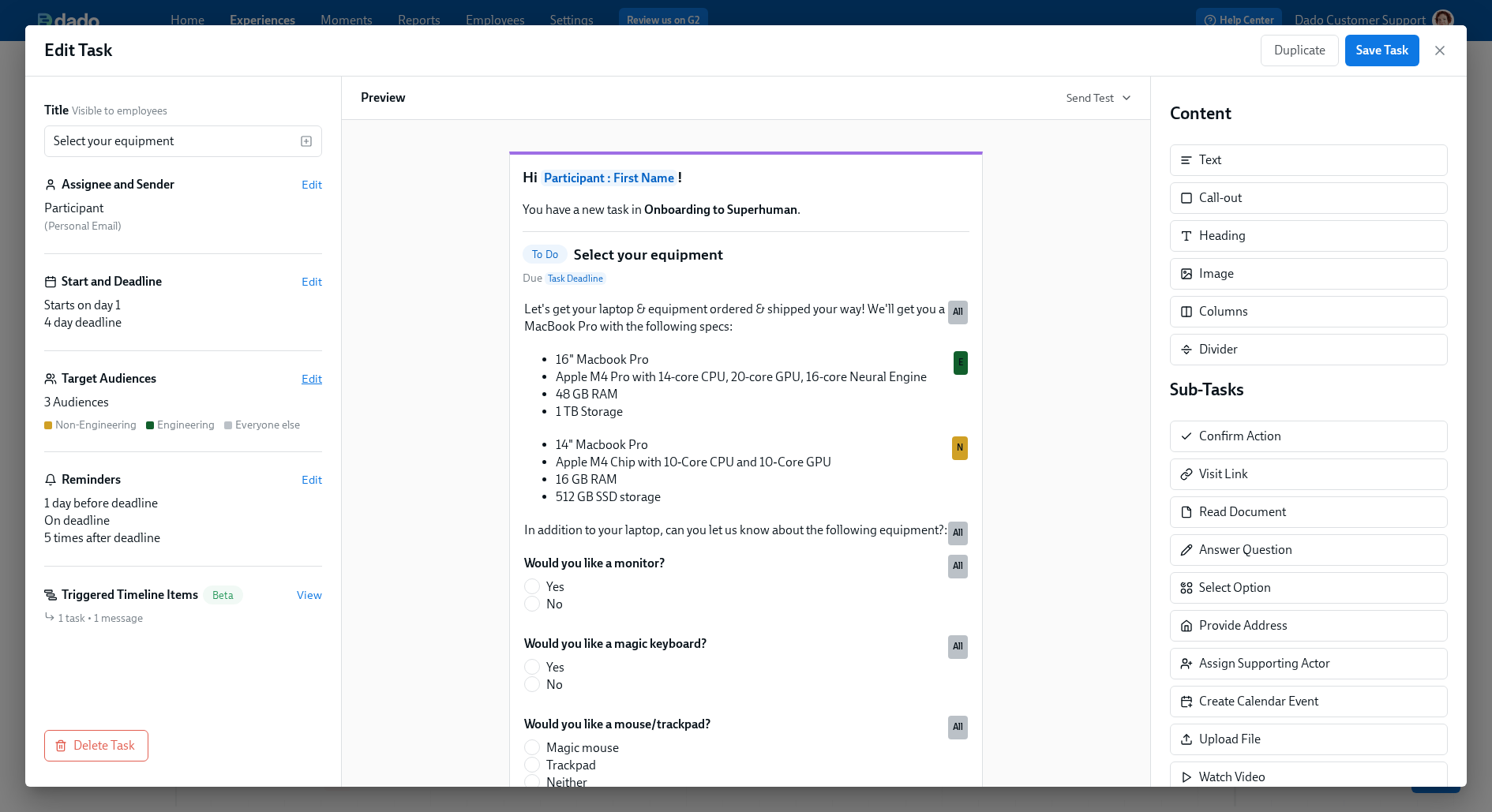
click at [317, 377] on span "Edit" at bounding box center [311, 378] width 21 height 16
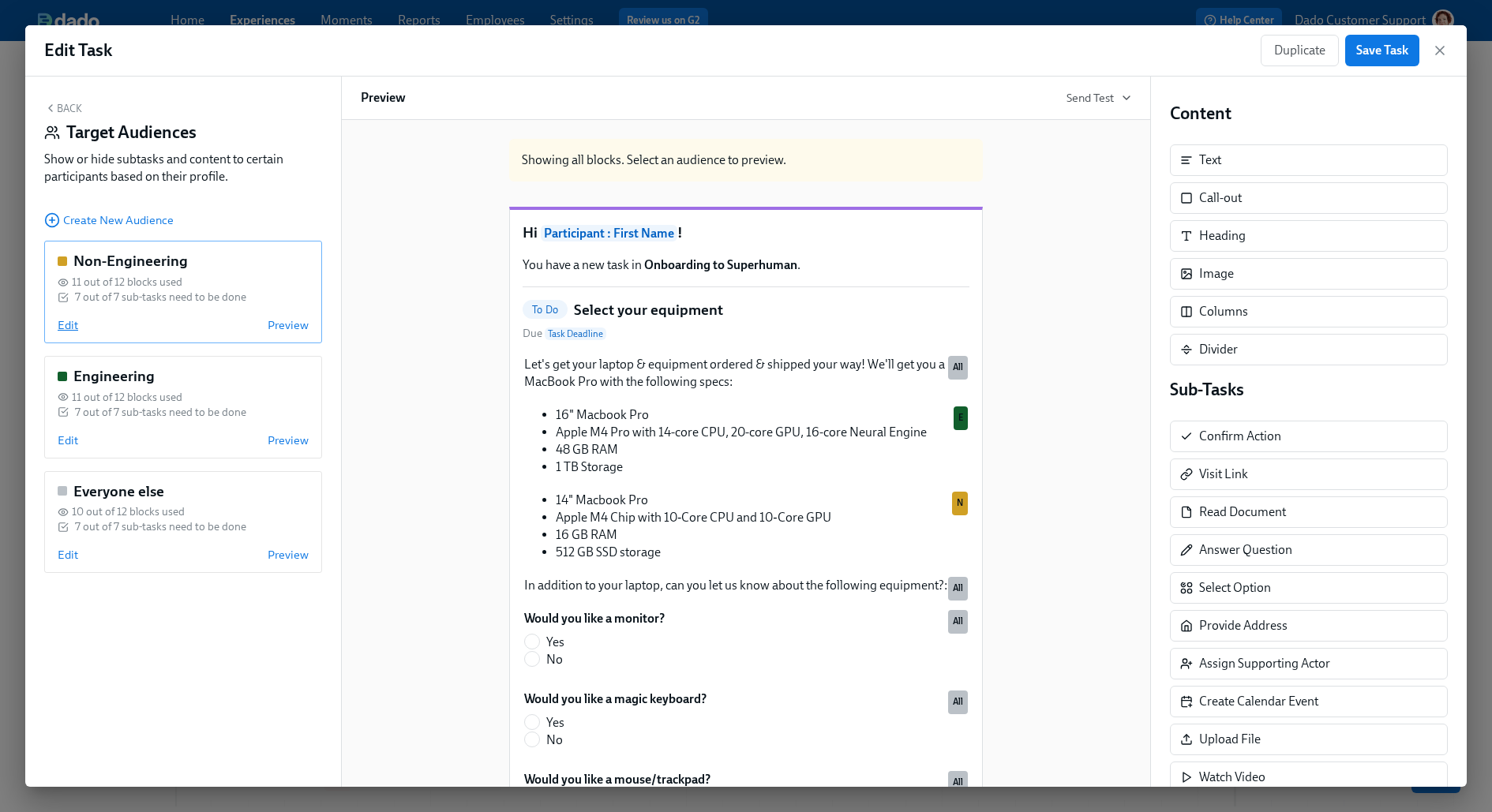
click at [61, 318] on span "Edit" at bounding box center [68, 324] width 21 height 16
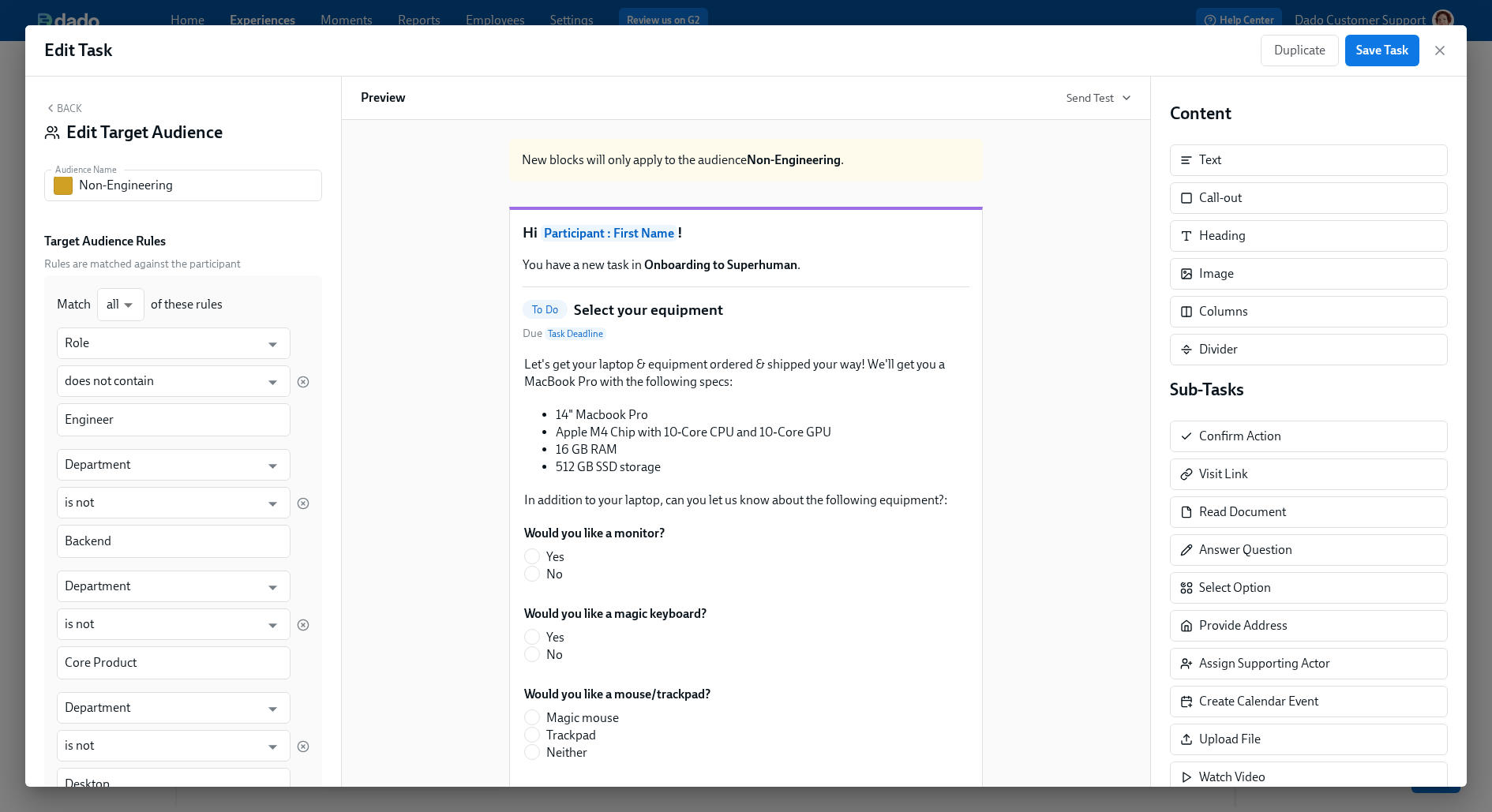
click at [53, 98] on div "Back Edit Target Audience Audience Name Non-Engineering Audience Name Target Au…" at bounding box center [183, 432] width 316 height 710
click at [53, 105] on icon "button" at bounding box center [50, 108] width 13 height 13
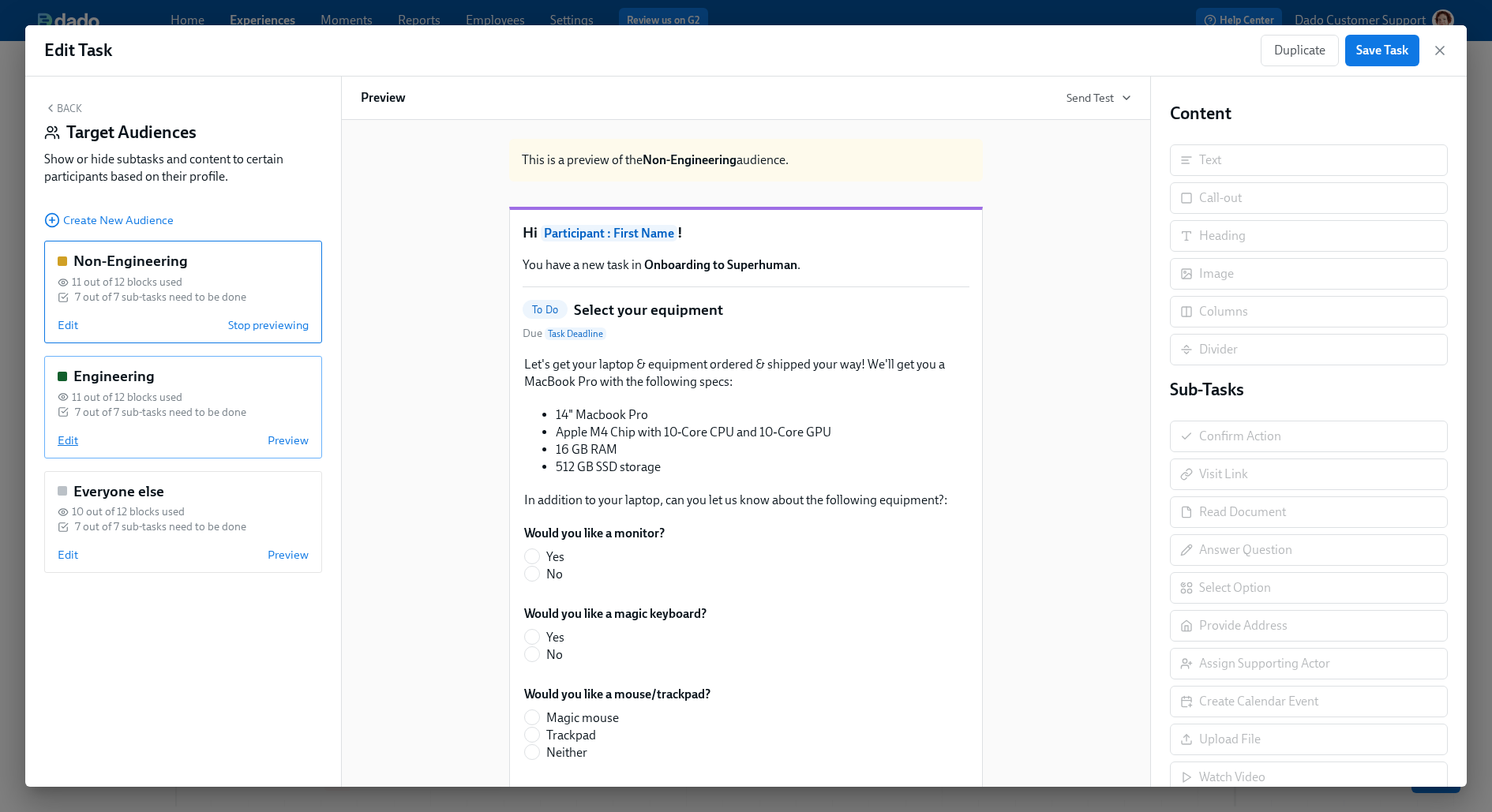
click at [70, 439] on span "Edit" at bounding box center [68, 440] width 21 height 16
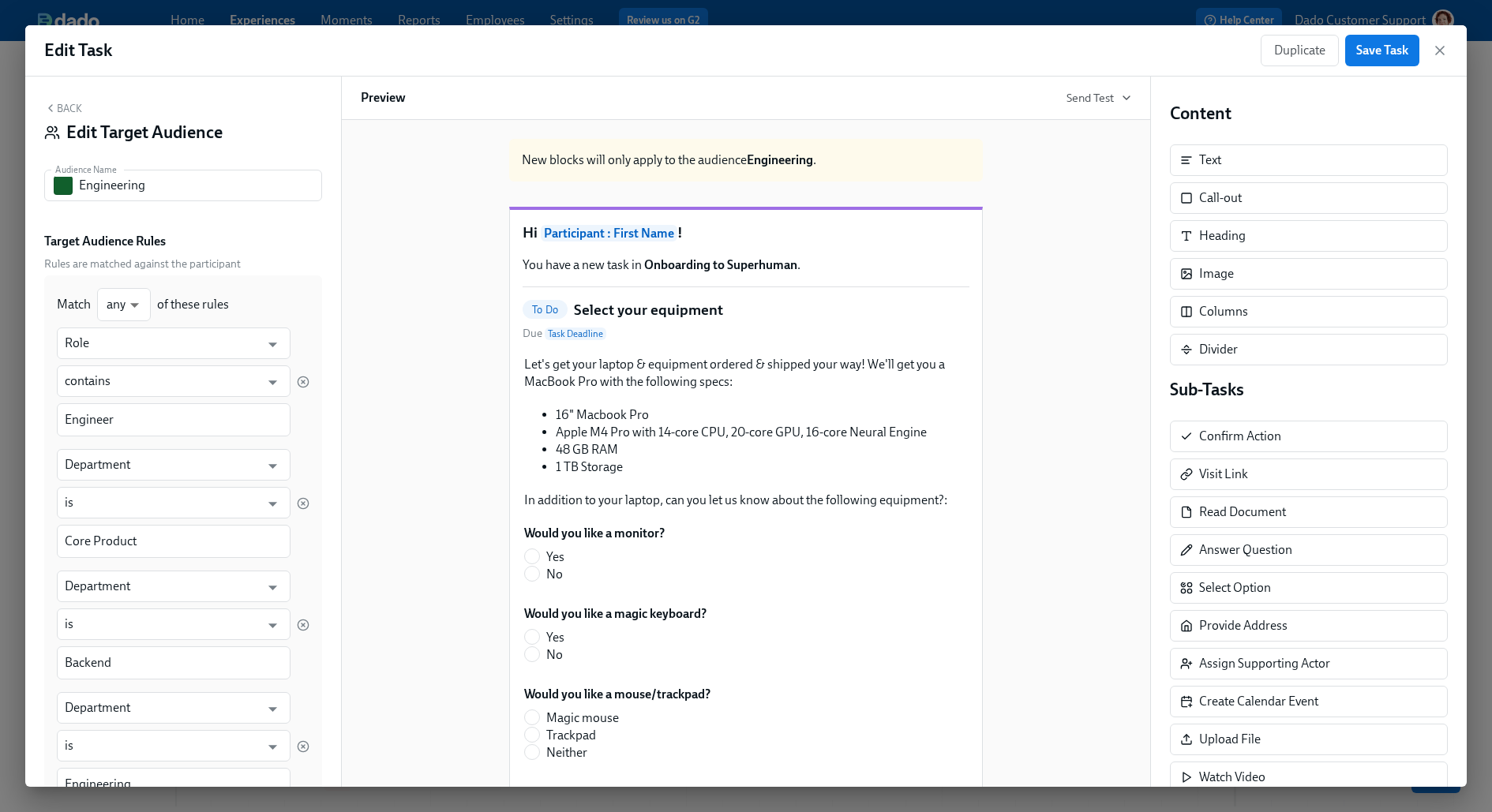
click at [57, 110] on button "Back" at bounding box center [63, 108] width 38 height 13
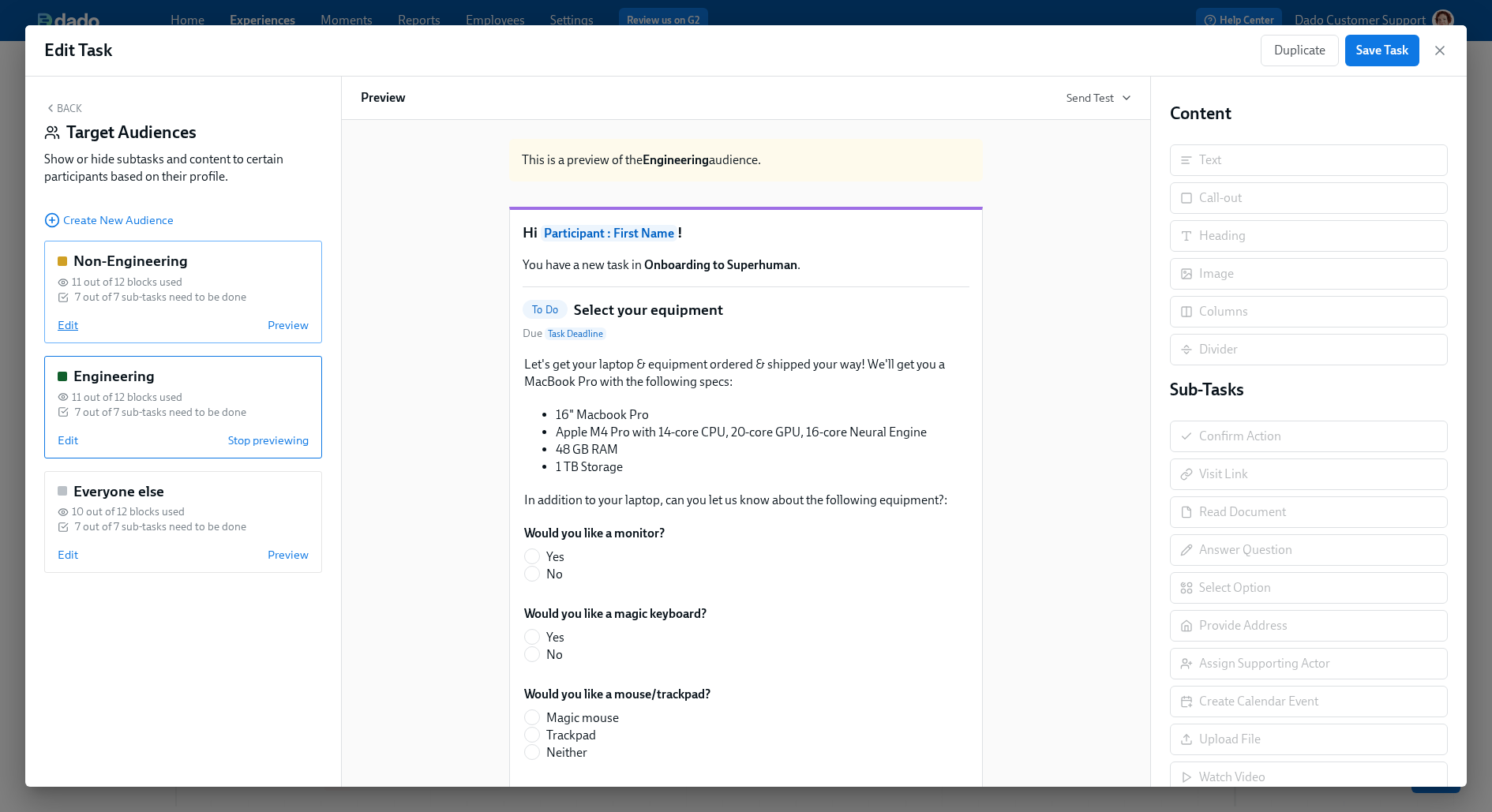
click at [68, 331] on span "Edit" at bounding box center [68, 324] width 21 height 16
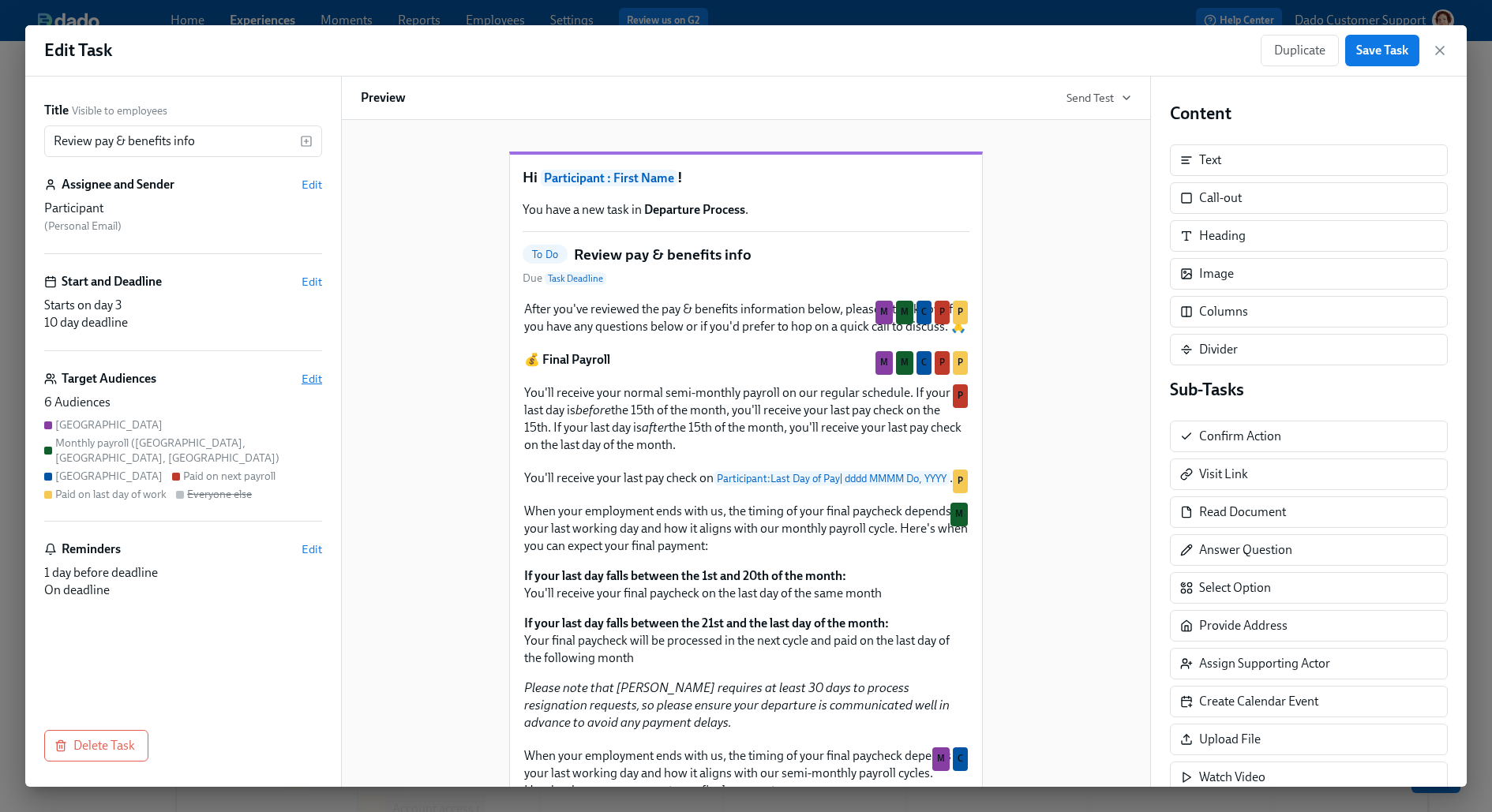
click at [306, 379] on span "Edit" at bounding box center [311, 378] width 21 height 16
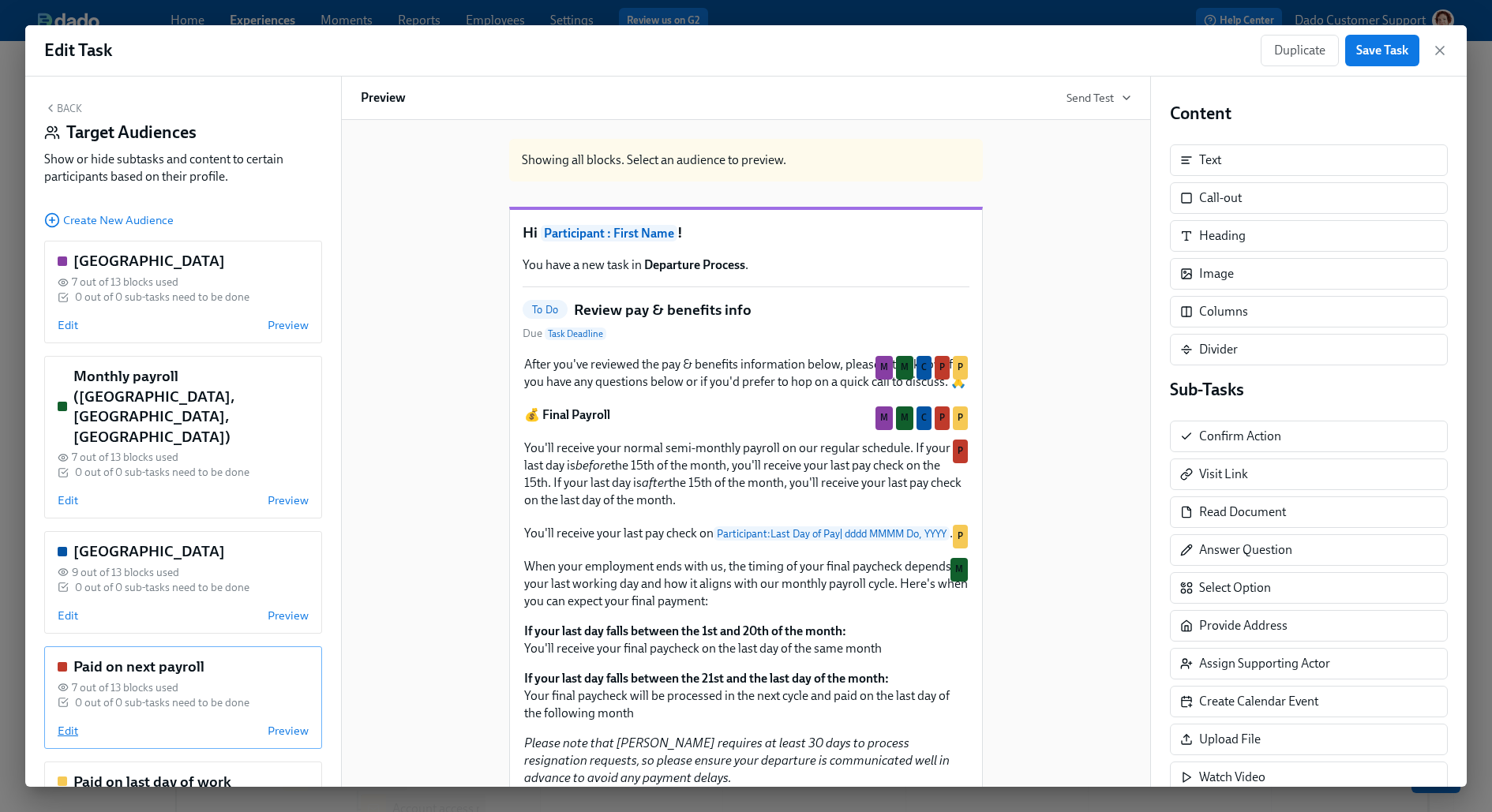
click at [63, 723] on span "Edit" at bounding box center [68, 730] width 21 height 16
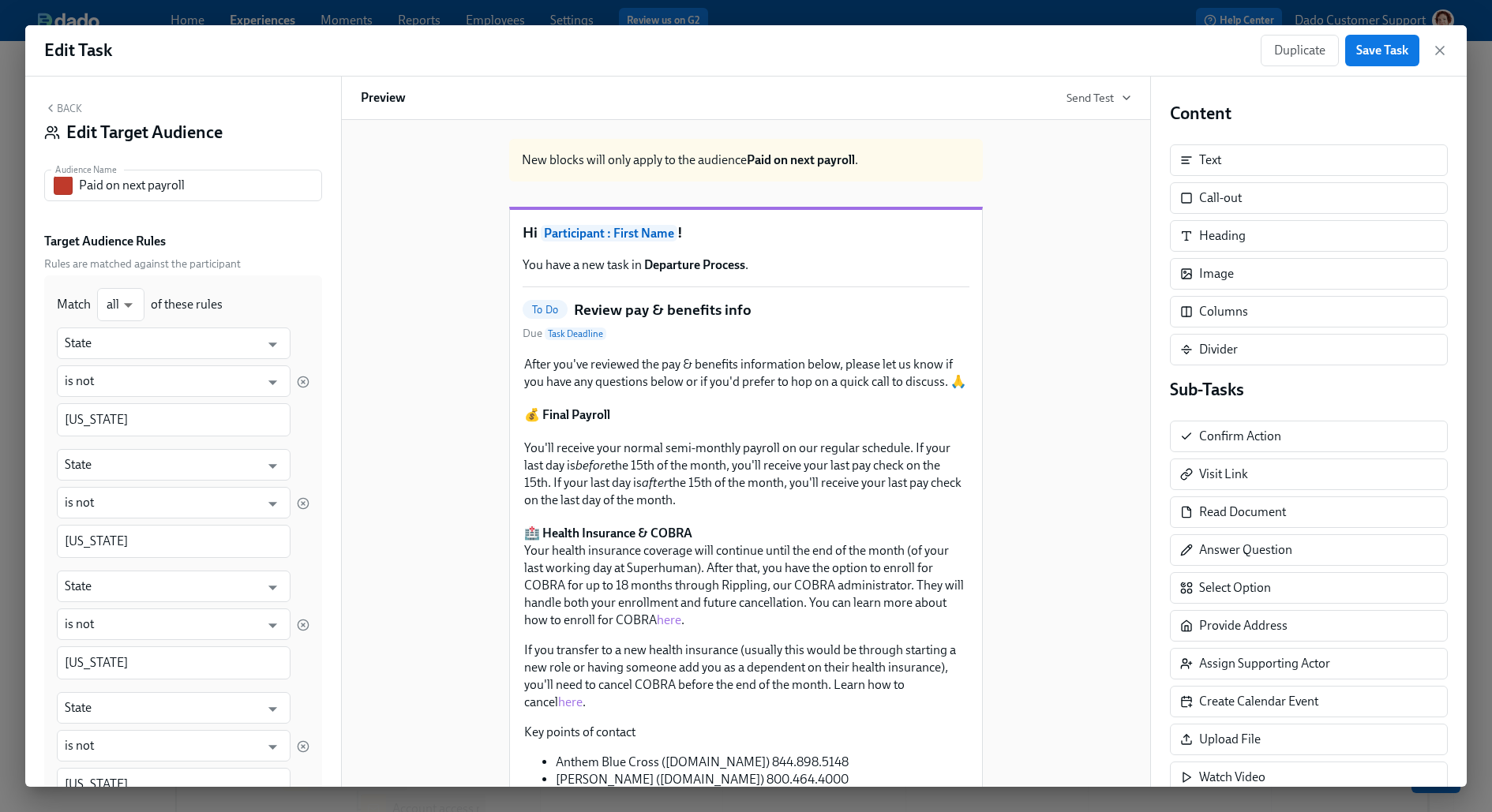
click at [58, 106] on button "Back" at bounding box center [63, 108] width 38 height 13
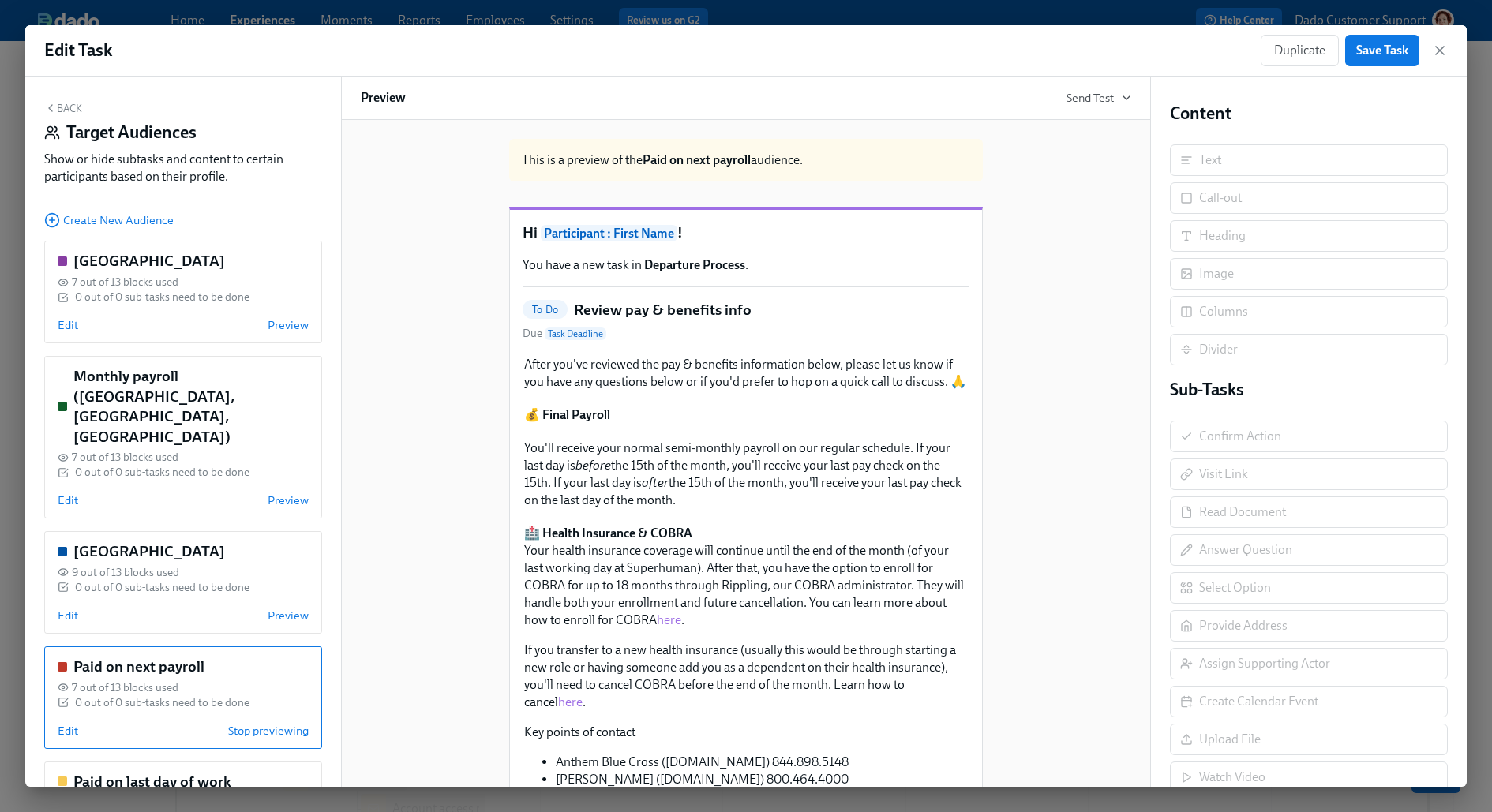
scroll to position [173, 0]
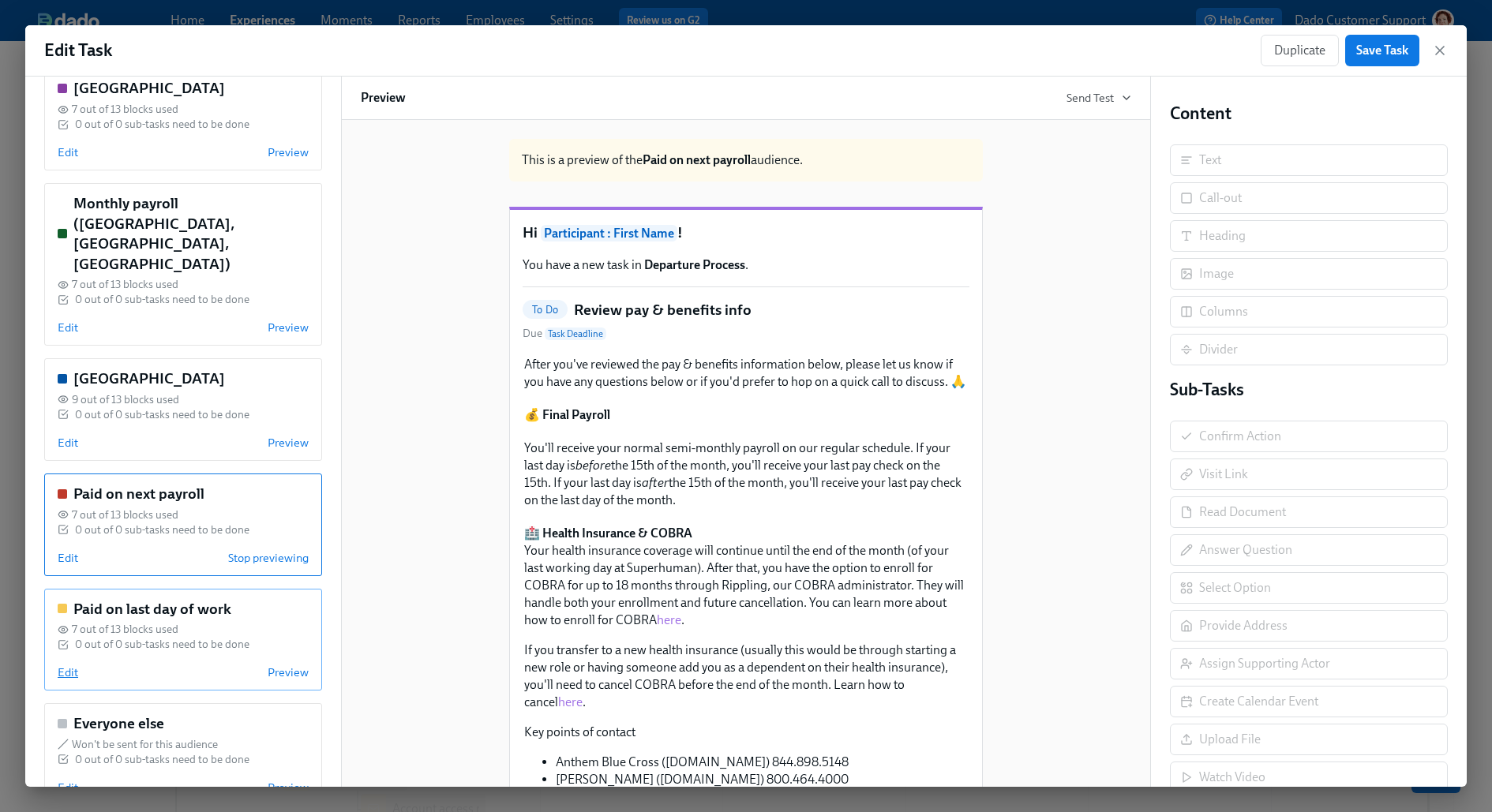
click at [63, 664] on span "Edit" at bounding box center [68, 672] width 21 height 16
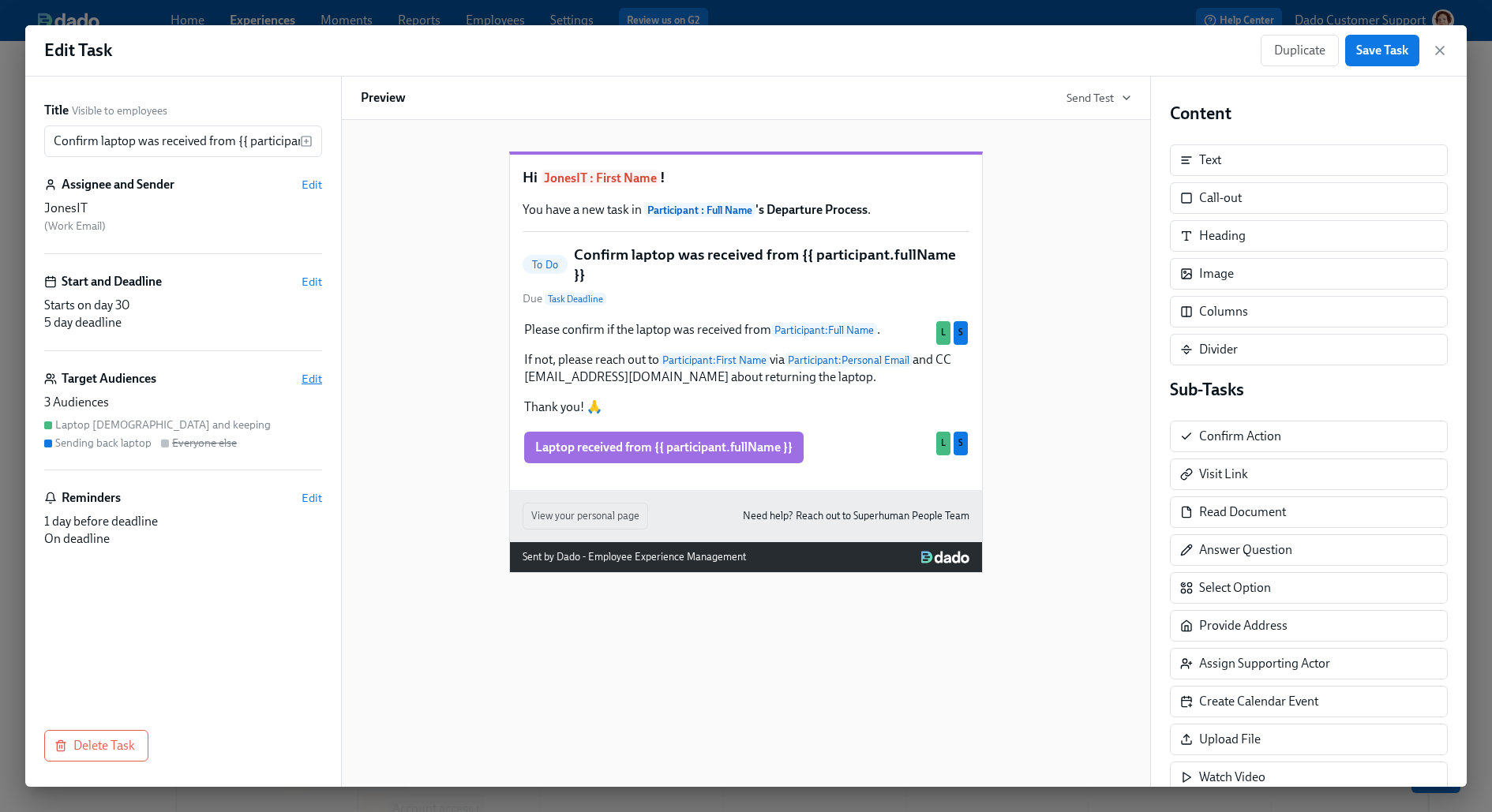
click at [317, 371] on span "Edit" at bounding box center [311, 378] width 21 height 16
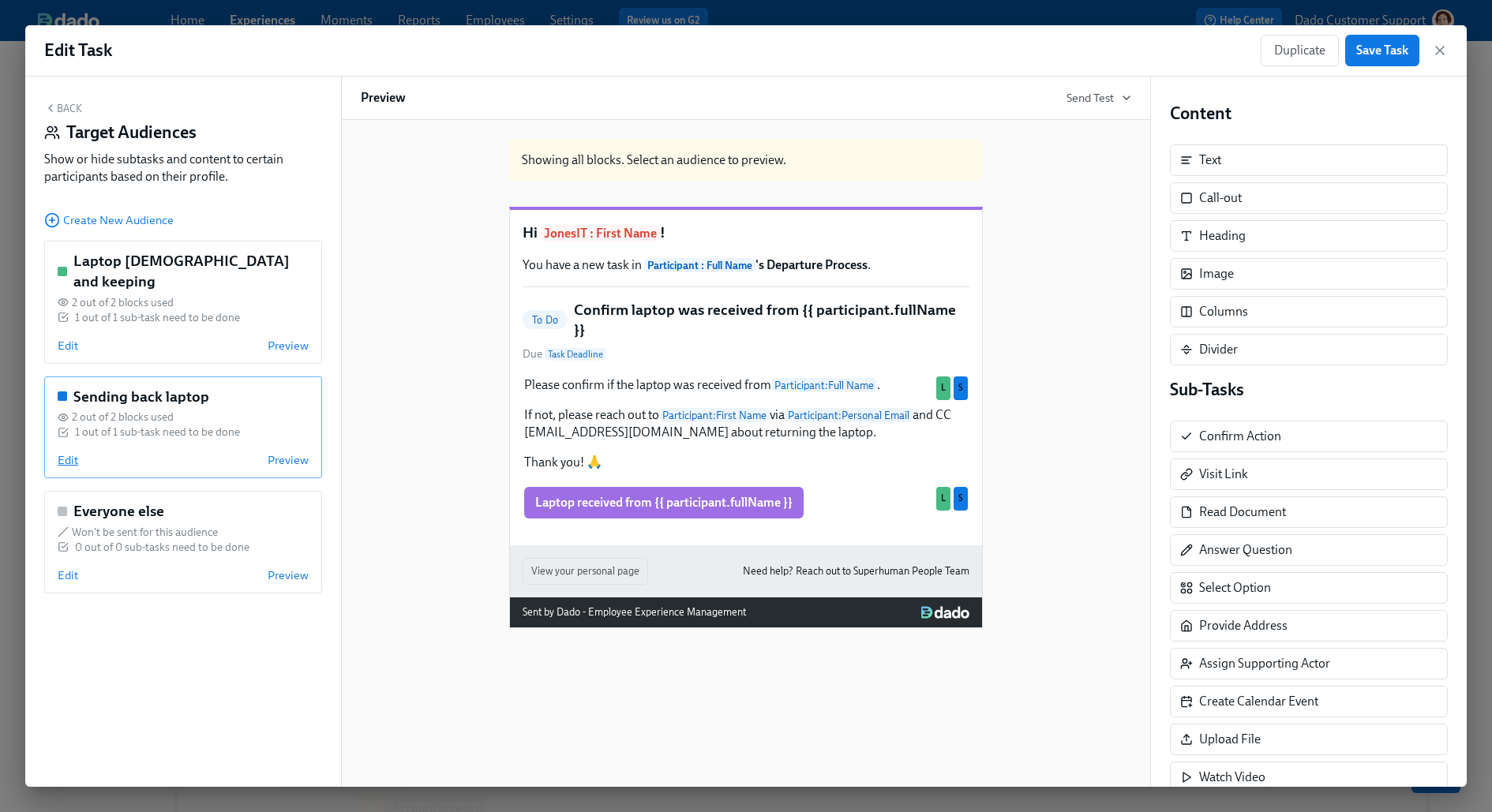
click at [66, 452] on span "Edit" at bounding box center [68, 459] width 21 height 16
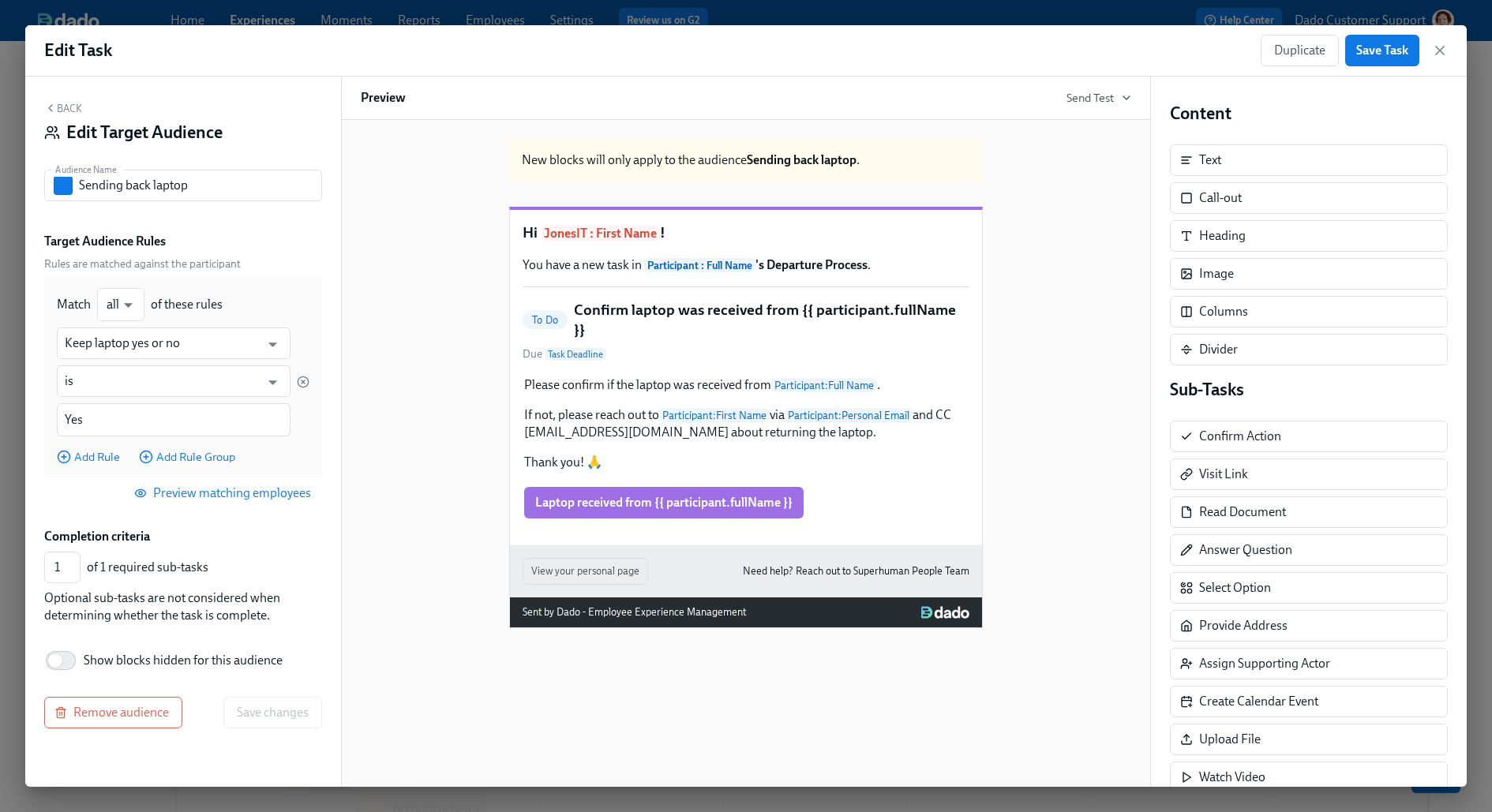
click at [65, 102] on button "Back" at bounding box center [63, 108] width 38 height 13
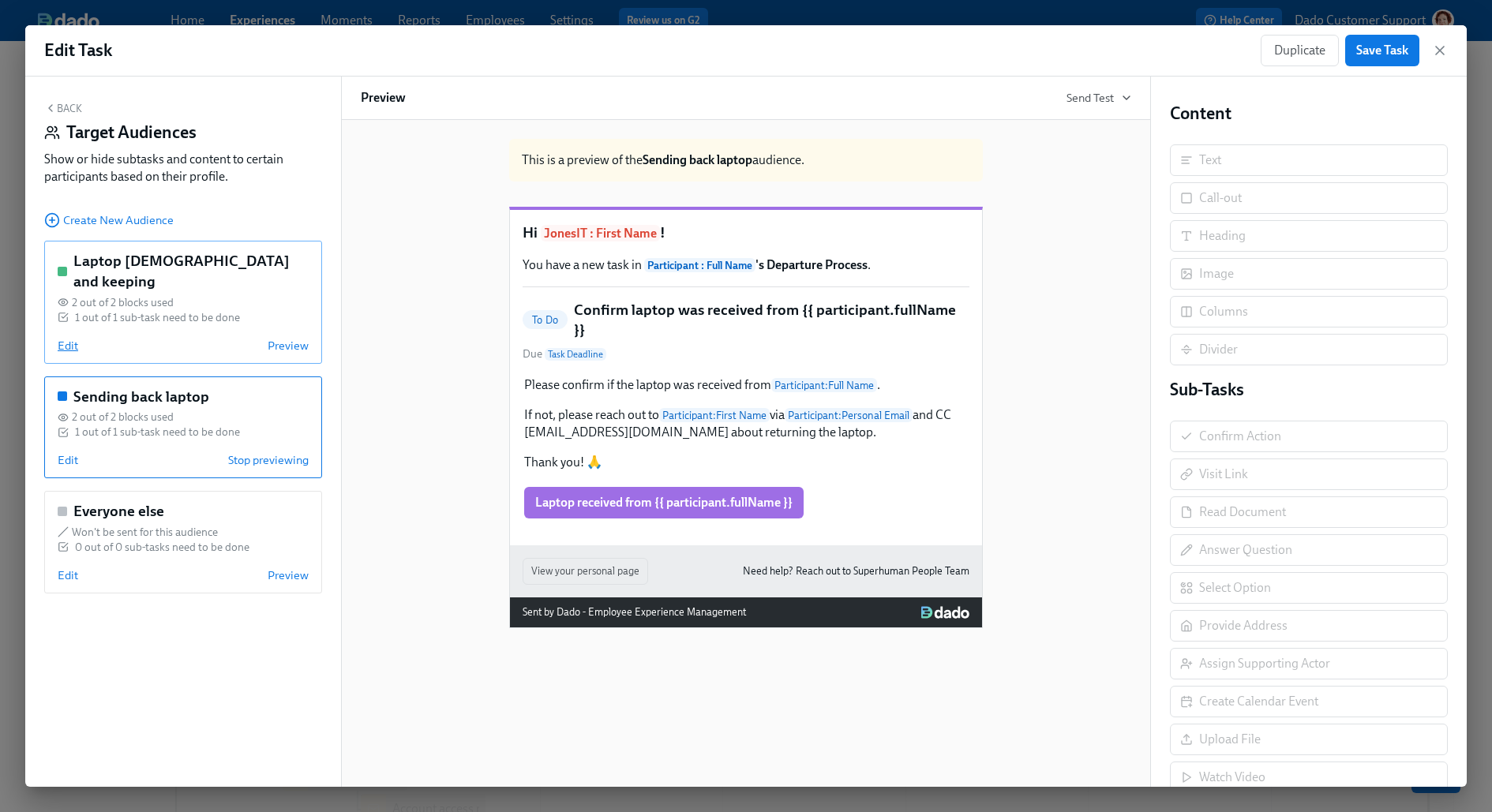
click at [67, 338] on span "Edit" at bounding box center [68, 345] width 21 height 16
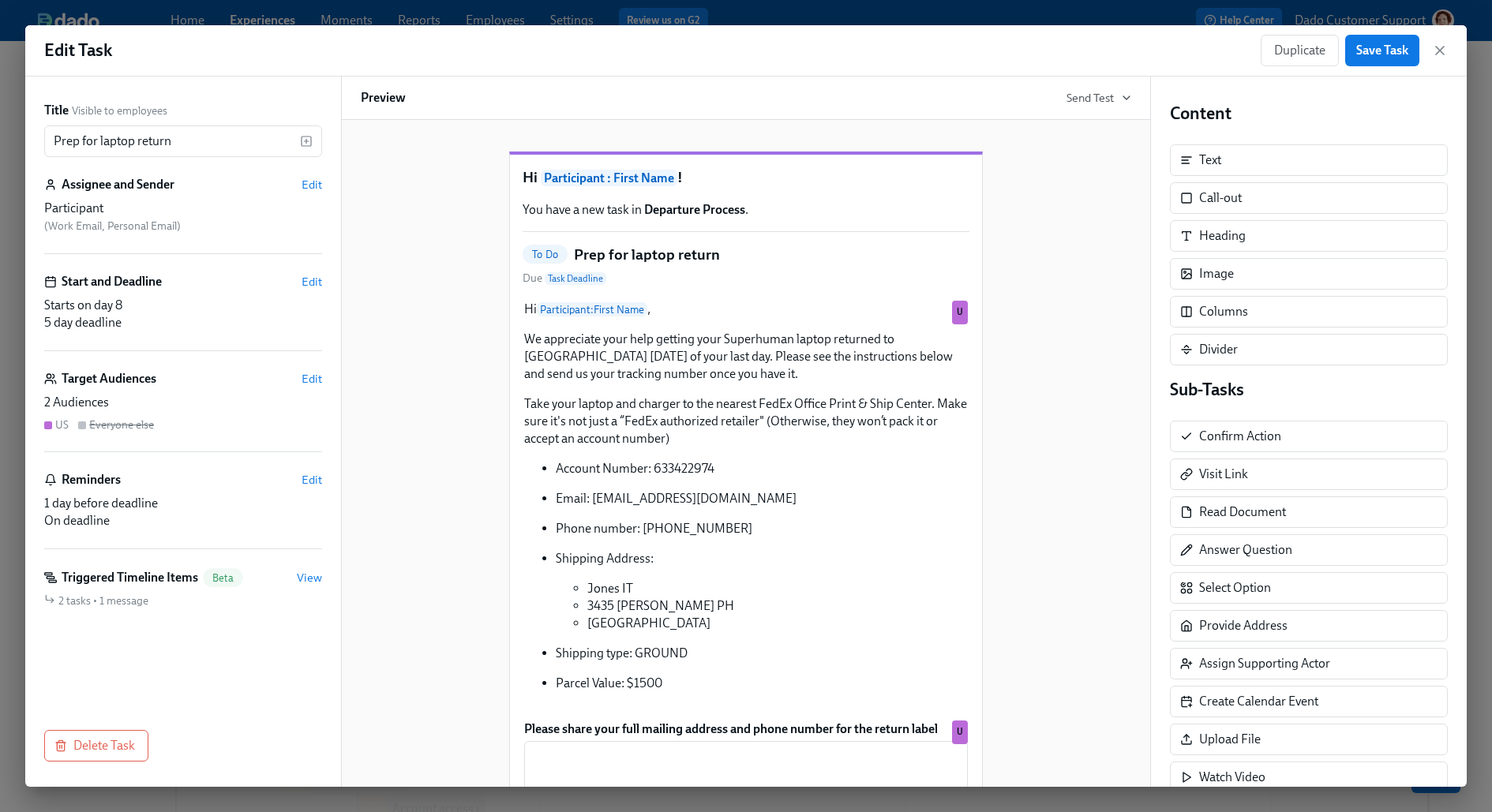
click at [306, 367] on div "Title Visible to employees Prep for laptop return ​ Assignee and Sender Edit Pa…" at bounding box center [183, 397] width 278 height 590
click at [309, 379] on span "Edit" at bounding box center [311, 378] width 21 height 16
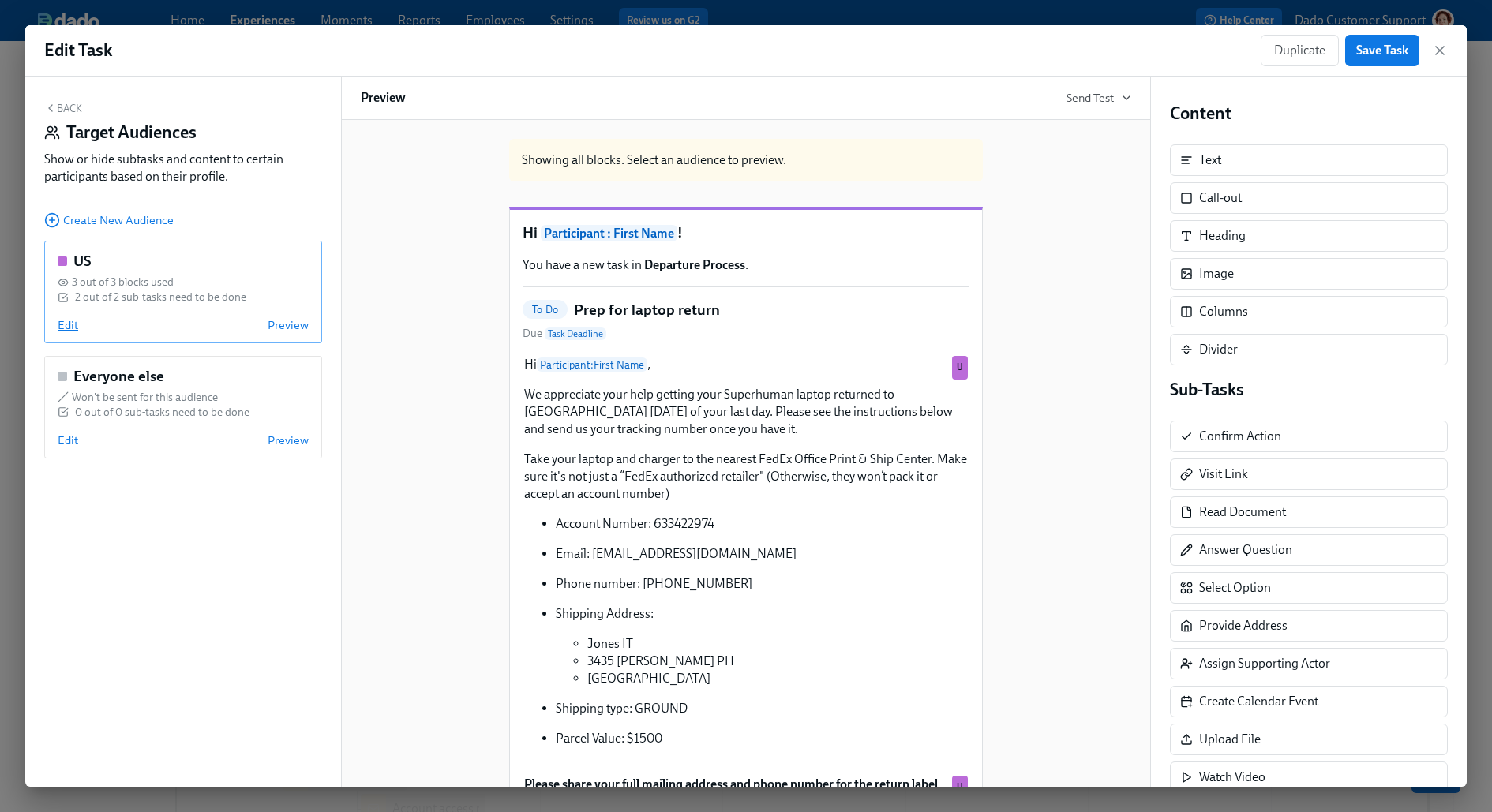
click at [66, 323] on span "Edit" at bounding box center [68, 324] width 21 height 16
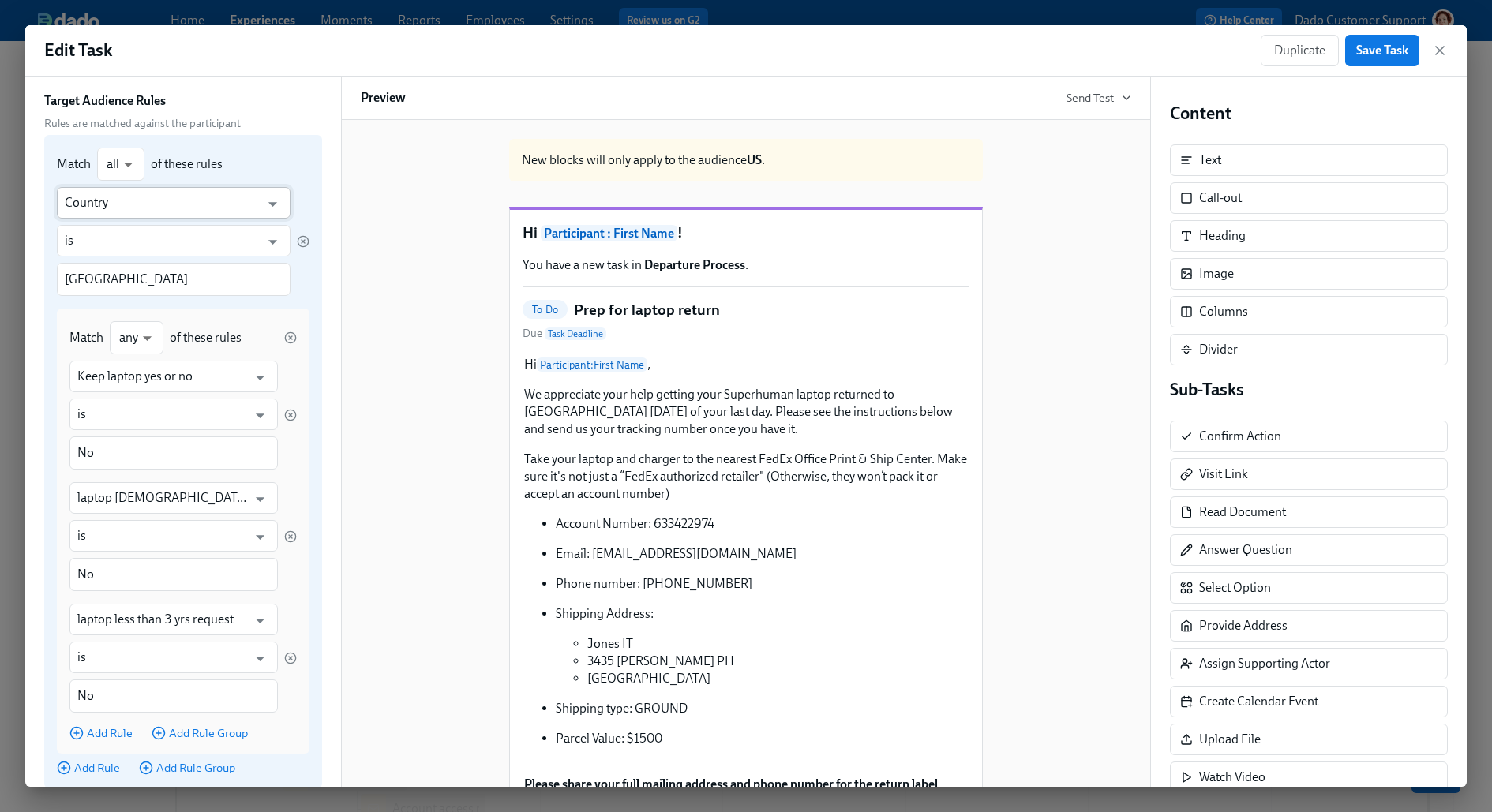
scroll to position [148, 0]
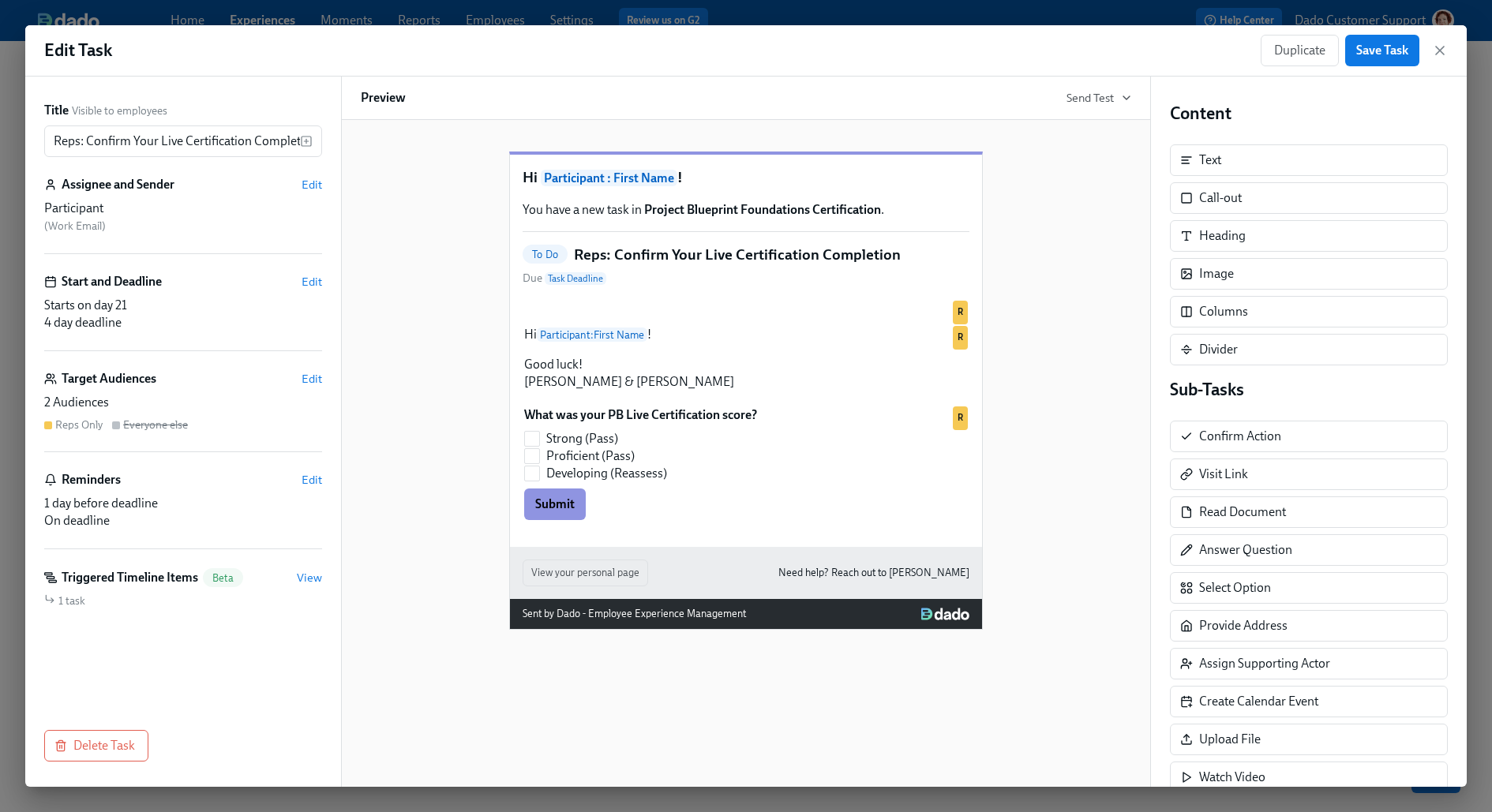
click at [317, 387] on div "Target Audiences Edit 2 Audiences Reps Only Everyone else" at bounding box center [183, 411] width 278 height 82
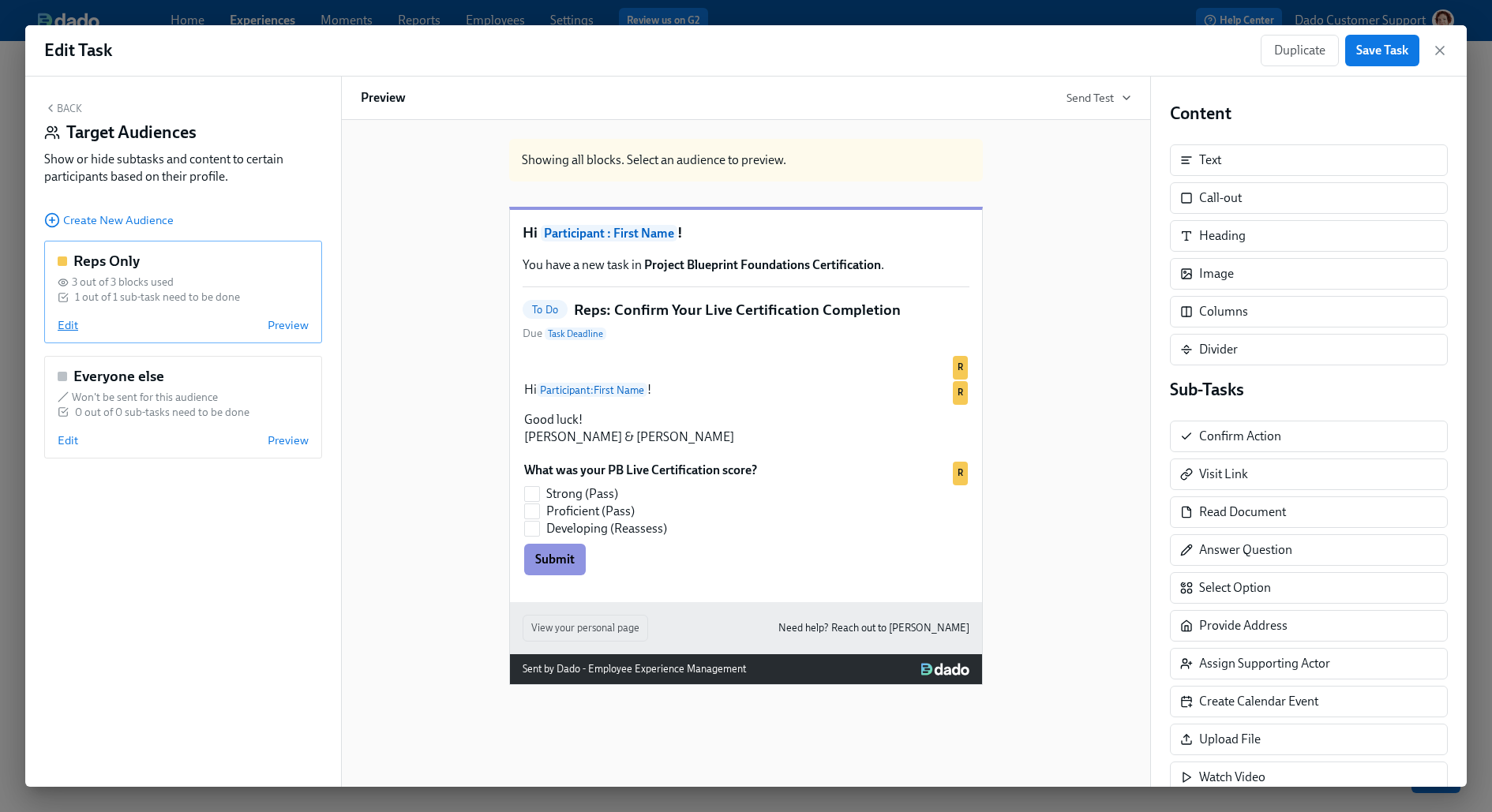
click at [66, 321] on span "Edit" at bounding box center [68, 324] width 21 height 16
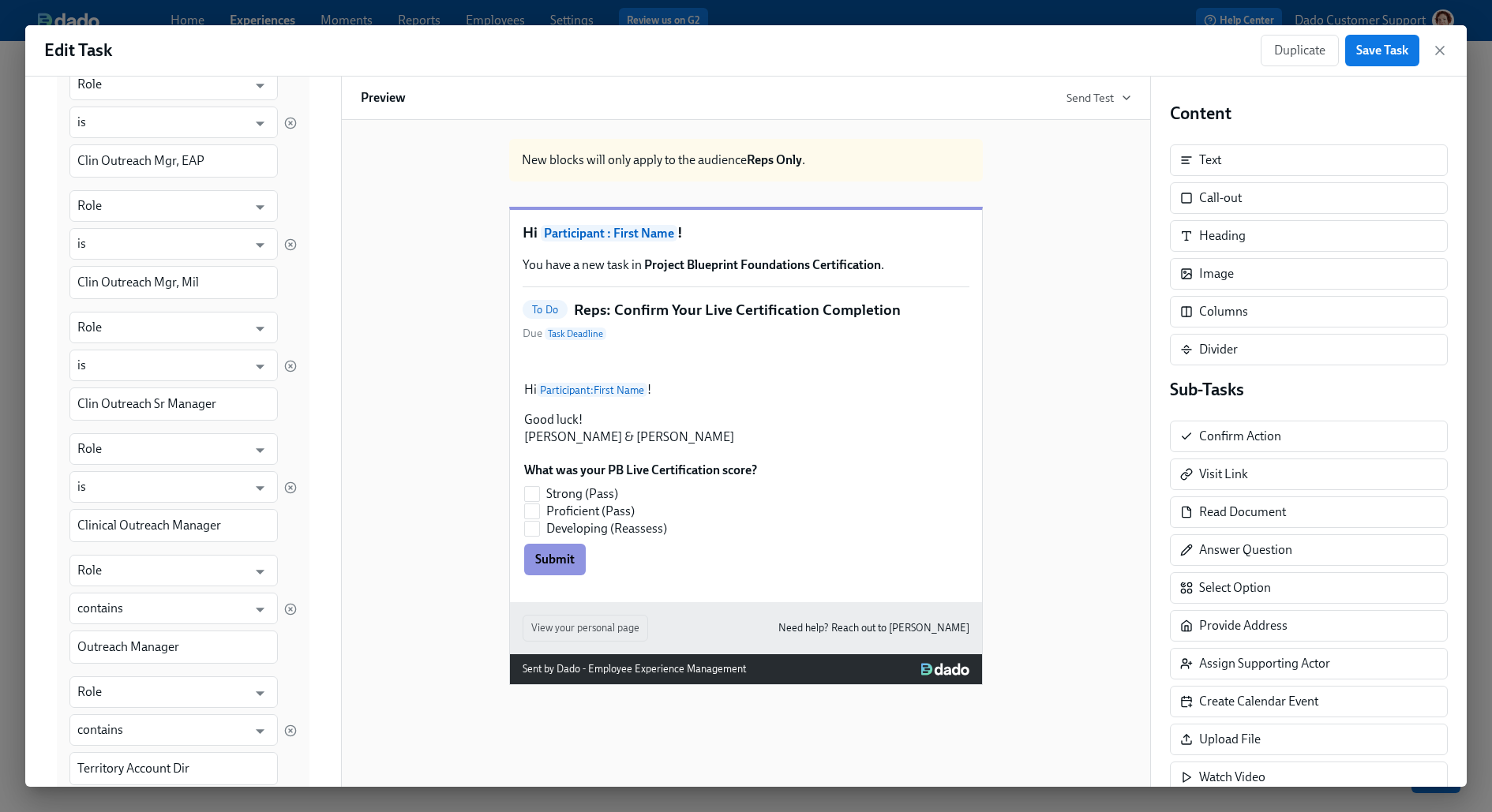
scroll to position [639, 0]
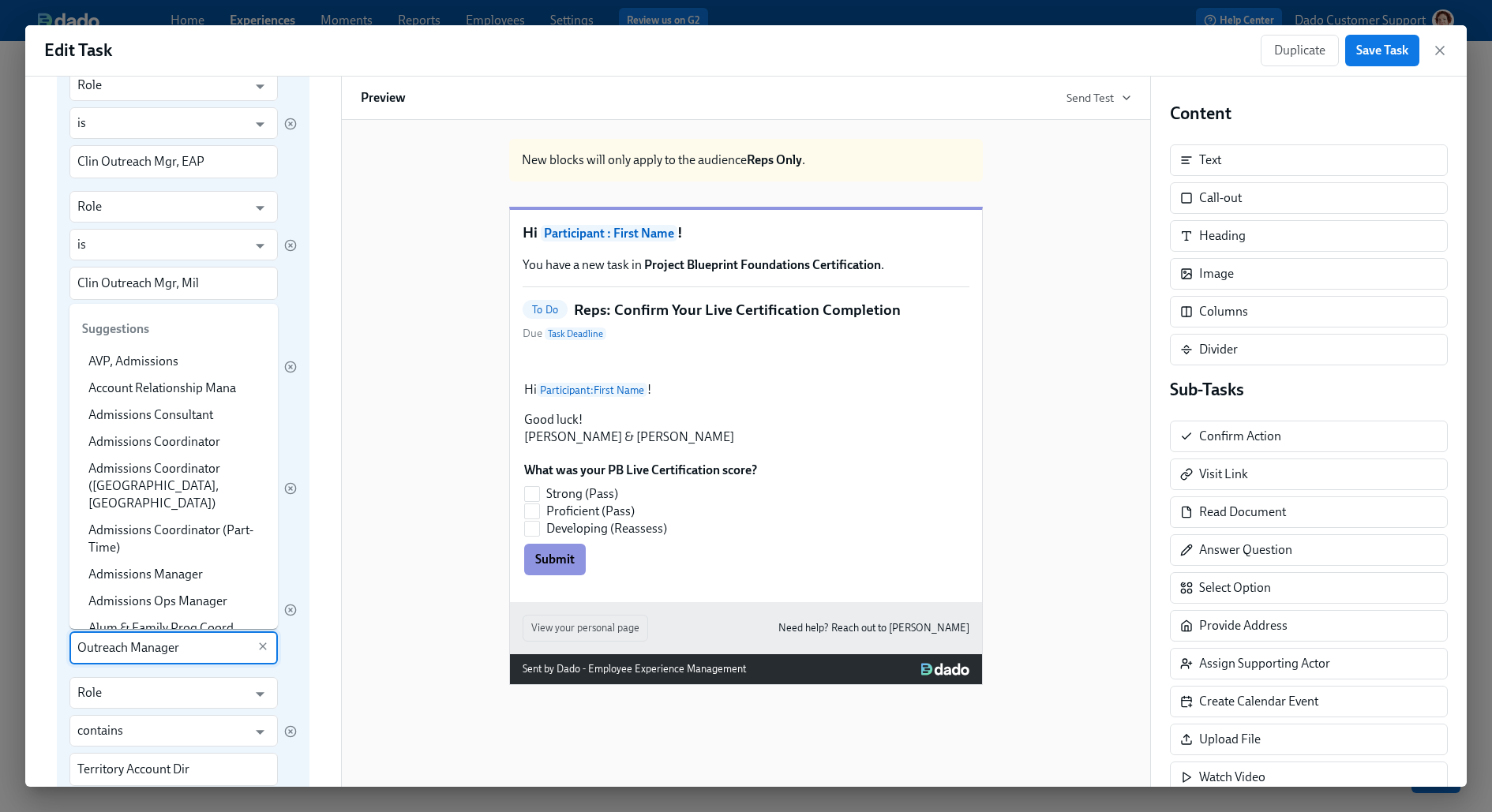
click at [173, 644] on input "Outreach Manager" at bounding box center [162, 648] width 169 height 33
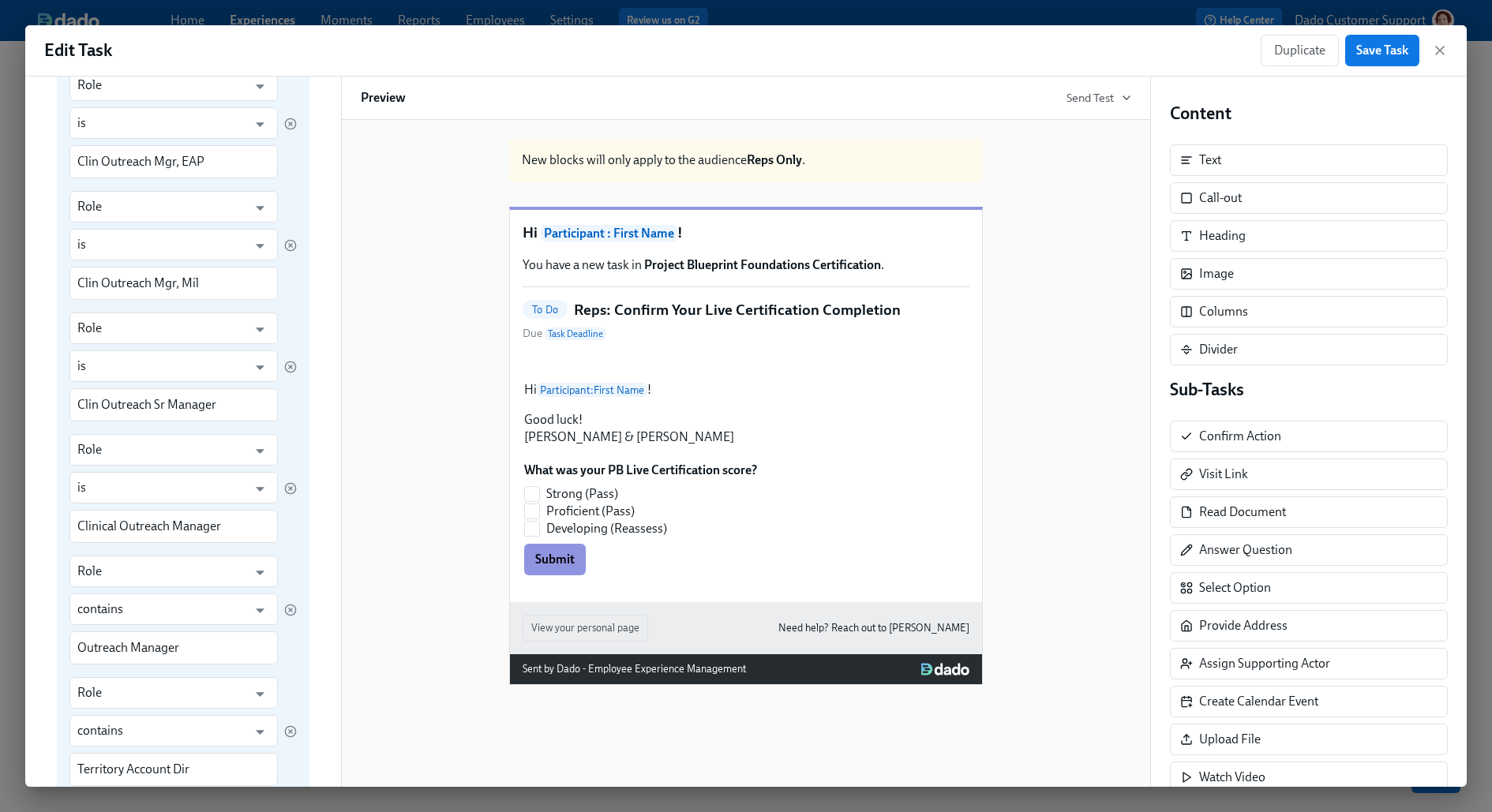
click at [301, 563] on div "Match any any ​ of these rules Role ​ is ​ Clin Outreach Mgr, EAP ​ Role ​ is ​…" at bounding box center [183, 422] width 253 height 809
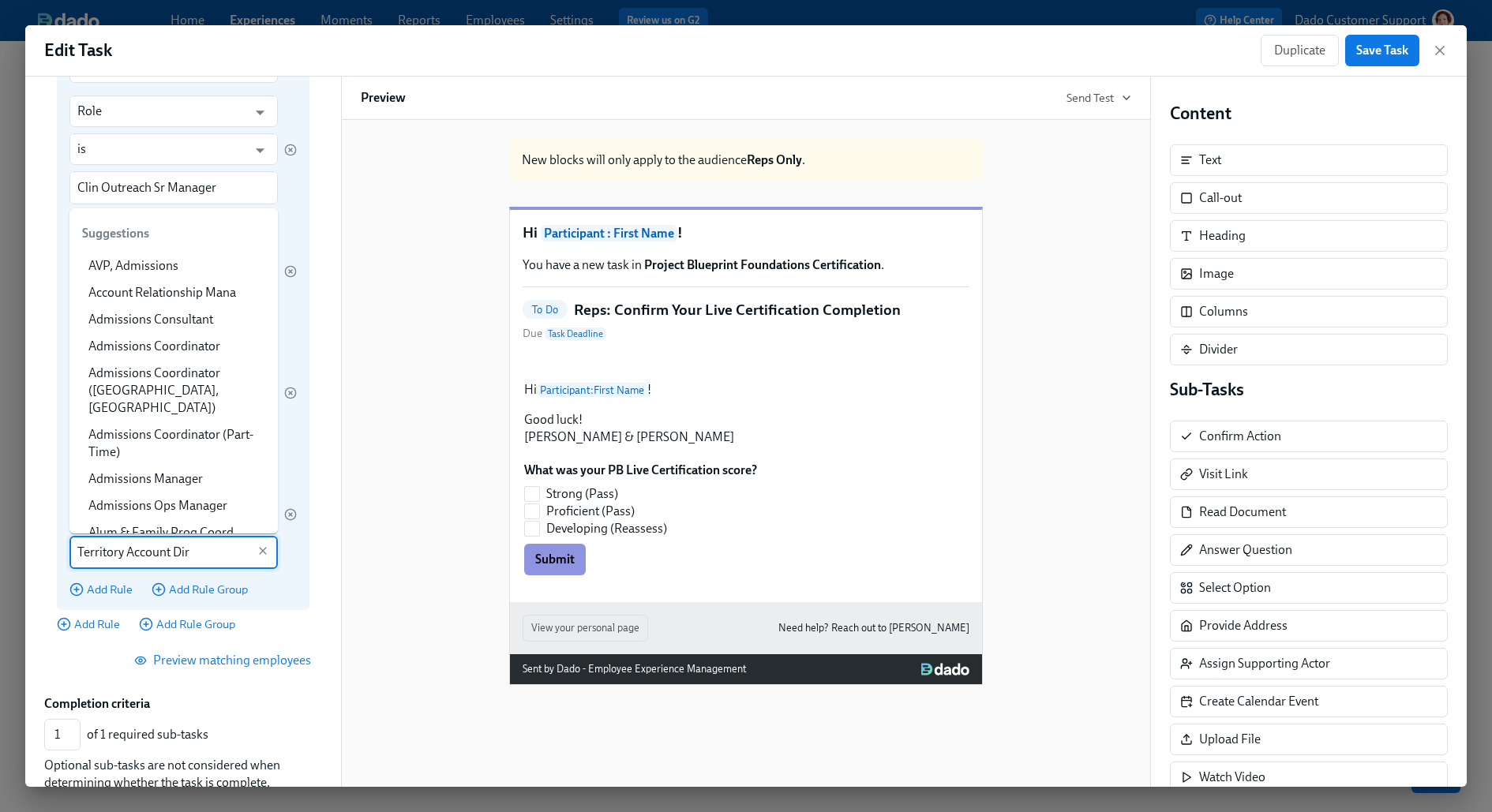
scroll to position [13277, 0]
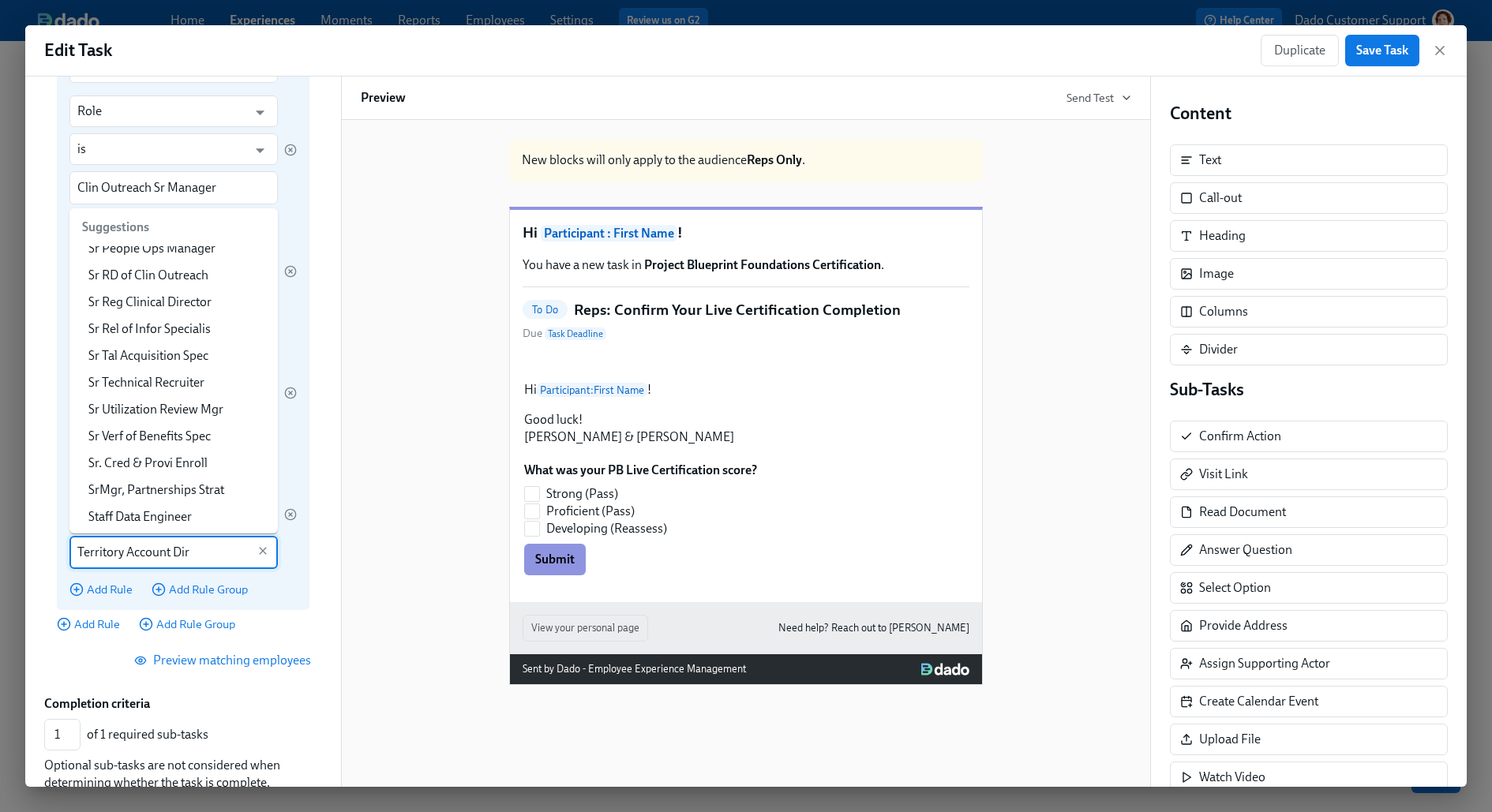
drag, startPoint x: 200, startPoint y: 554, endPoint x: 63, endPoint y: 553, distance: 137.0
click at [63, 553] on div "Match any any ​ of these rules Role ​ is ​ Clin Outreach Mgr, EAP ​ Role ​ is ​…" at bounding box center [183, 205] width 253 height 809
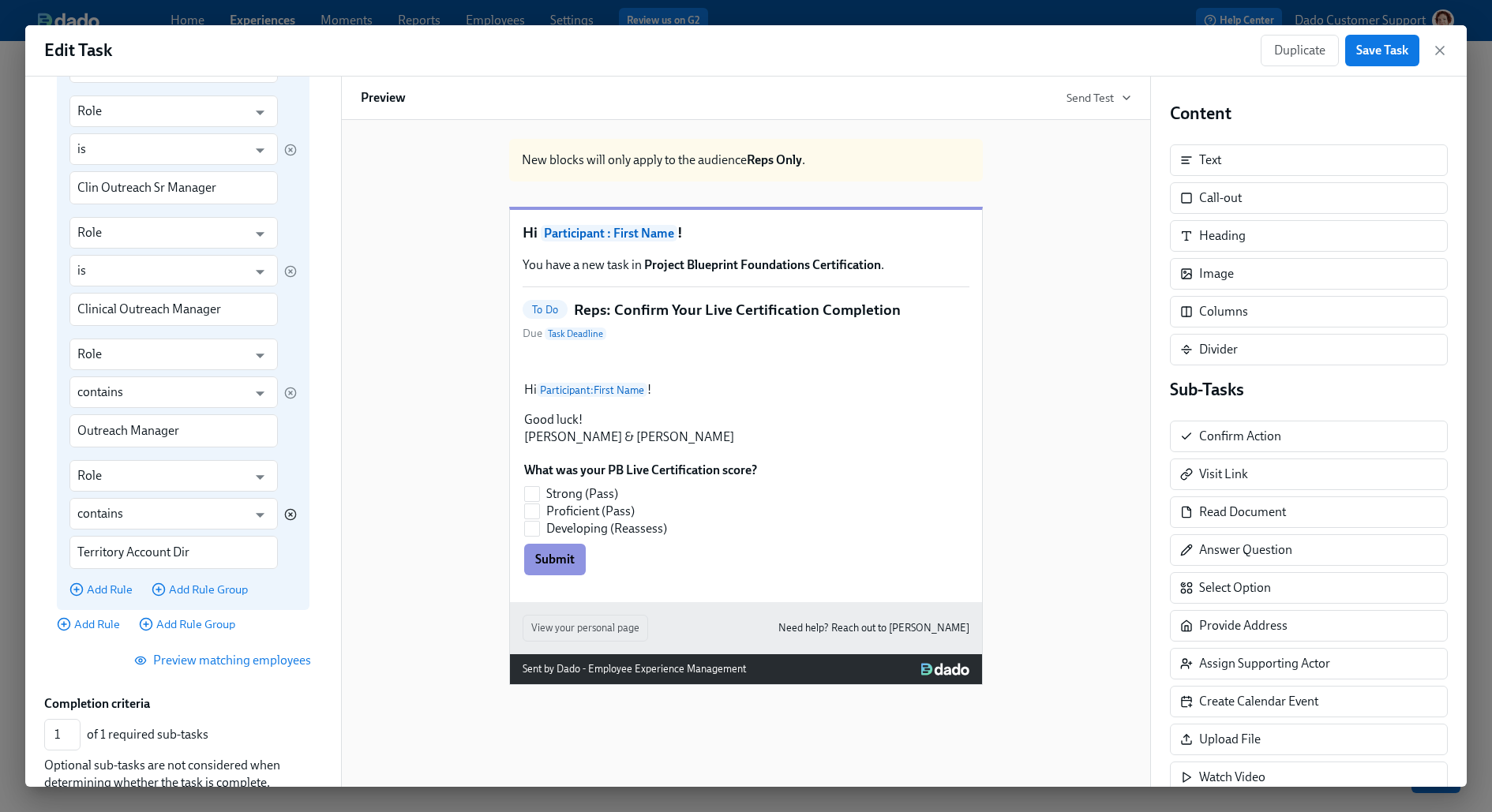
click at [294, 513] on circle "button" at bounding box center [290, 514] width 10 height 10
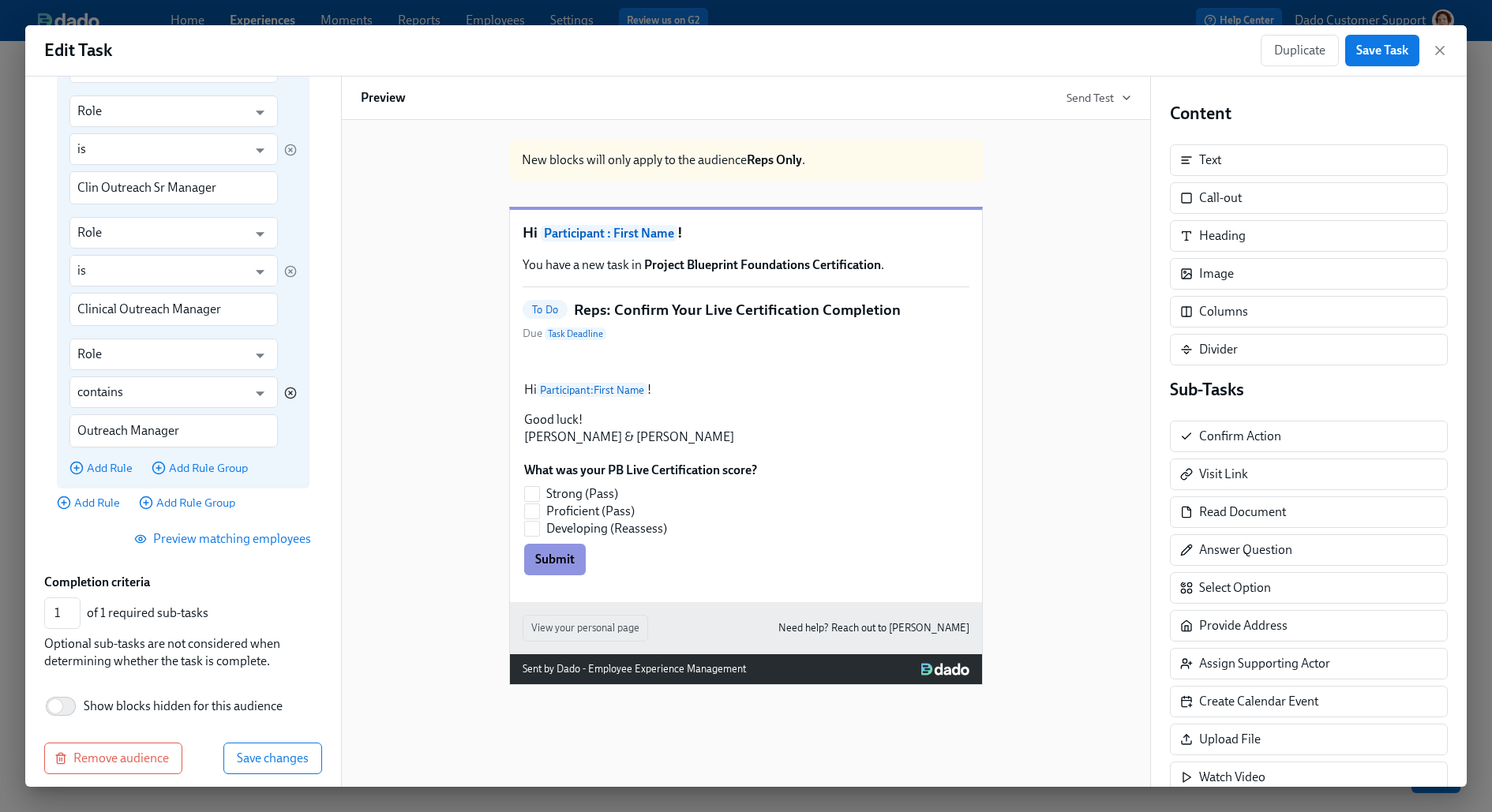
click at [292, 388] on icon "button" at bounding box center [290, 393] width 13 height 13
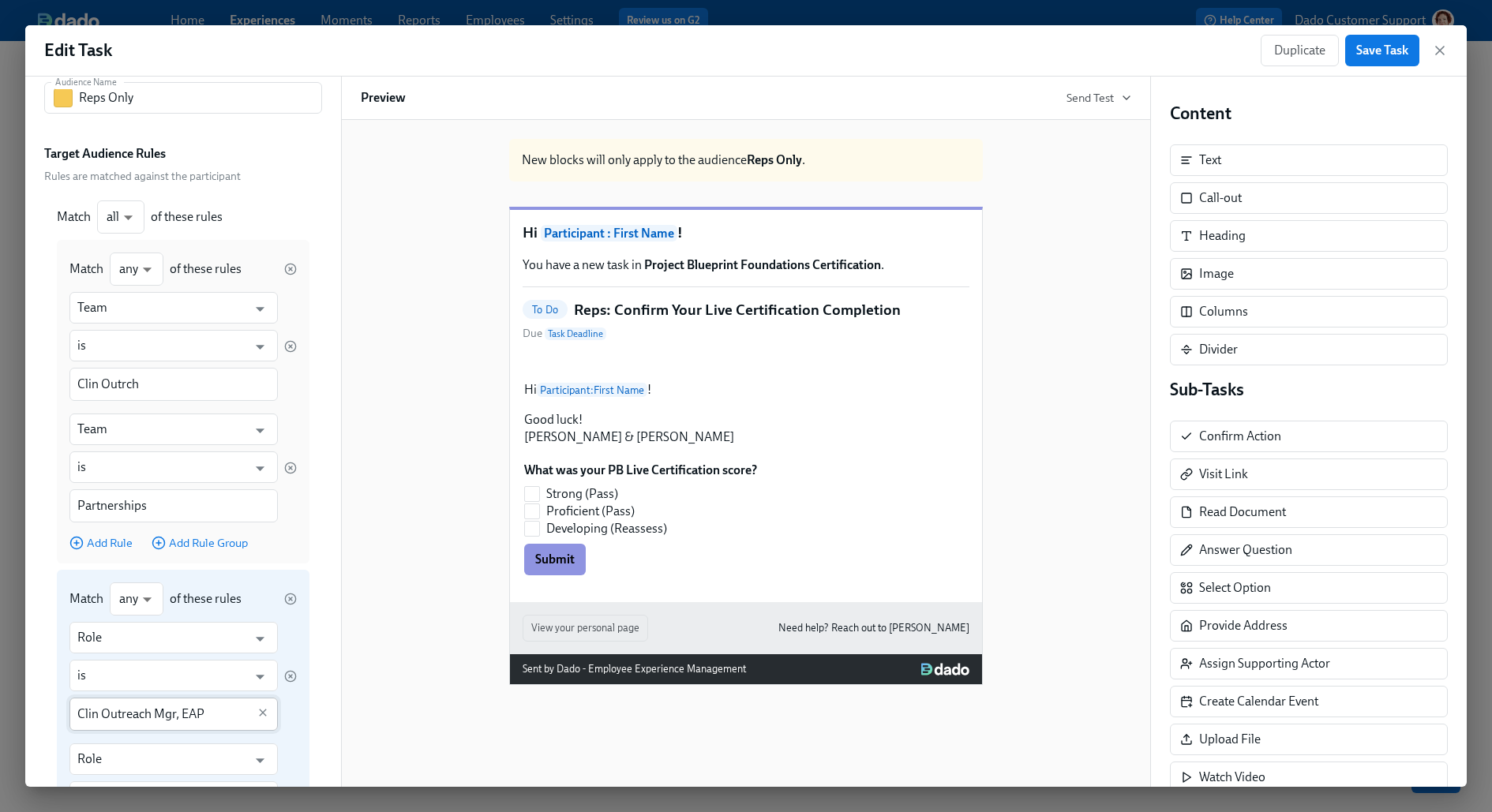
scroll to position [86, 0]
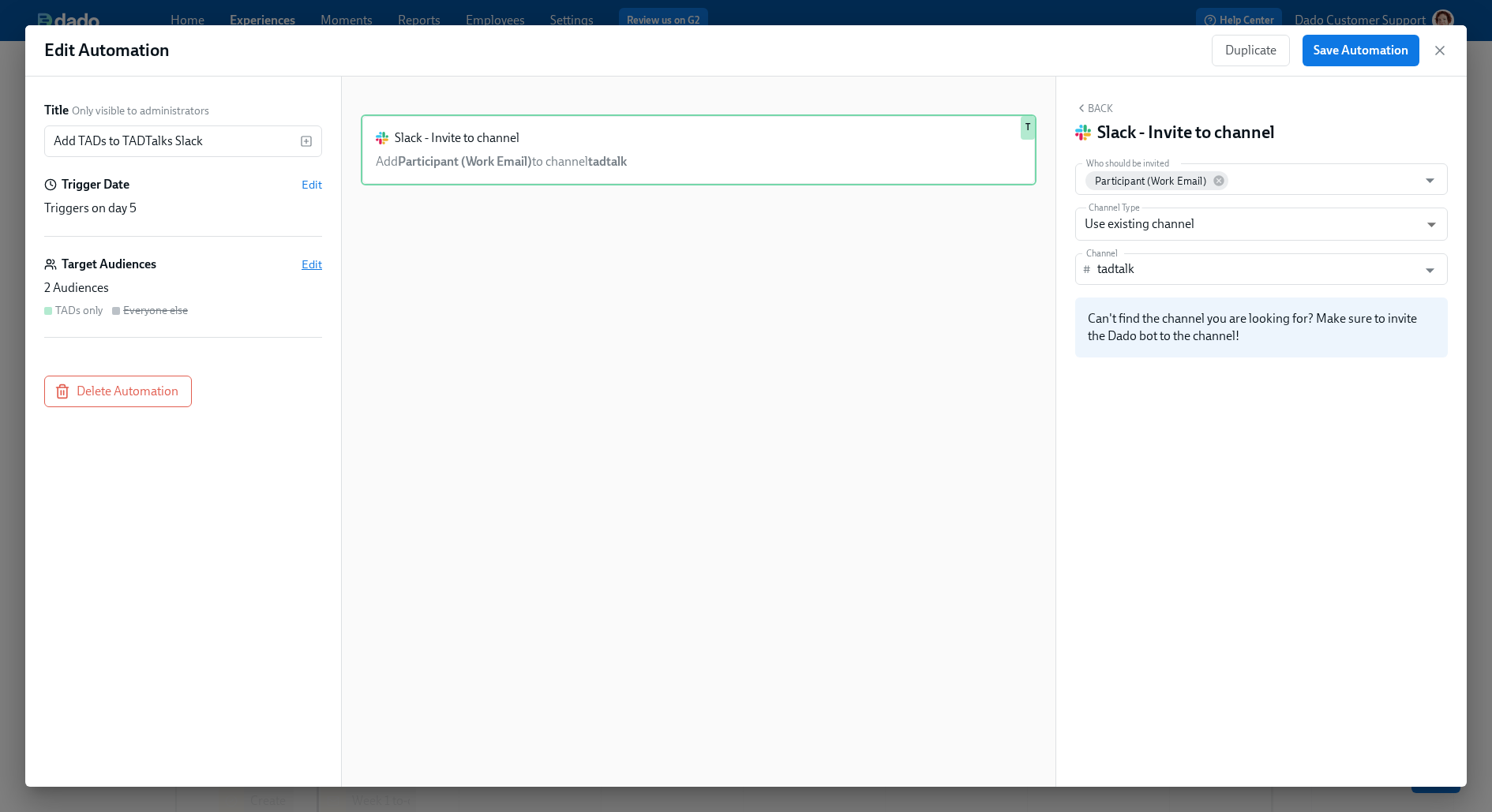
click at [304, 261] on span "Edit" at bounding box center [311, 264] width 21 height 16
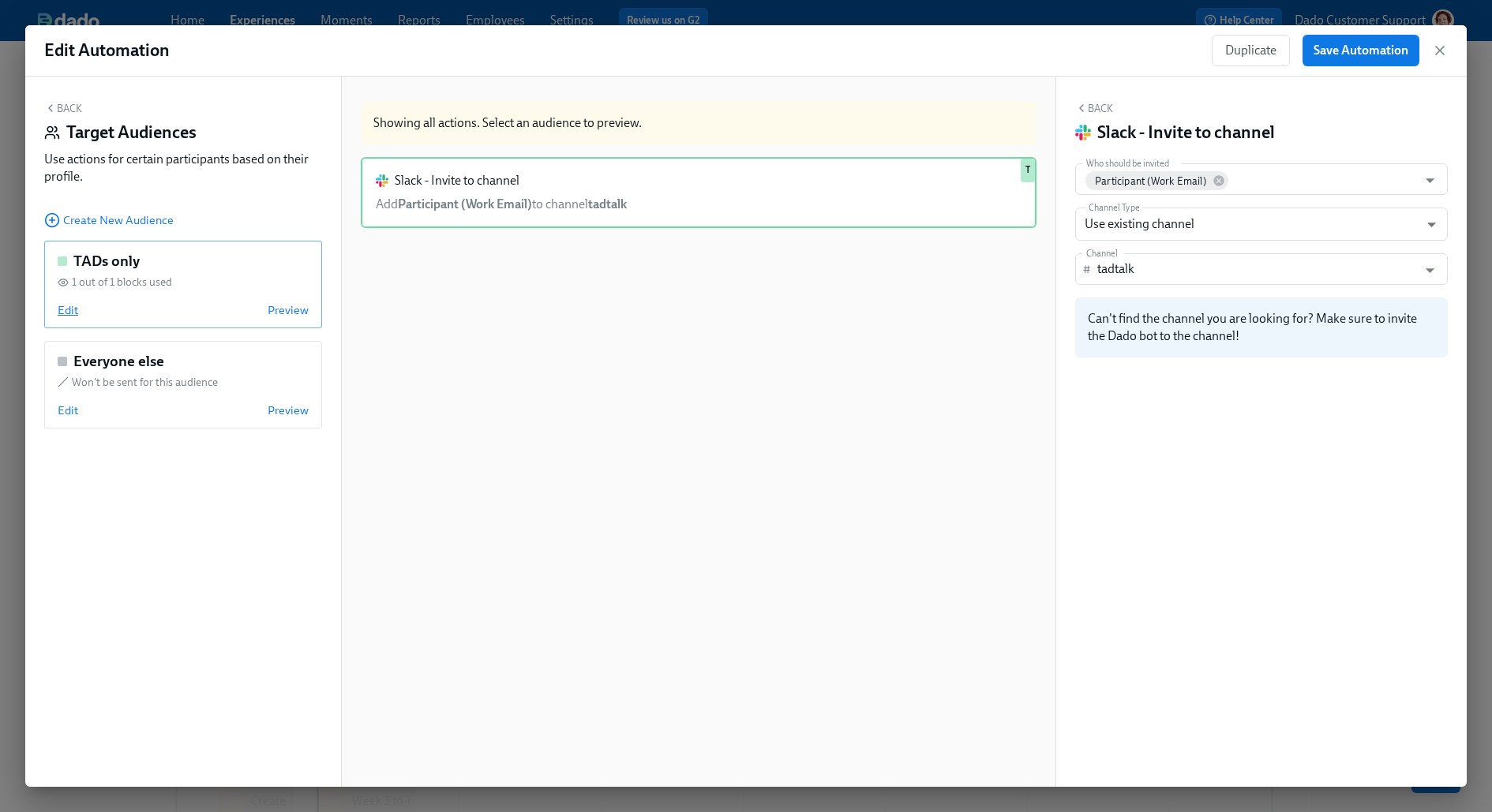
click at [62, 313] on span "Edit" at bounding box center [68, 309] width 21 height 16
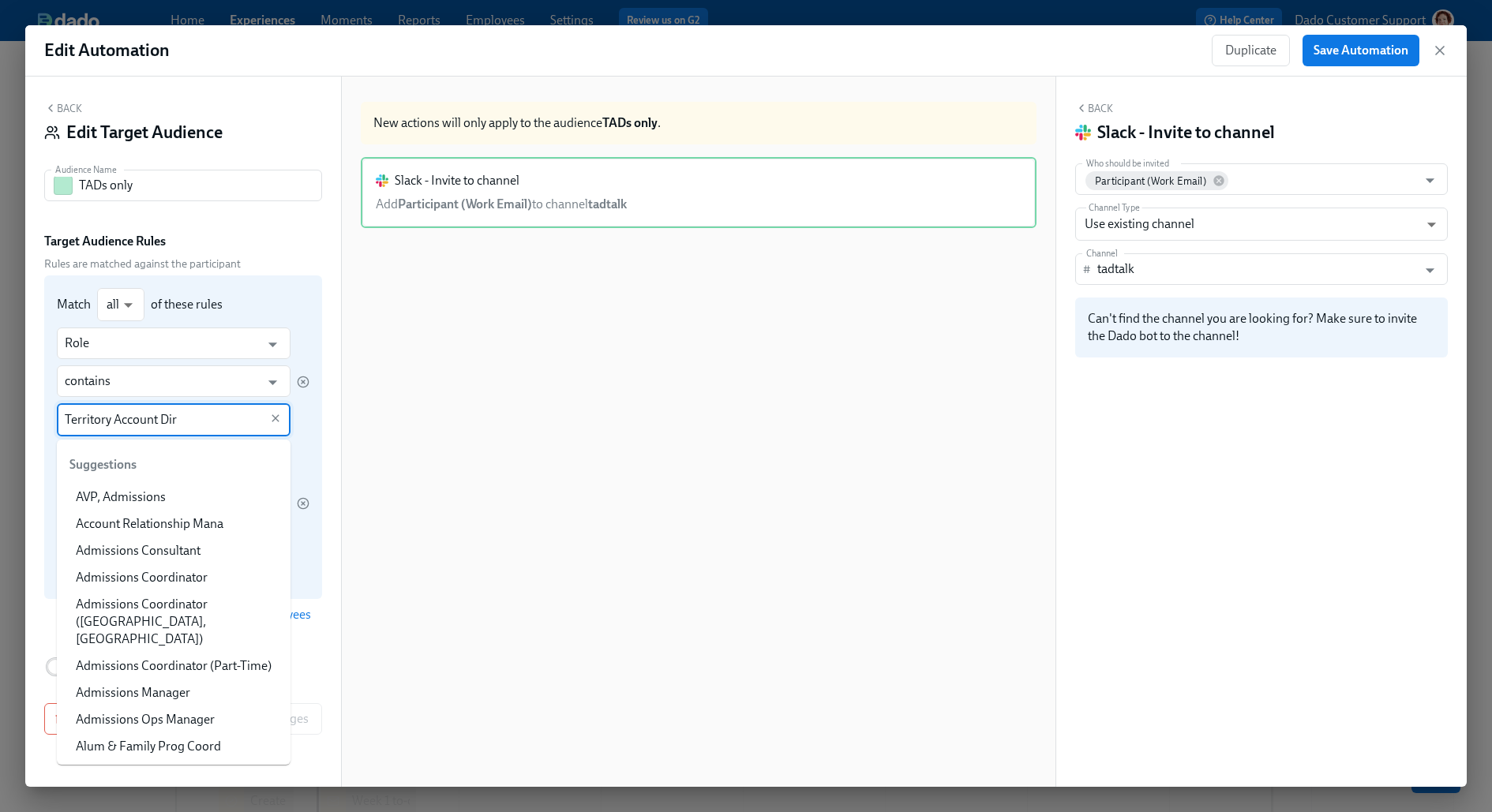
click at [153, 418] on input "Territory Account Dir" at bounding box center [163, 420] width 195 height 33
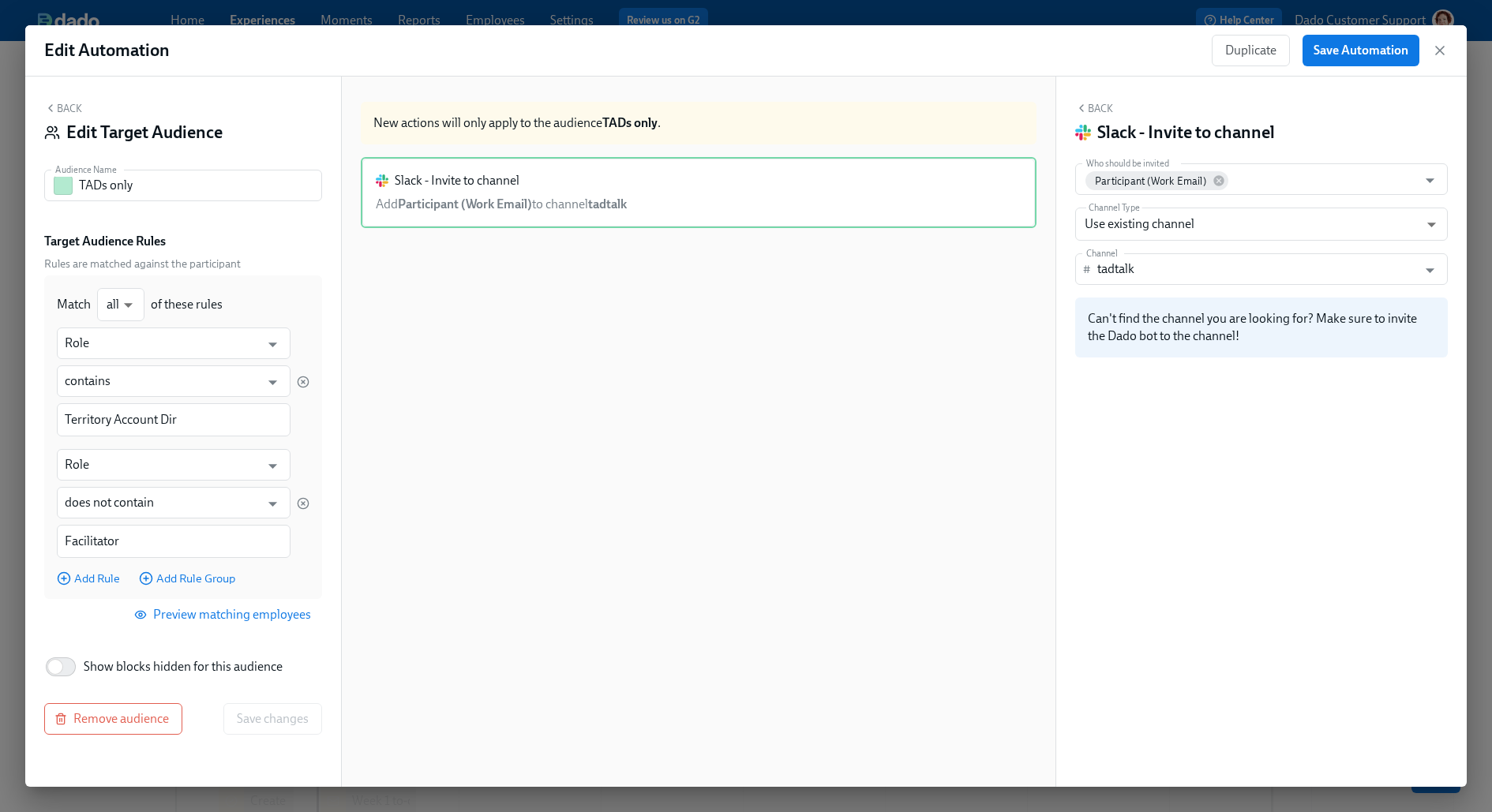
click at [452, 370] on div "Slack - Invite to channel Add Participant (Work Email) to channel tadtalk Hide …" at bounding box center [698, 486] width 676 height 659
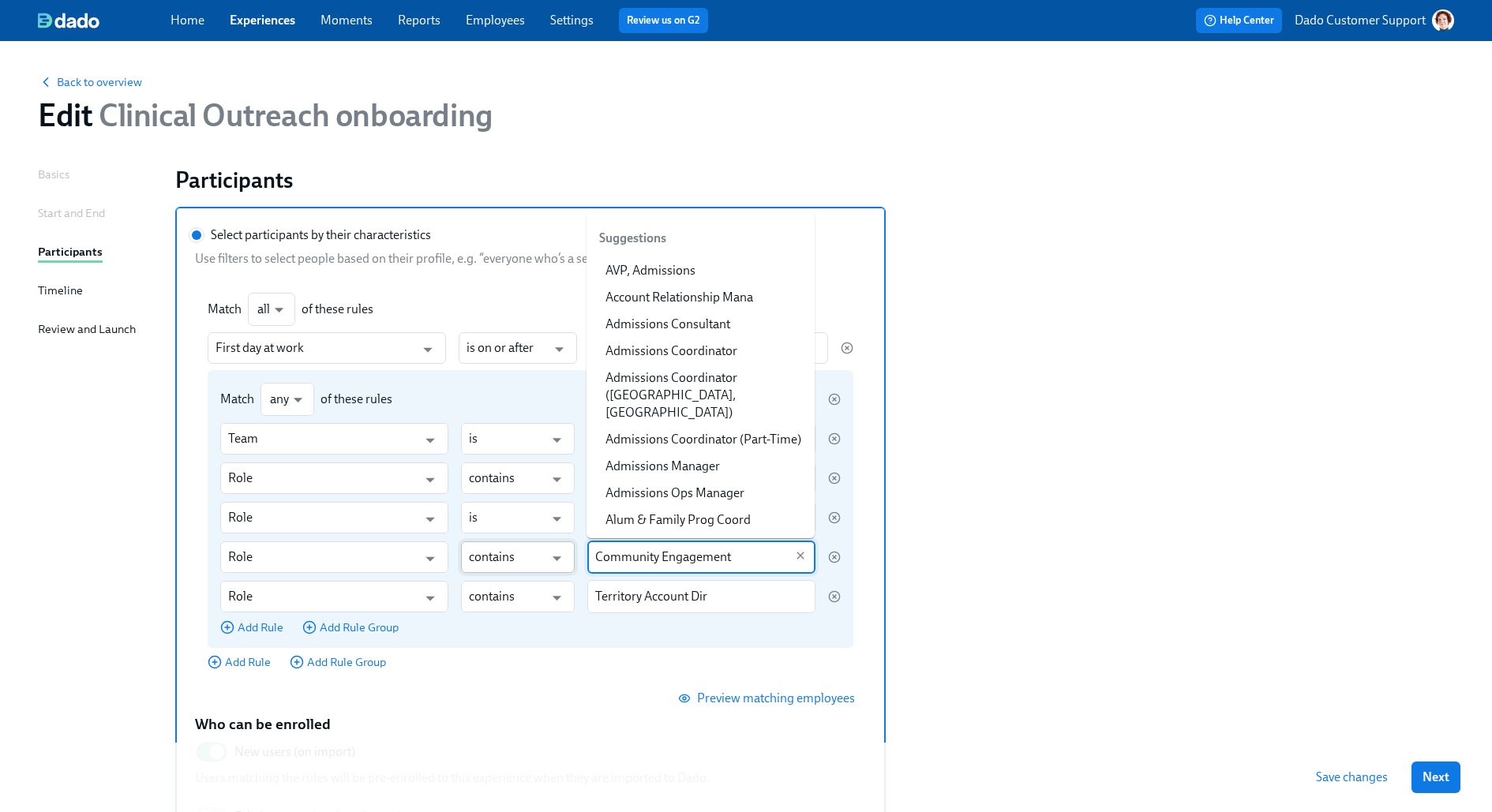
drag, startPoint x: 746, startPoint y: 565, endPoint x: 518, endPoint y: 554, distance: 228.3
click at [518, 554] on div "Role ​ contains ​ Community Engagement ​" at bounding box center [530, 557] width 620 height 33
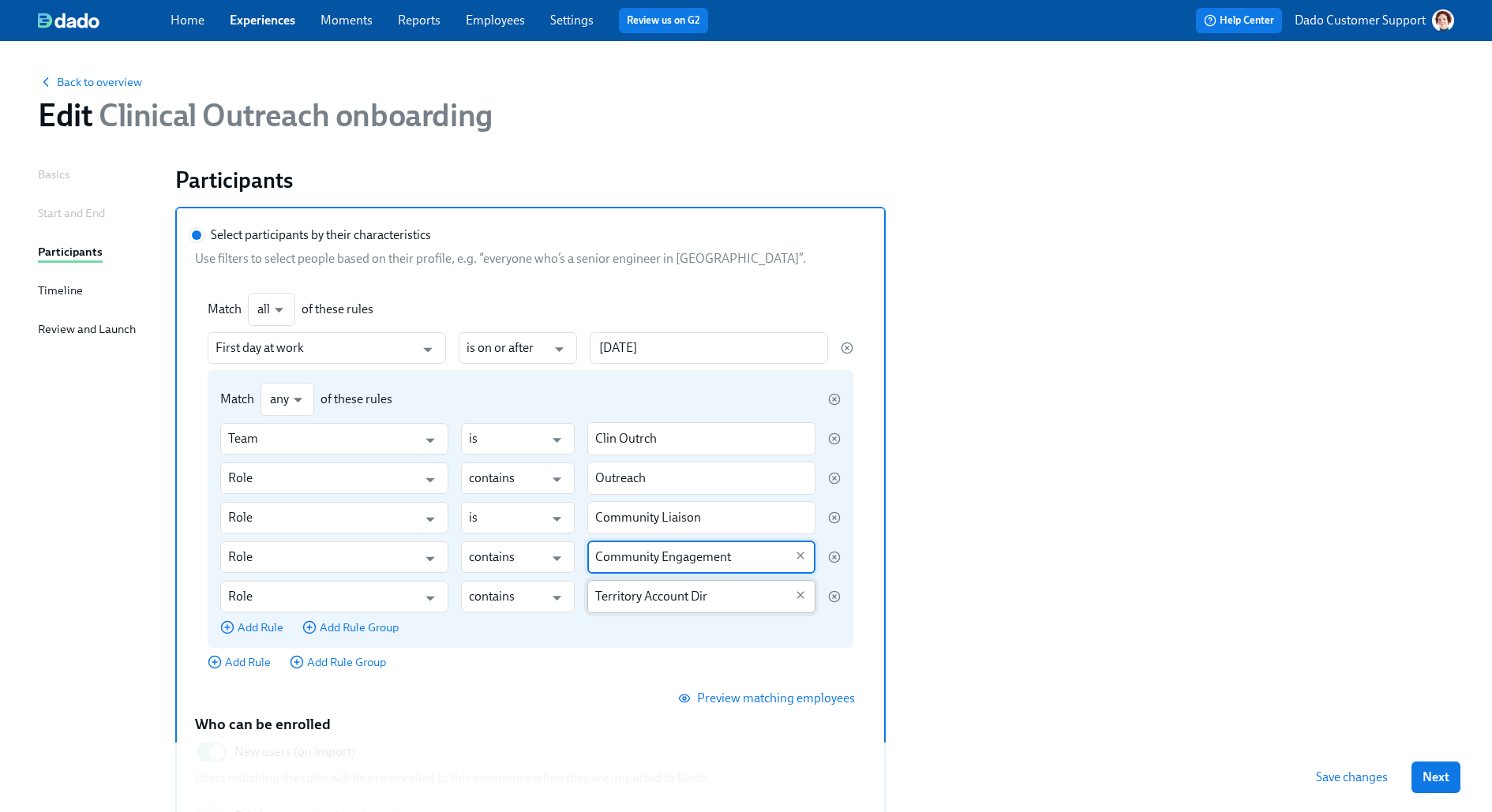
click at [710, 606] on input "Territory Account Dir" at bounding box center [690, 597] width 189 height 33
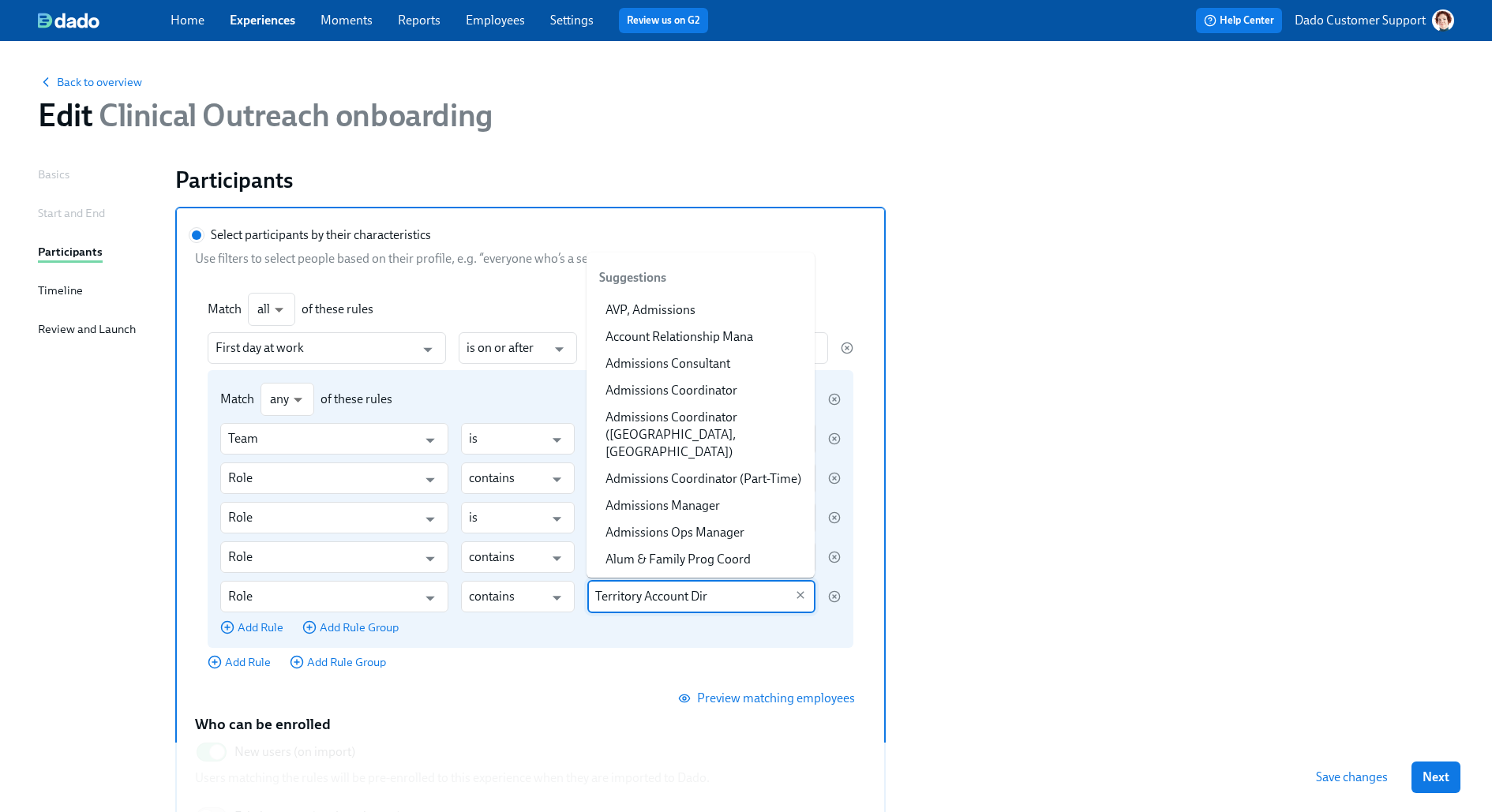
scroll to position [13156, 0]
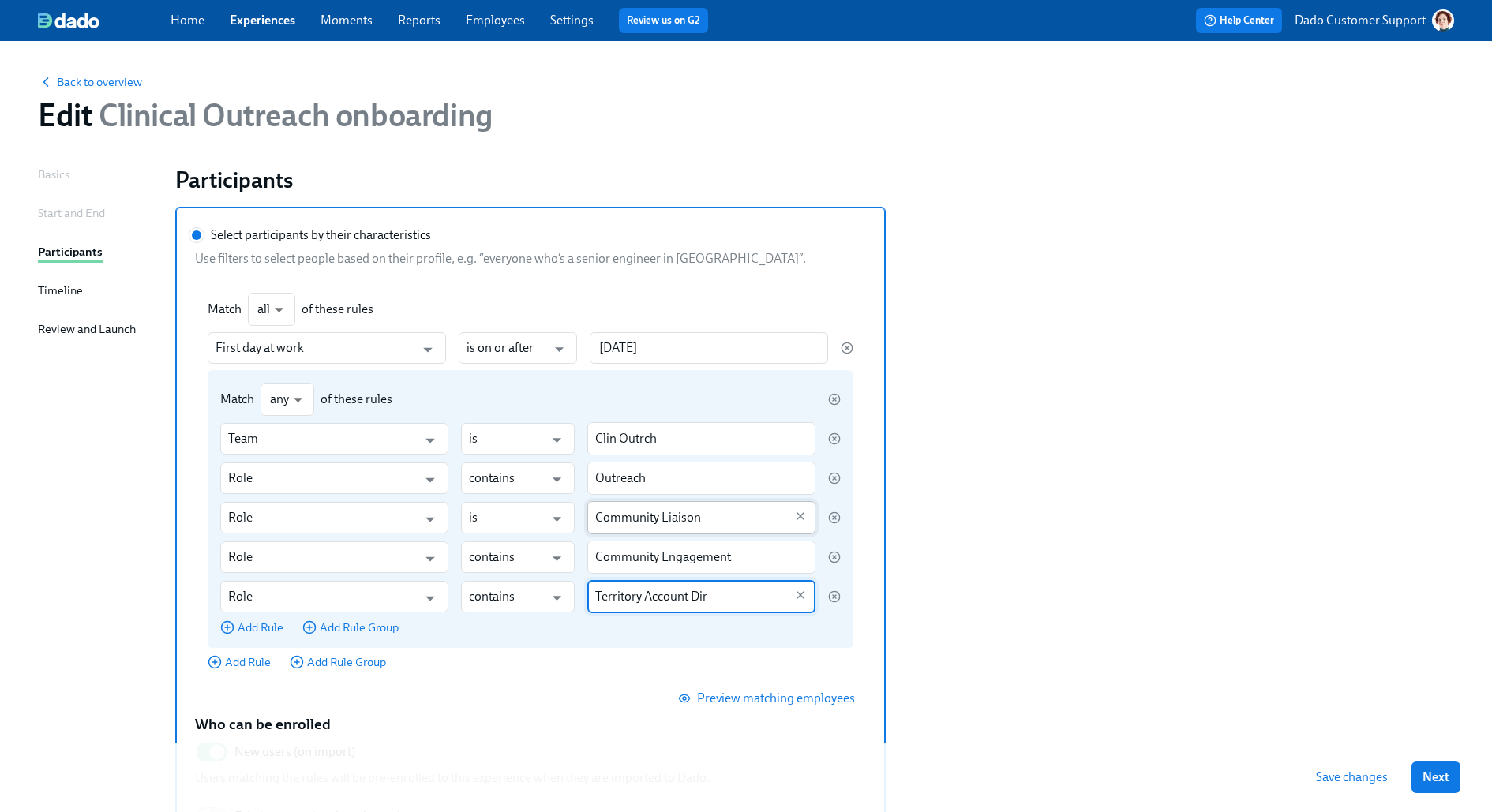
click at [658, 514] on input "Community Liaison" at bounding box center [690, 518] width 189 height 33
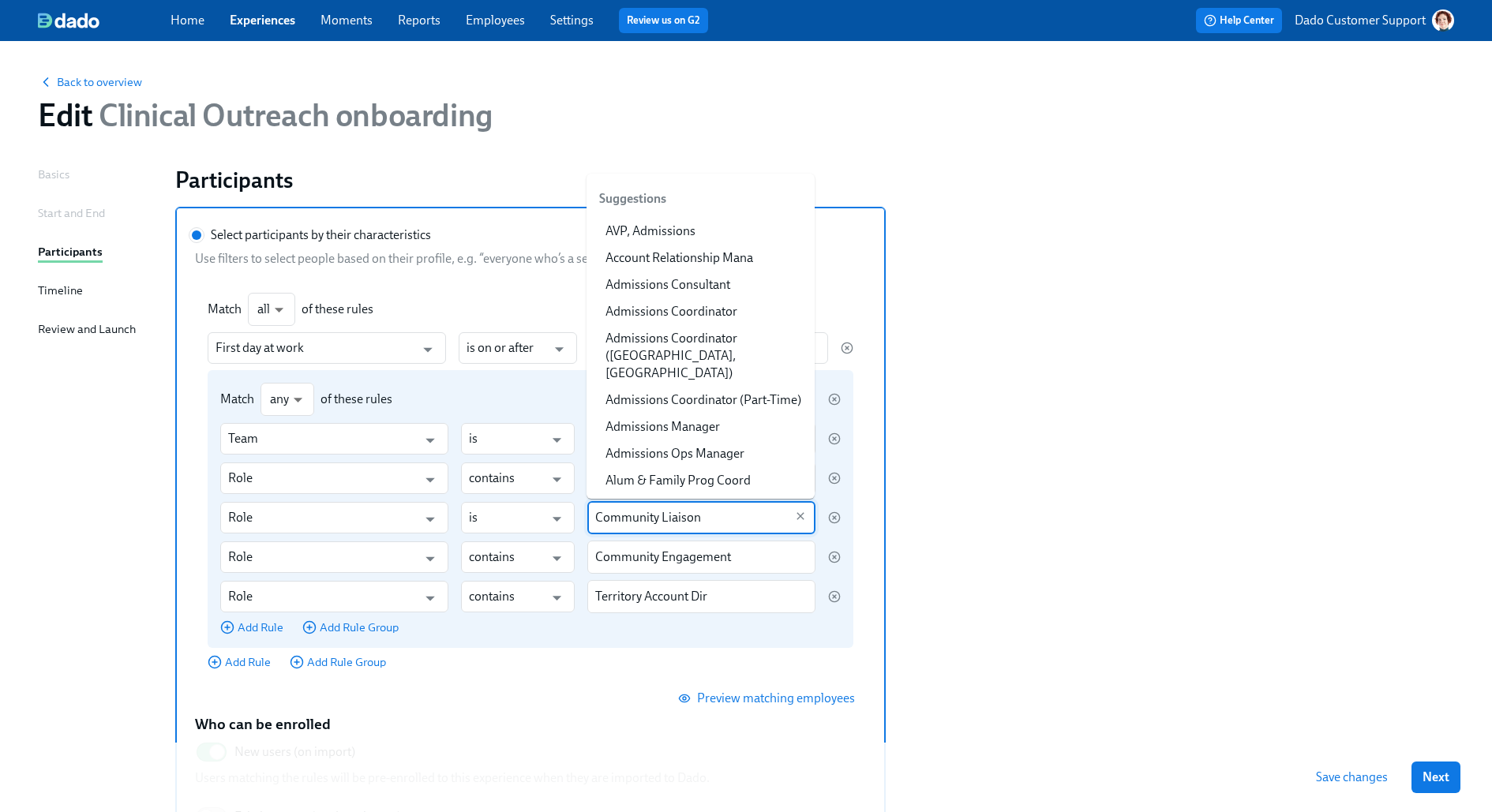
scroll to position [2916, 0]
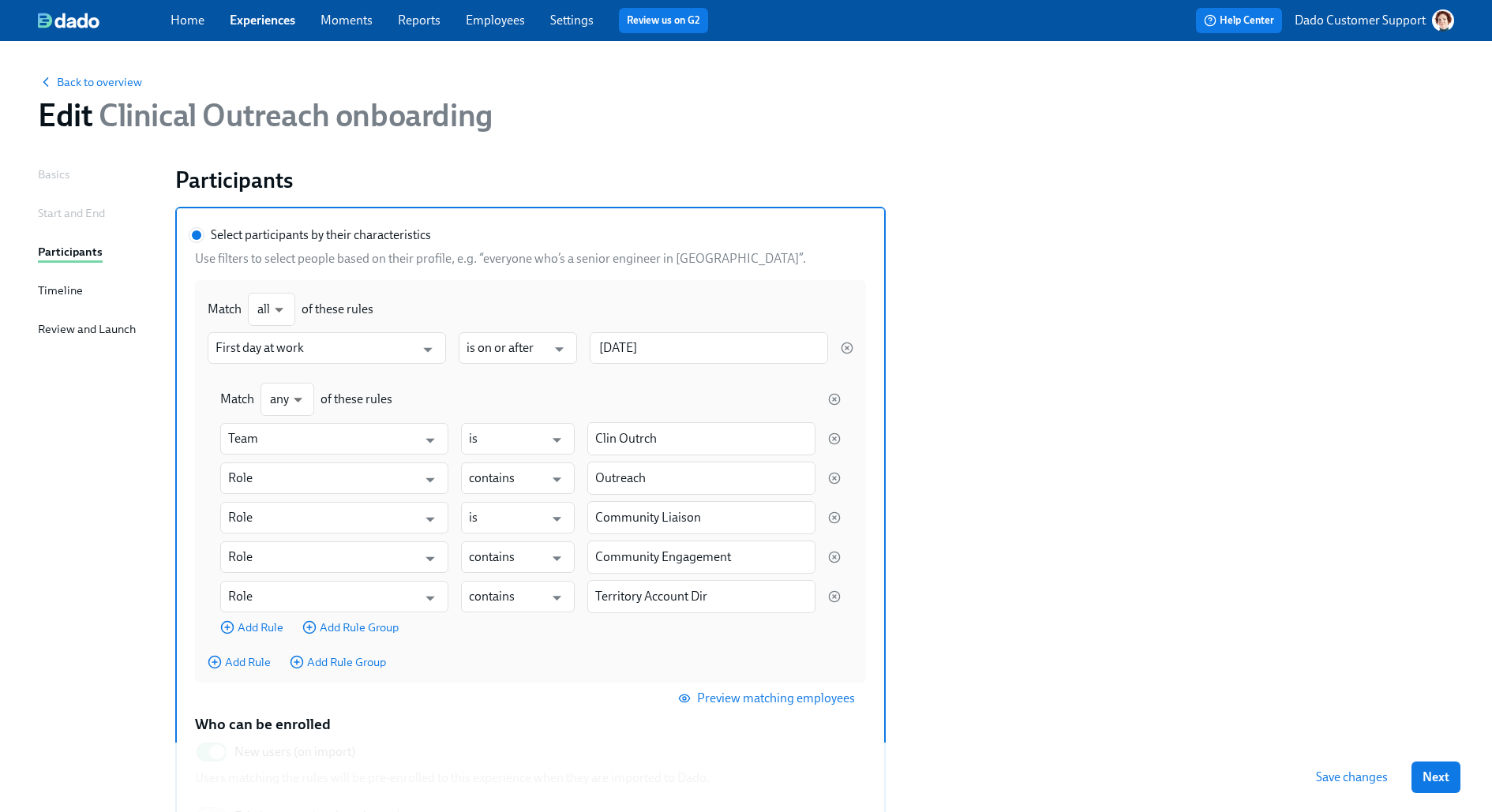
click at [1052, 501] on section "Select participants by their characteristics Use filters to select people based…" at bounding box center [814, 579] width 1278 height 744
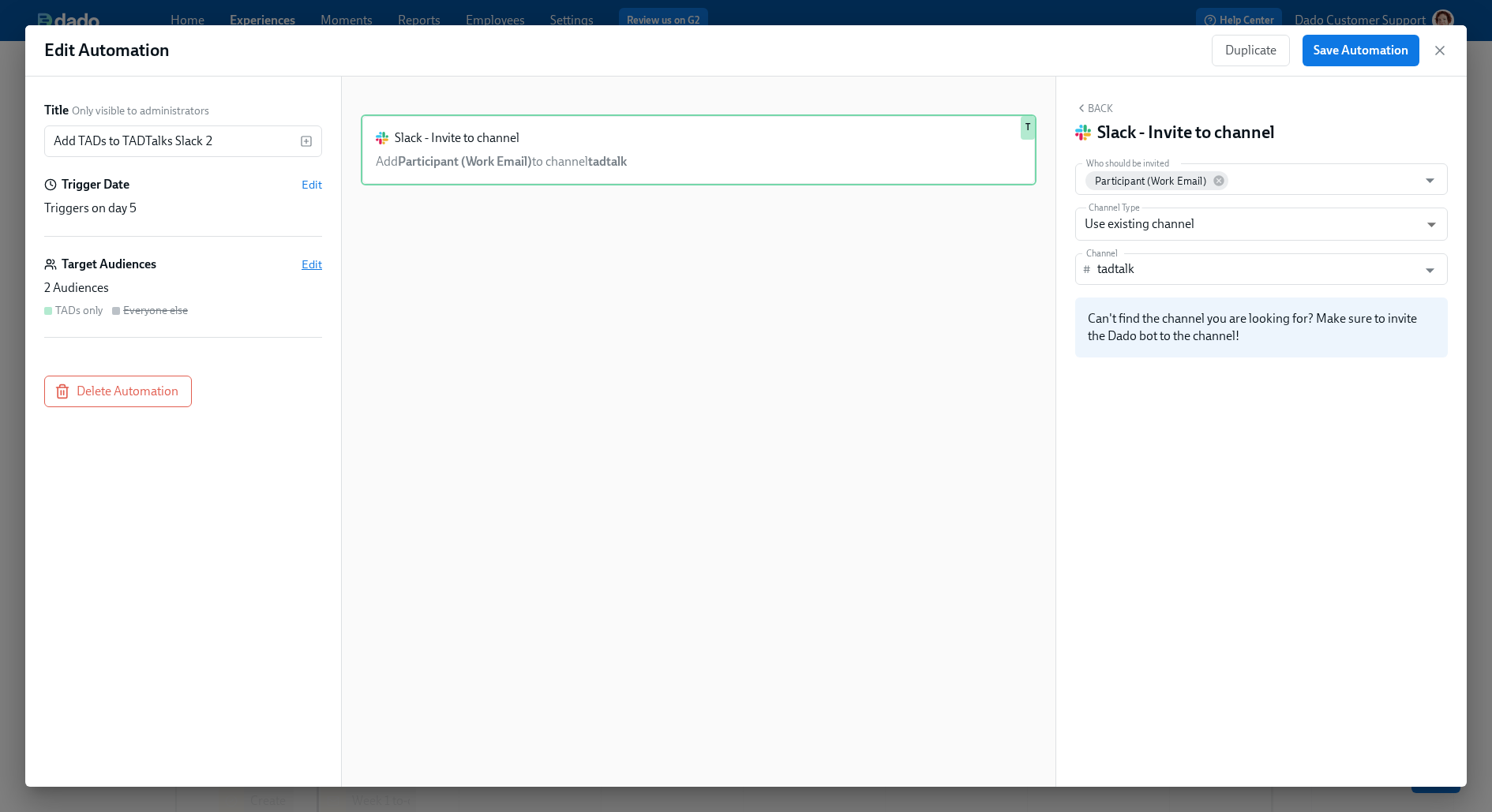
click at [317, 260] on span "Edit" at bounding box center [311, 264] width 21 height 16
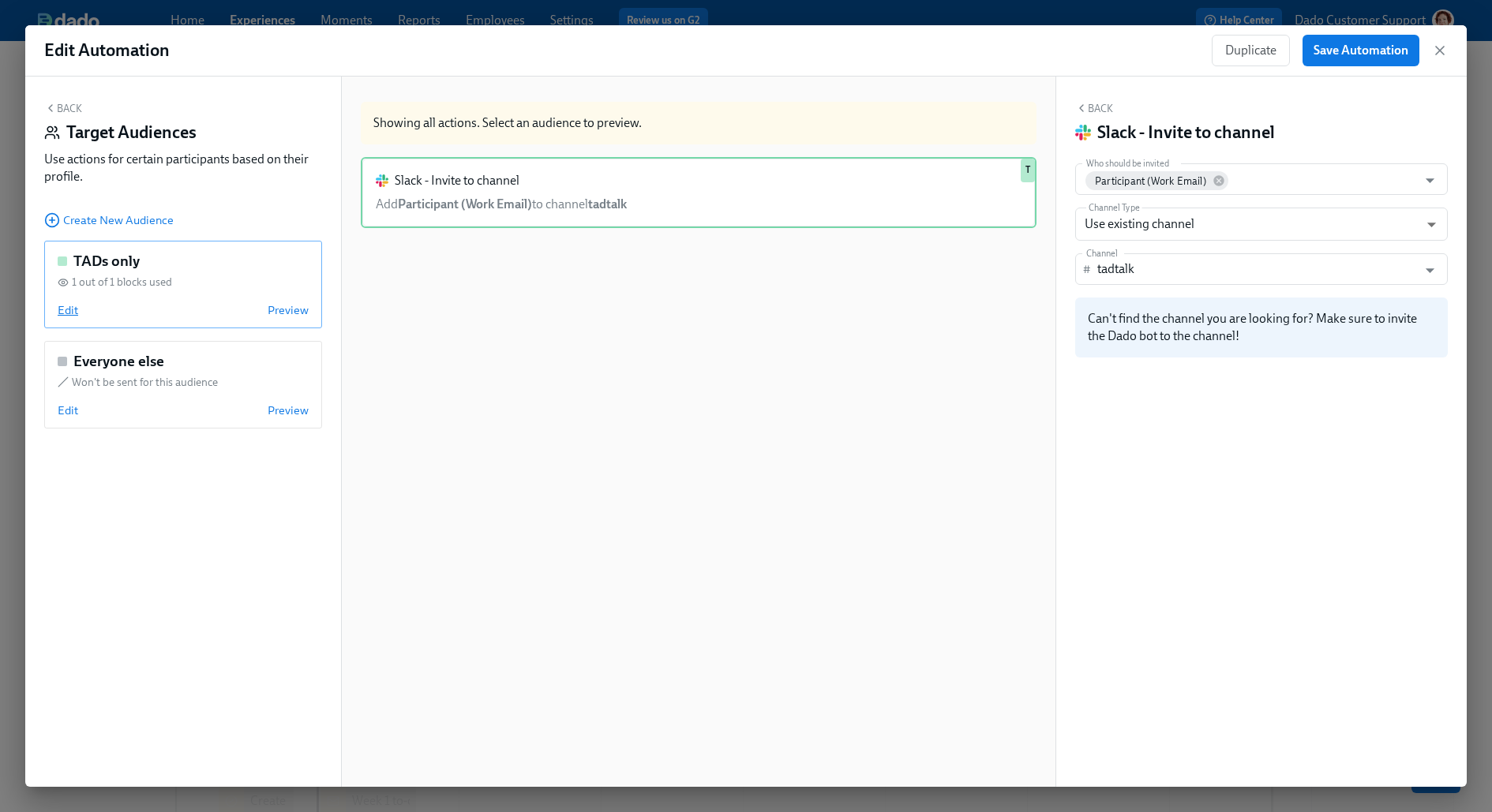
click at [69, 305] on span "Edit" at bounding box center [68, 309] width 21 height 16
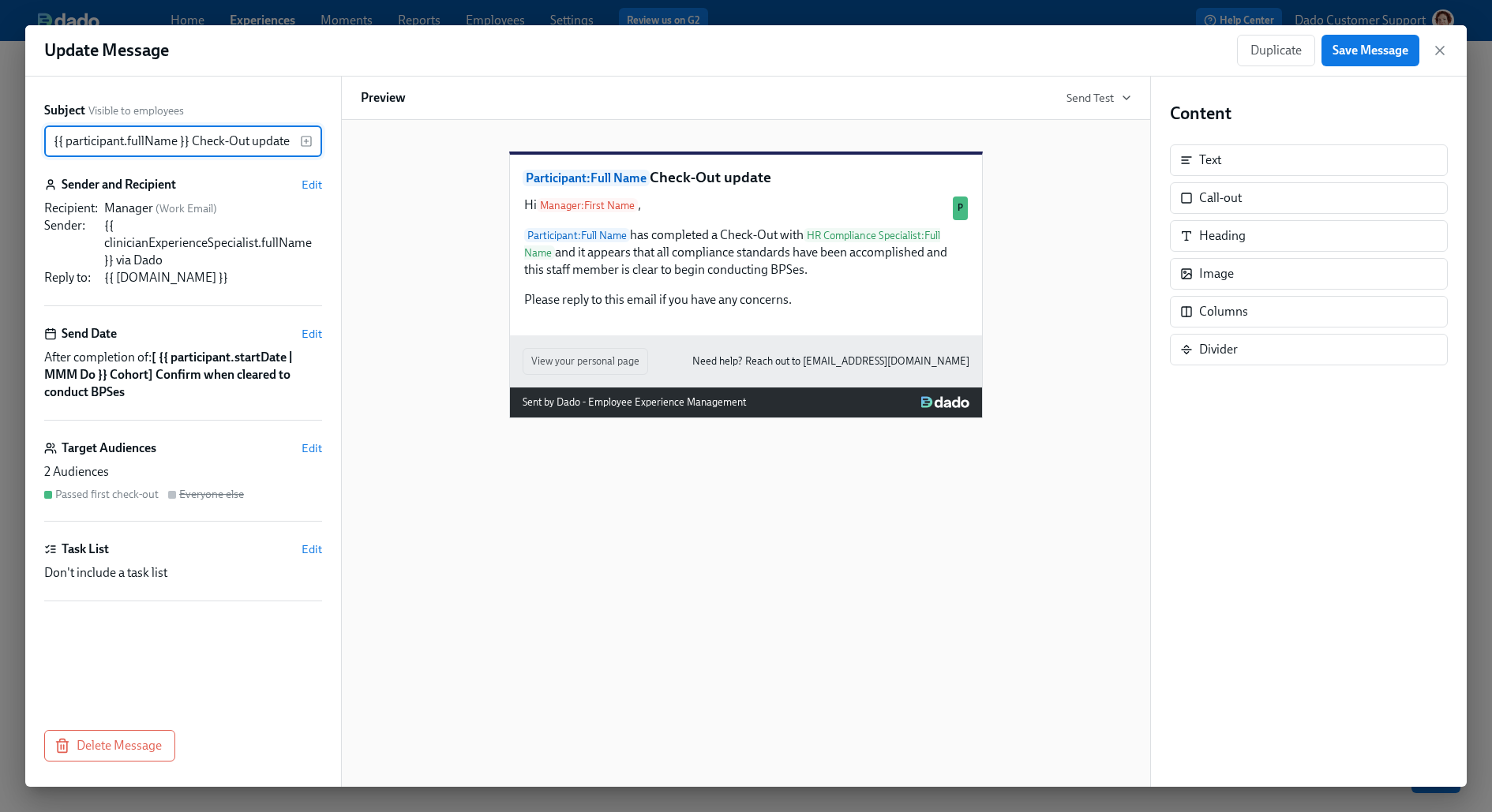
click at [301, 450] on div "Target Audiences Edit" at bounding box center [183, 448] width 278 height 18
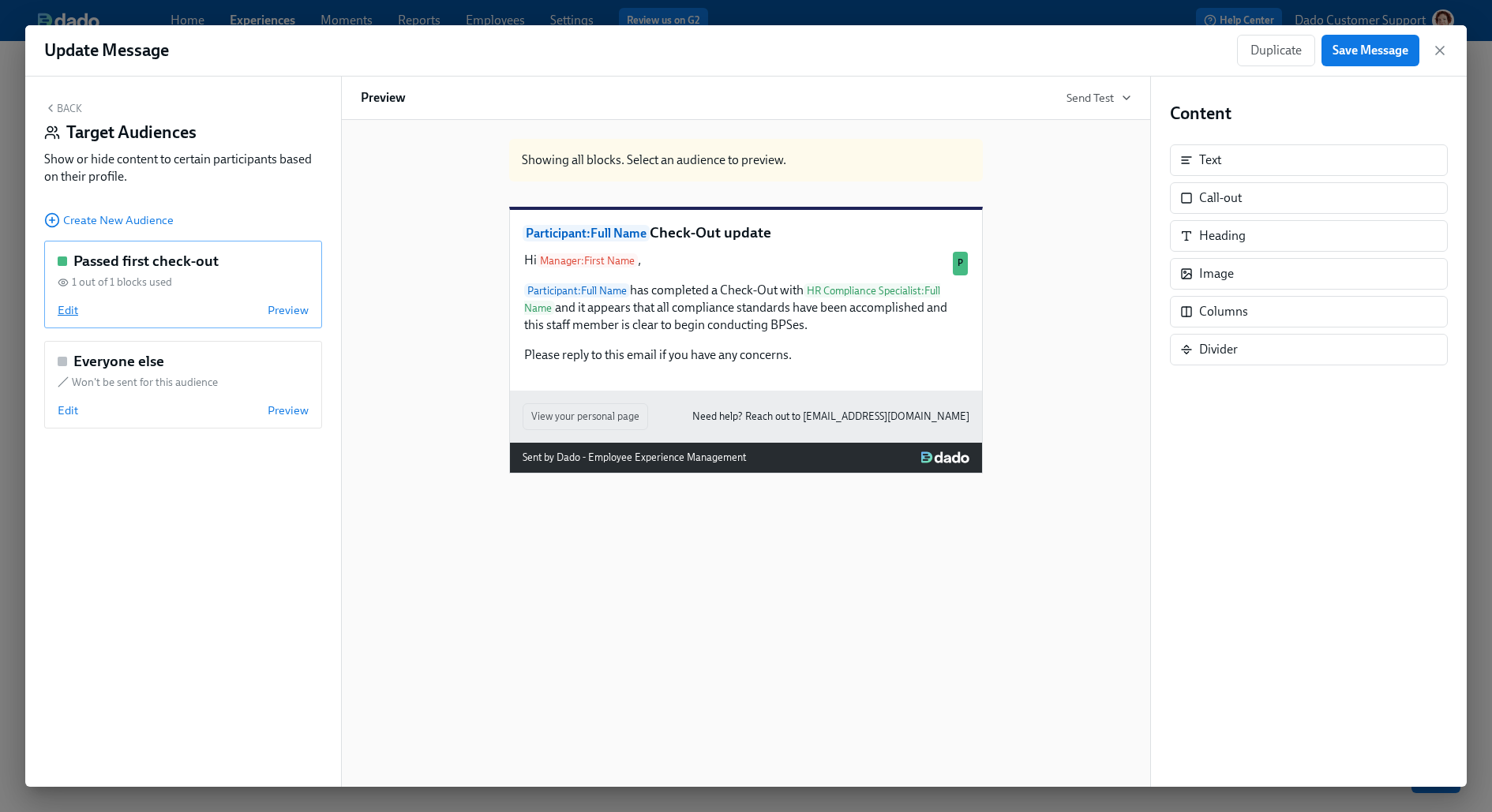
click at [66, 314] on span "Edit" at bounding box center [68, 309] width 21 height 16
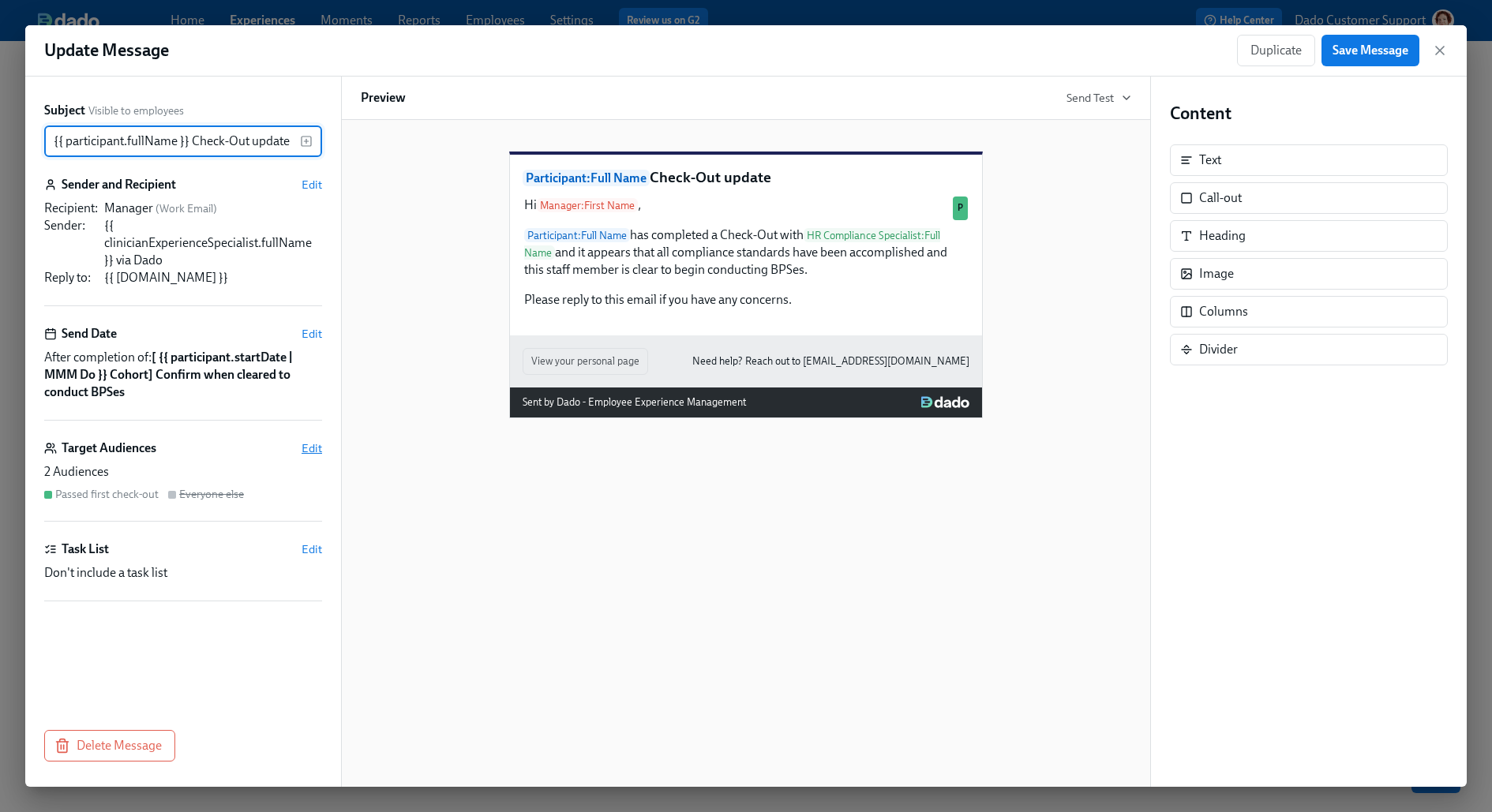
click at [307, 449] on span "Edit" at bounding box center [311, 448] width 21 height 16
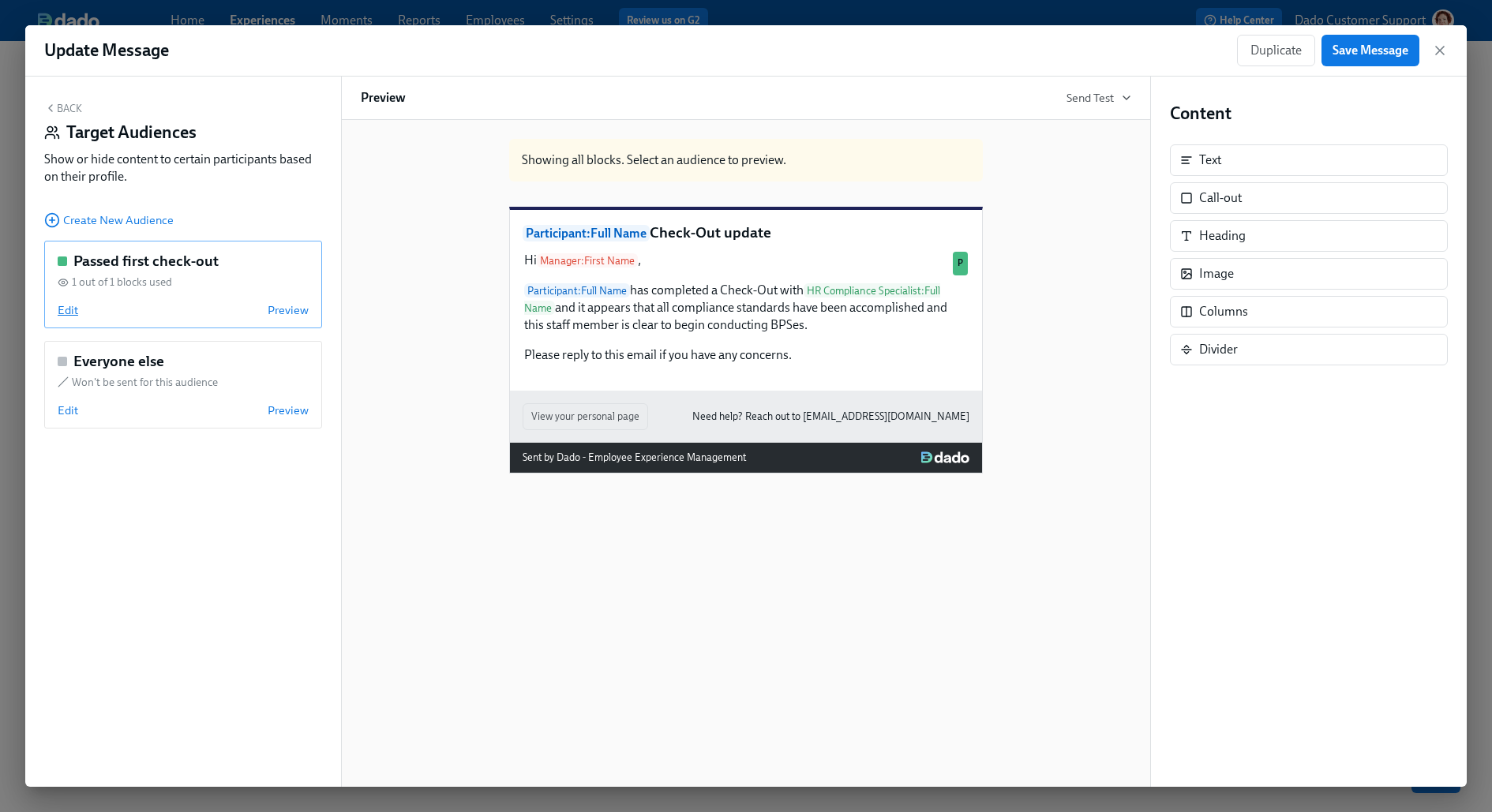
click at [67, 308] on span "Edit" at bounding box center [68, 309] width 21 height 16
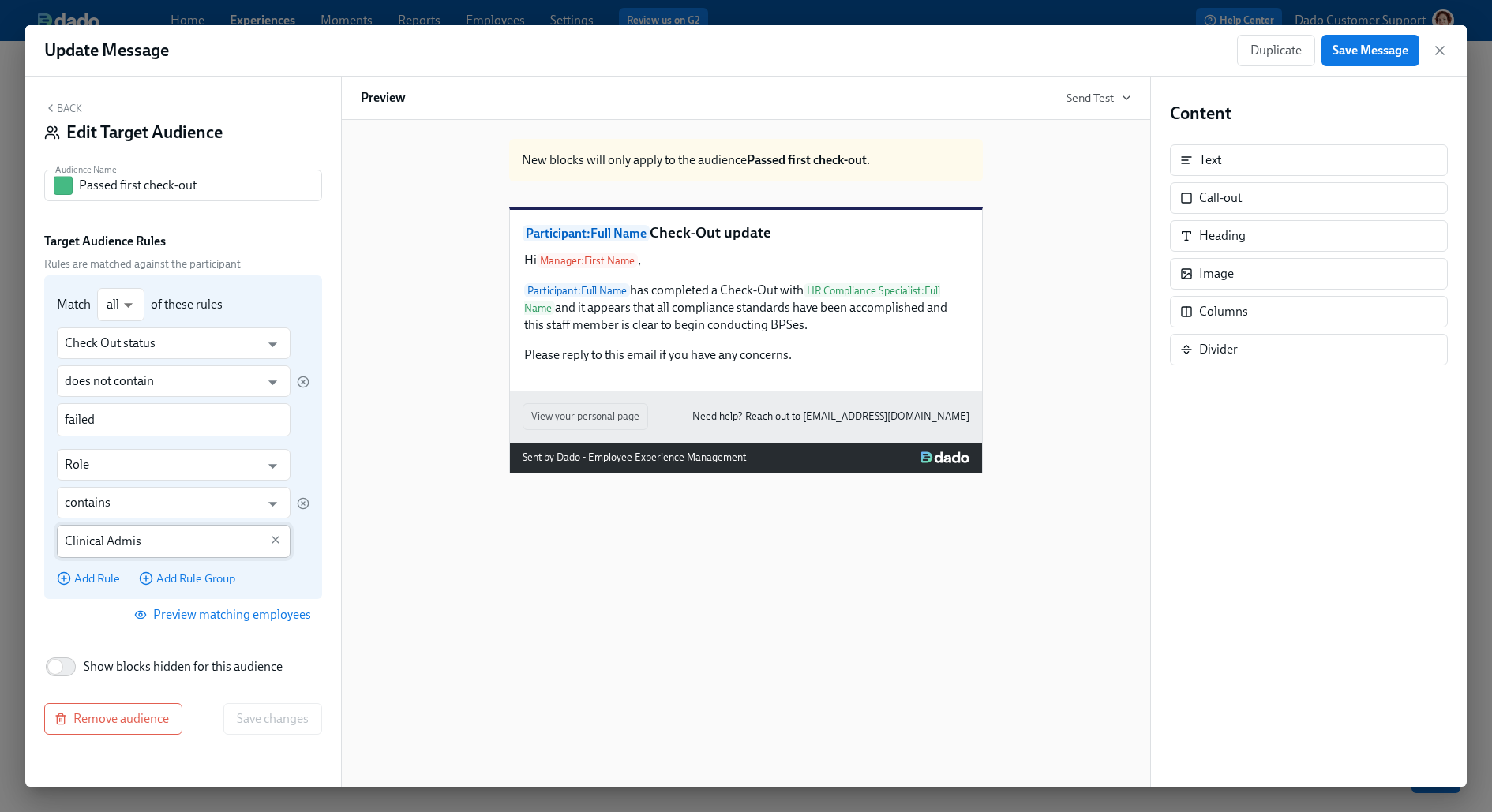
click at [210, 546] on input "Clinical Admis" at bounding box center [163, 541] width 195 height 33
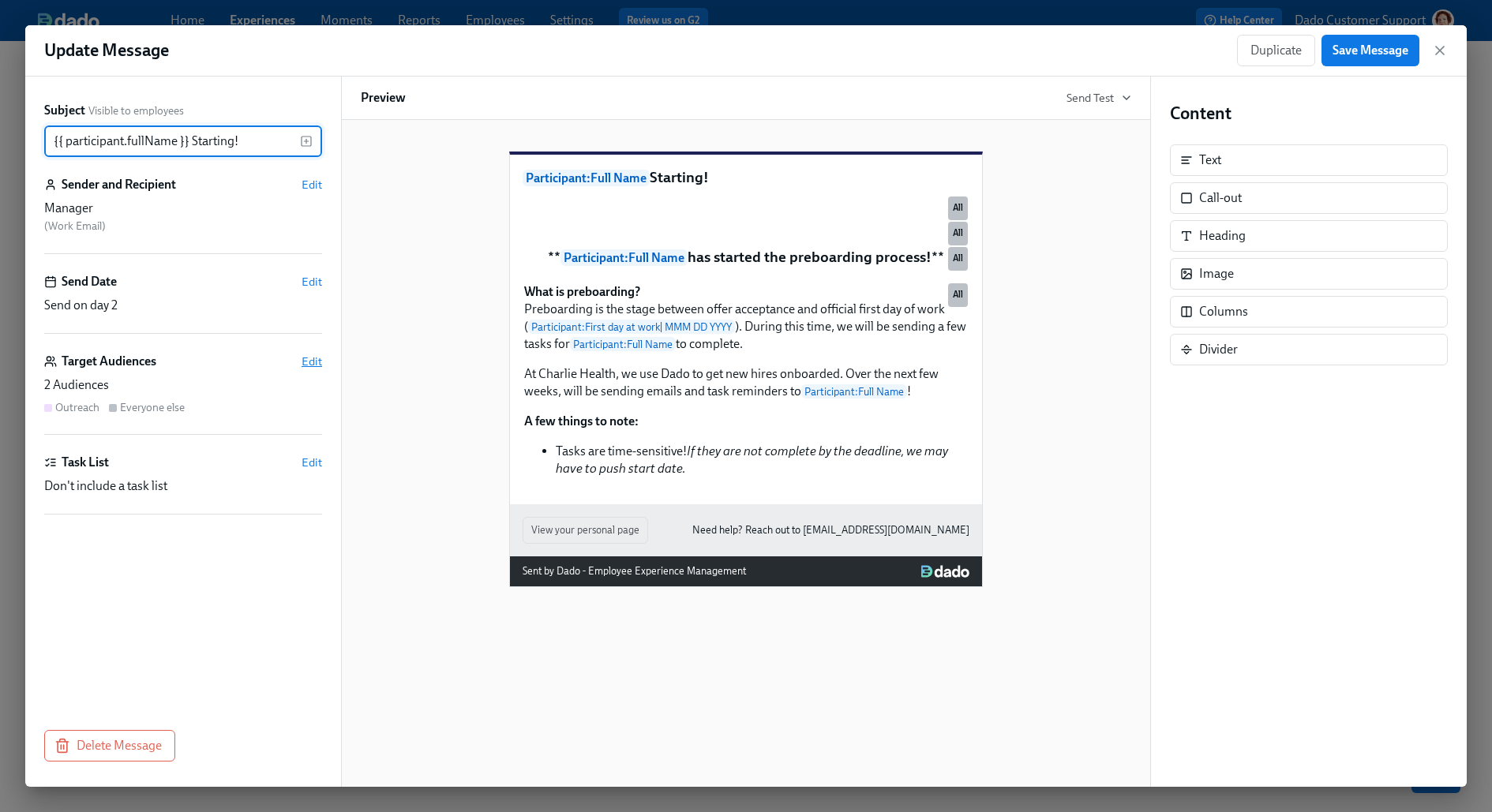
click at [309, 360] on span "Edit" at bounding box center [311, 361] width 21 height 16
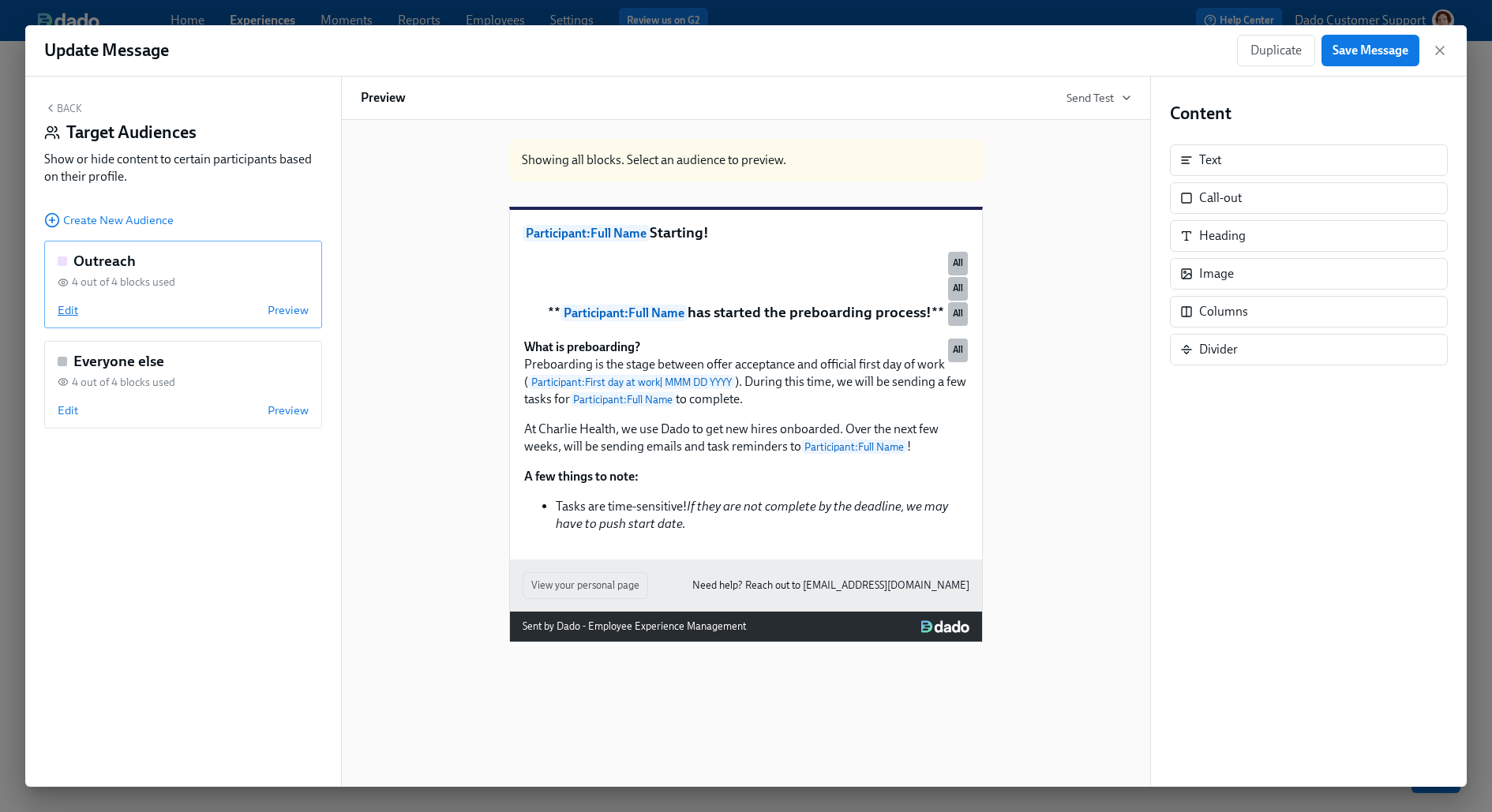
click at [63, 303] on span "Edit" at bounding box center [68, 309] width 21 height 16
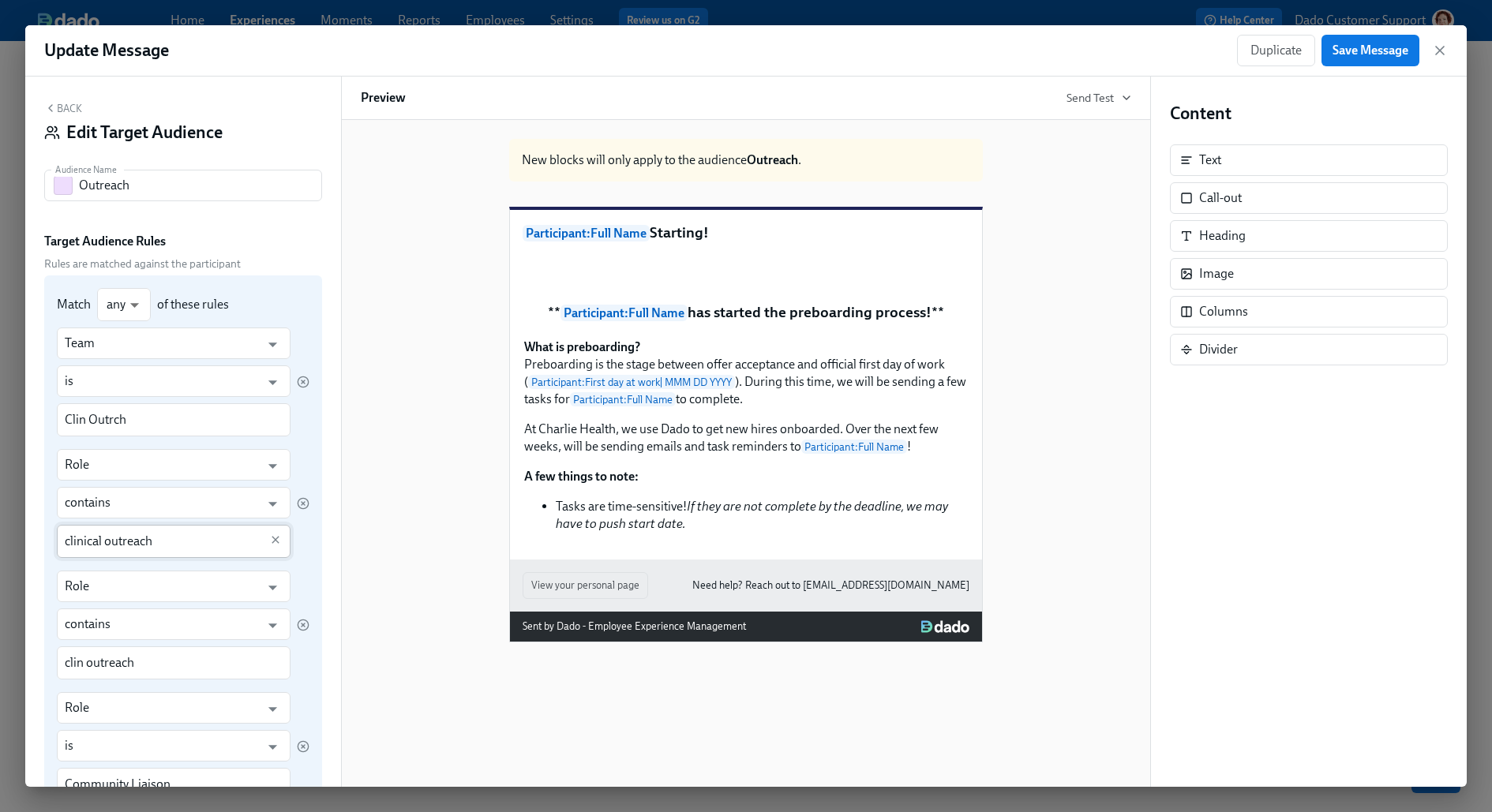
click at [253, 553] on div "clinical outreach ​" at bounding box center [173, 541] width 234 height 33
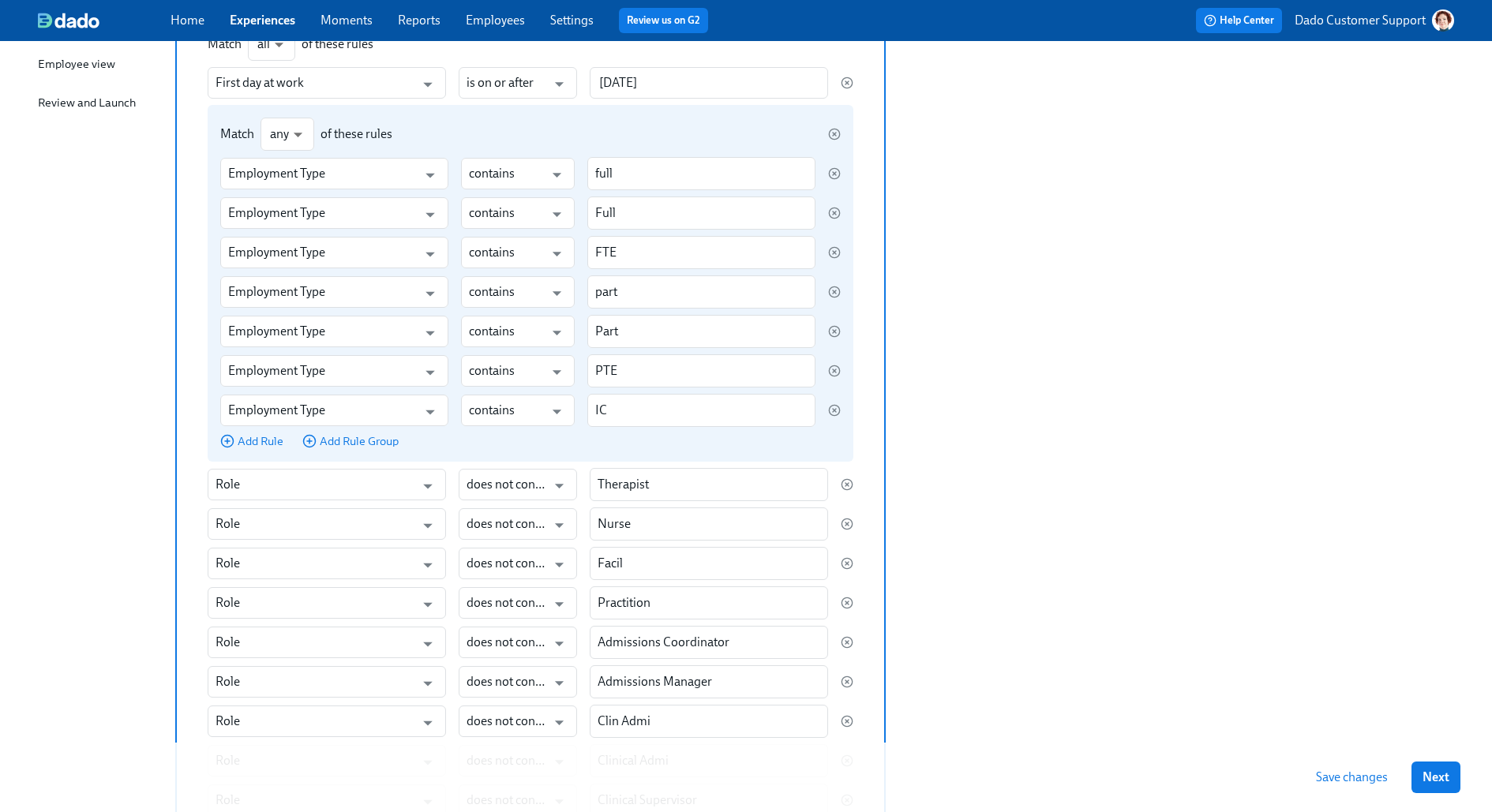
scroll to position [328, 0]
